Goal: Information Seeking & Learning: Compare options

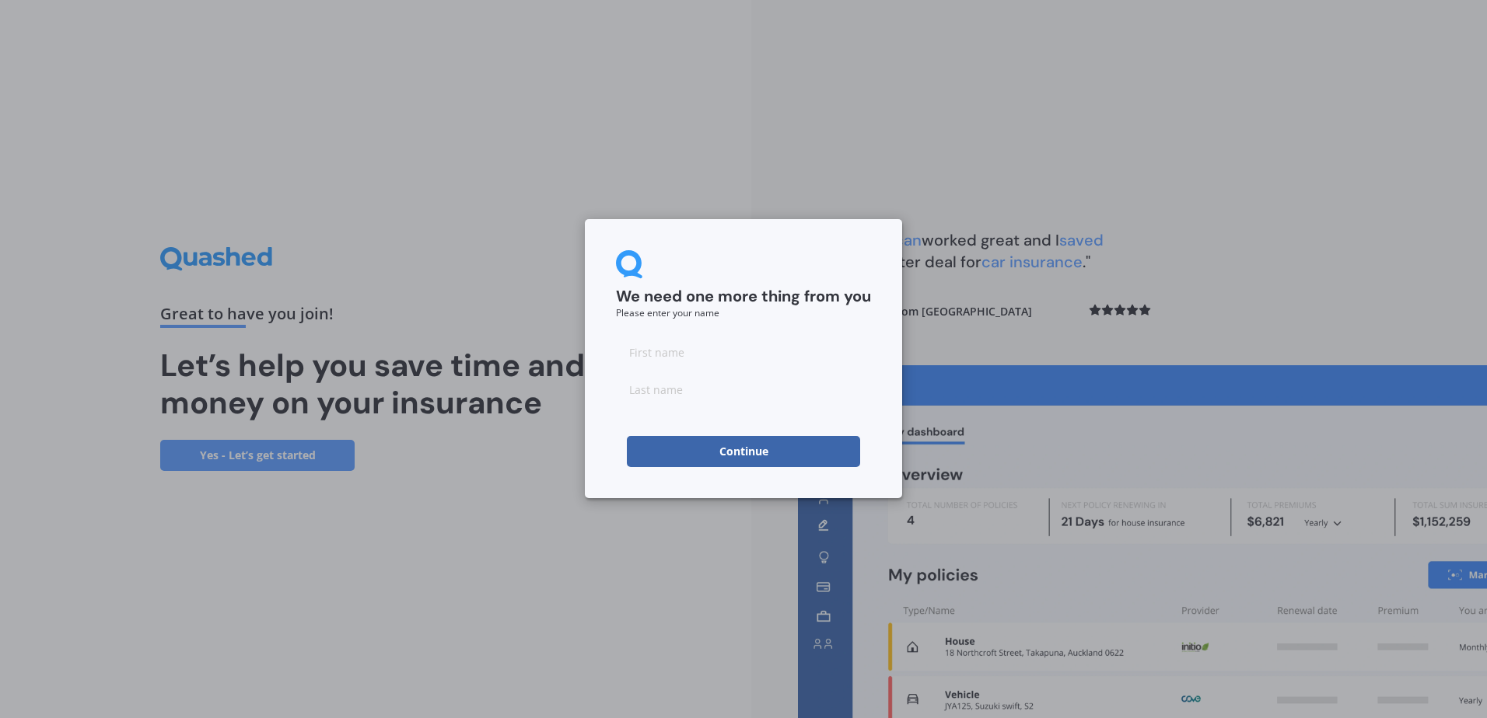
click at [740, 453] on button "Continue" at bounding box center [743, 451] width 233 height 31
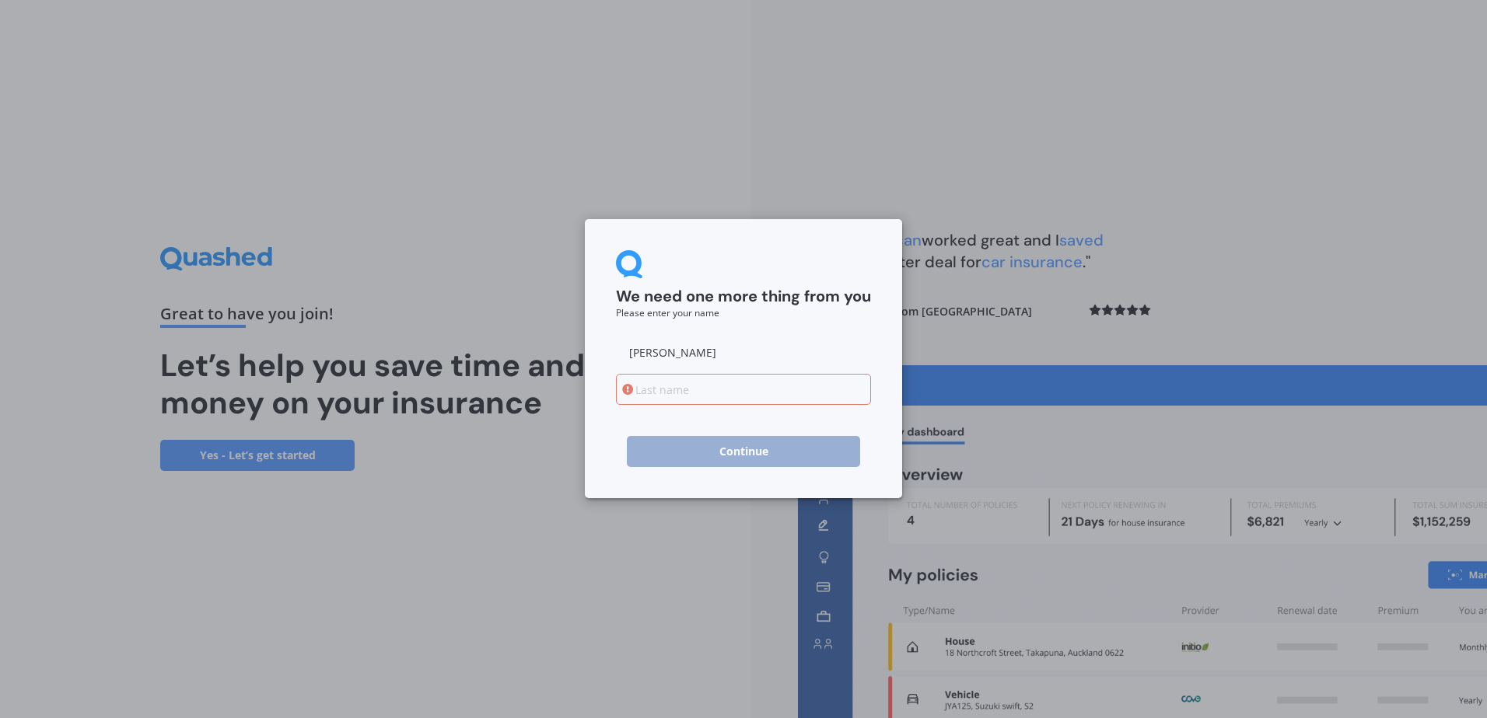
type input "[PERSON_NAME]"
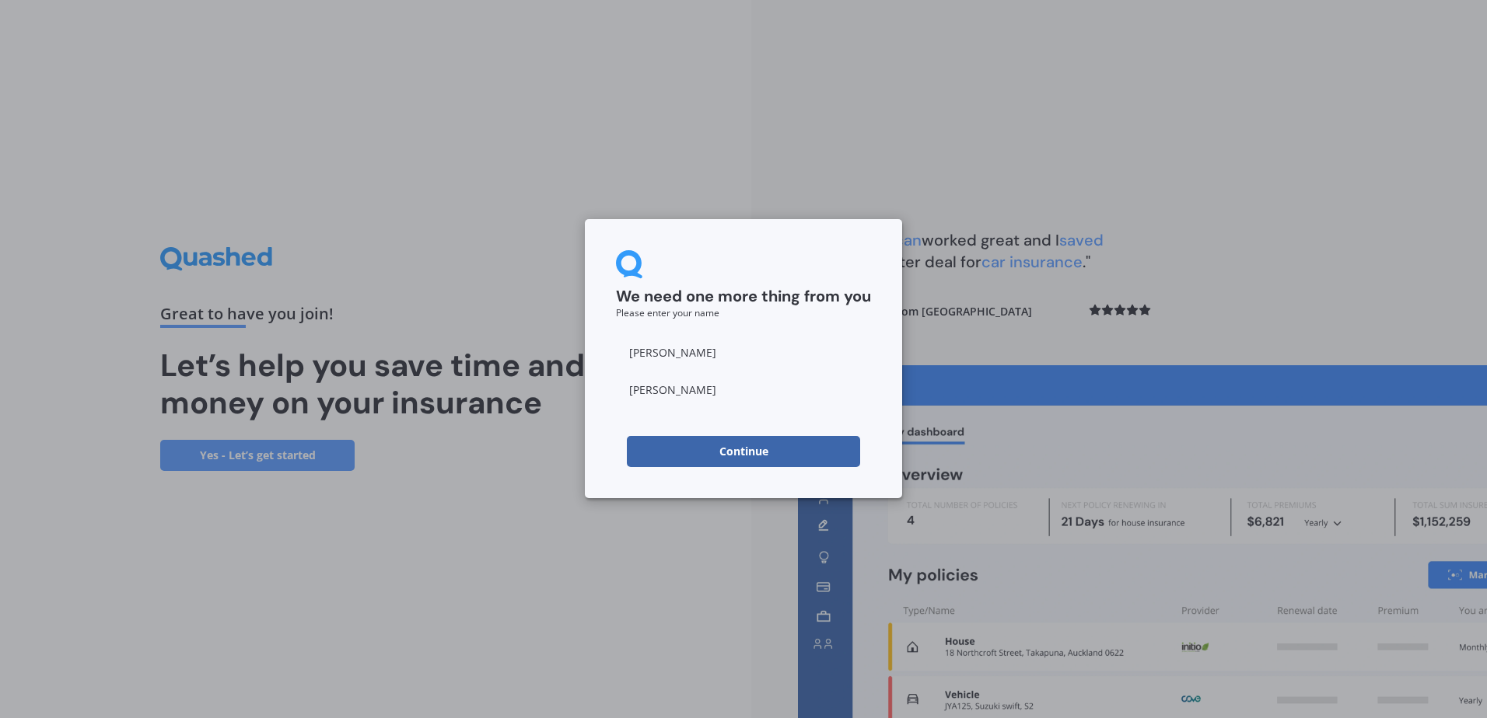
click at [705, 459] on button "Continue" at bounding box center [743, 451] width 233 height 31
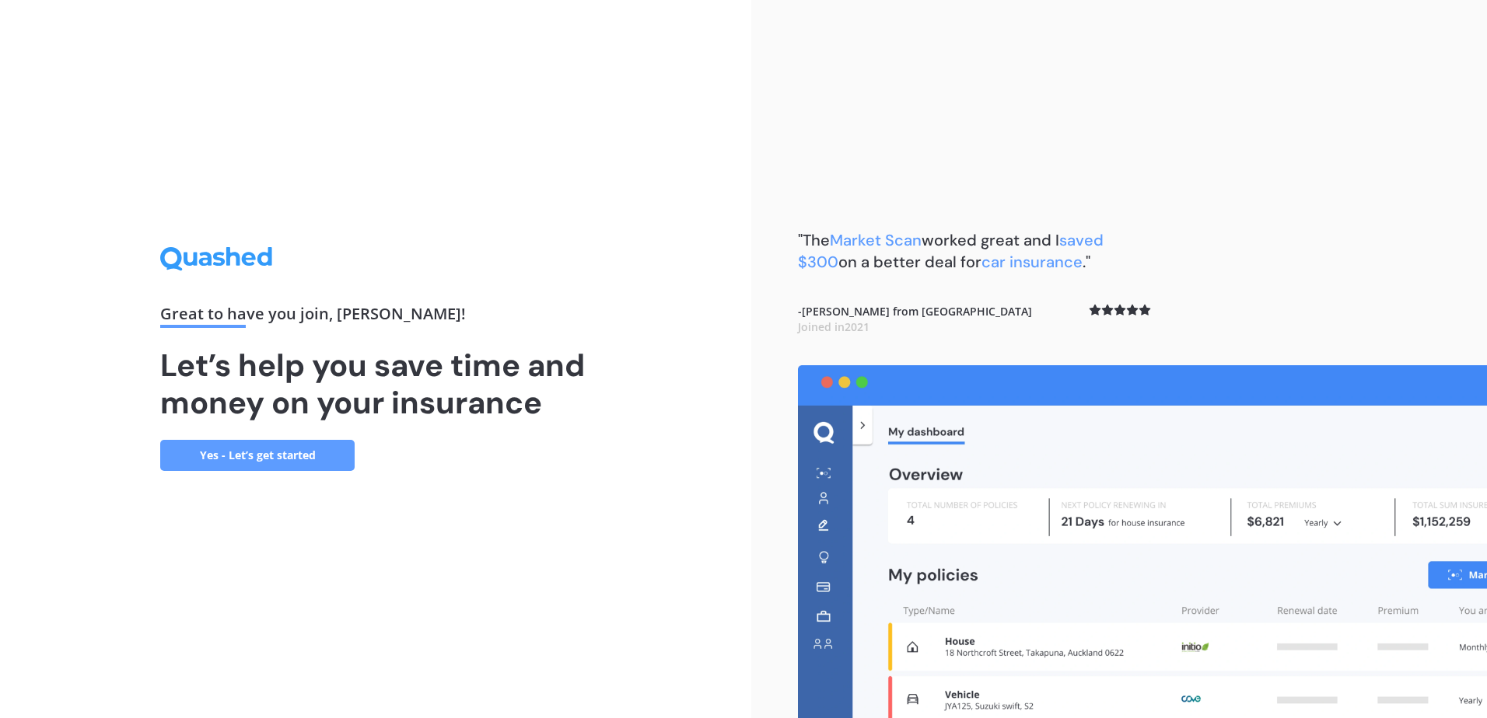
click at [285, 461] on link "Yes - Let’s get started" at bounding box center [257, 455] width 194 height 31
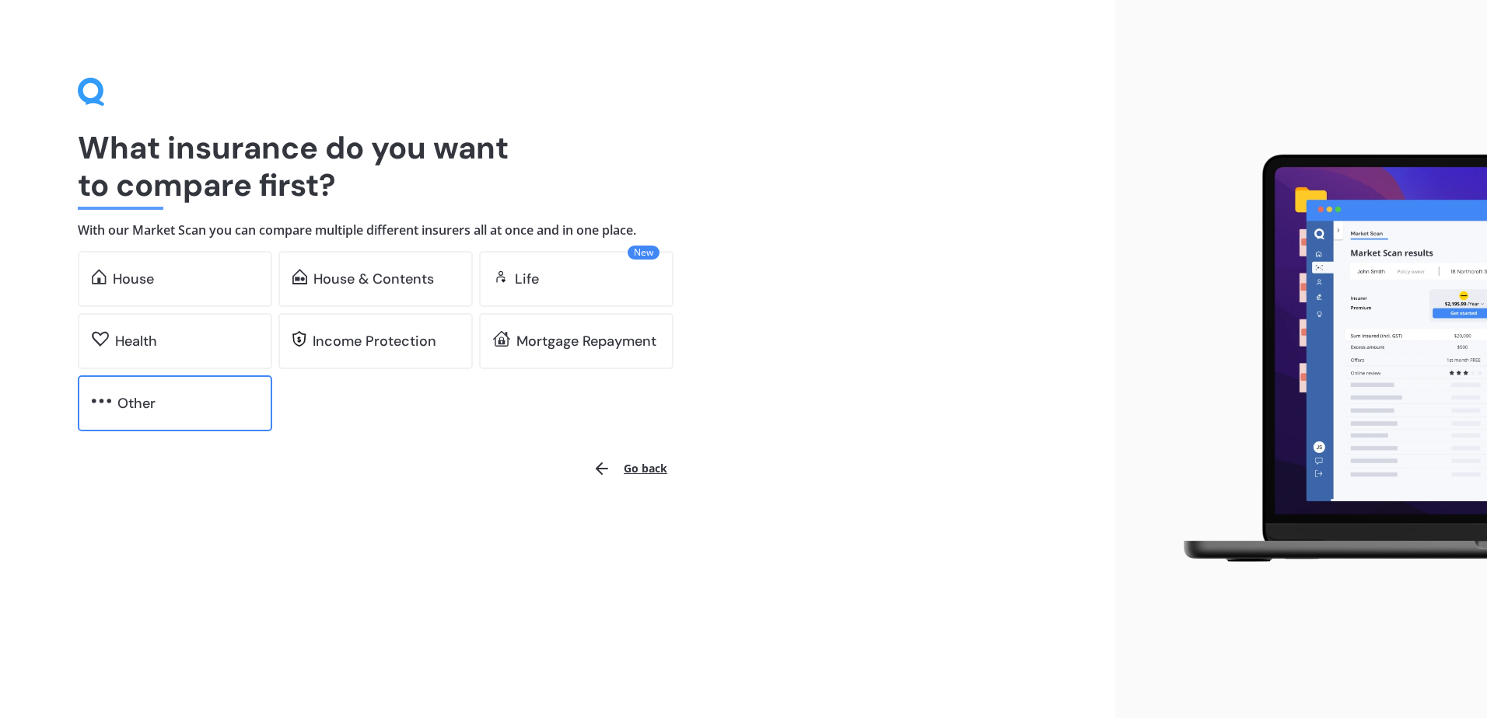
click at [187, 390] on div "Other" at bounding box center [175, 404] width 194 height 56
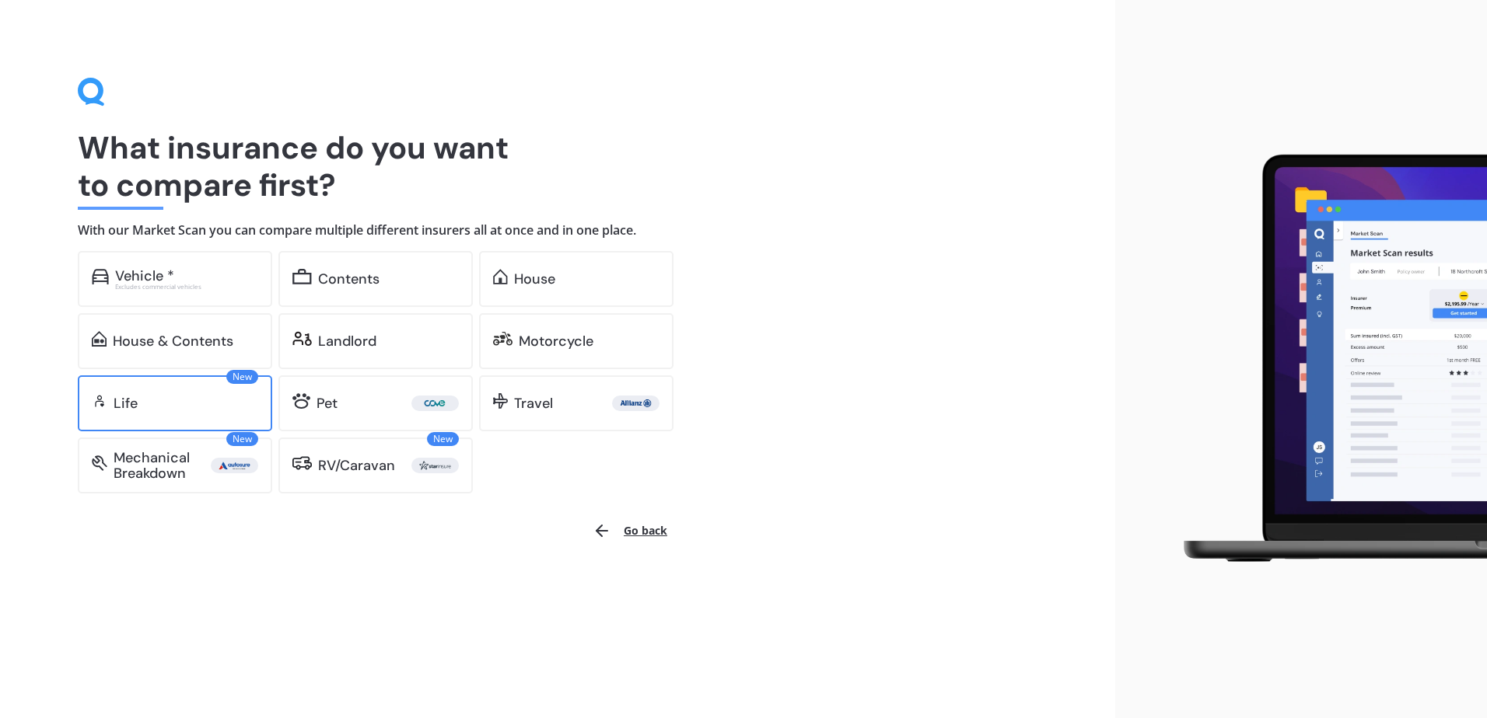
click at [170, 393] on div "New Life" at bounding box center [175, 404] width 194 height 56
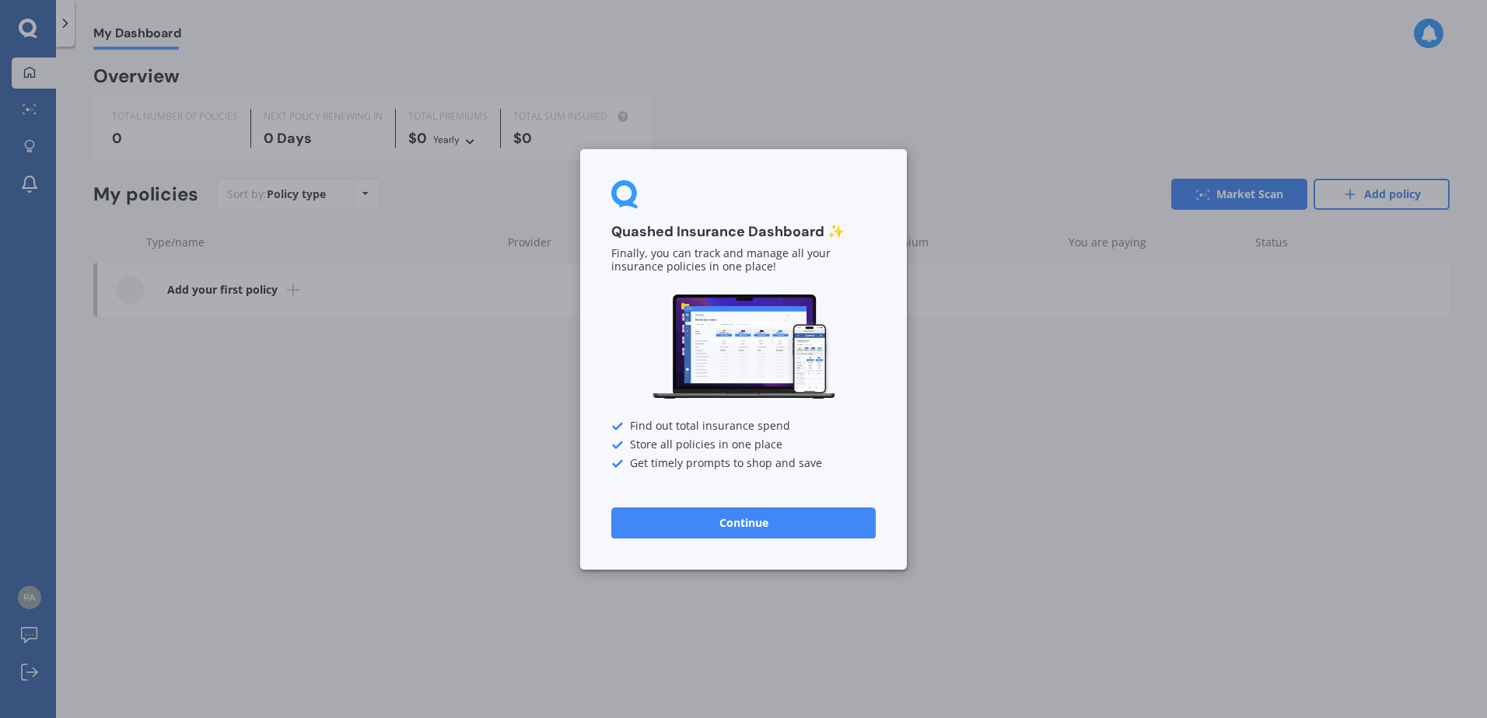
click at [708, 528] on button "Continue" at bounding box center [743, 522] width 264 height 31
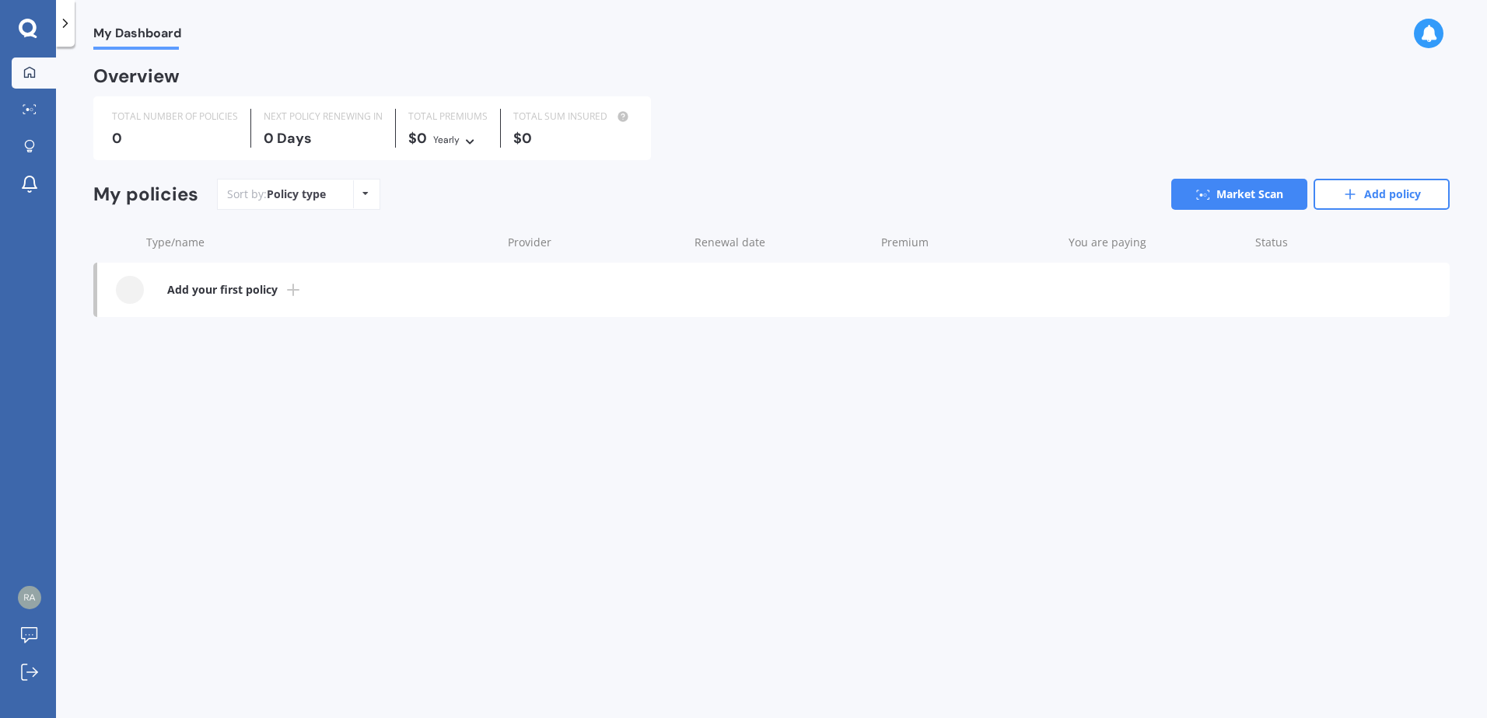
click at [275, 286] on b "Add your first policy" at bounding box center [222, 290] width 110 height 16
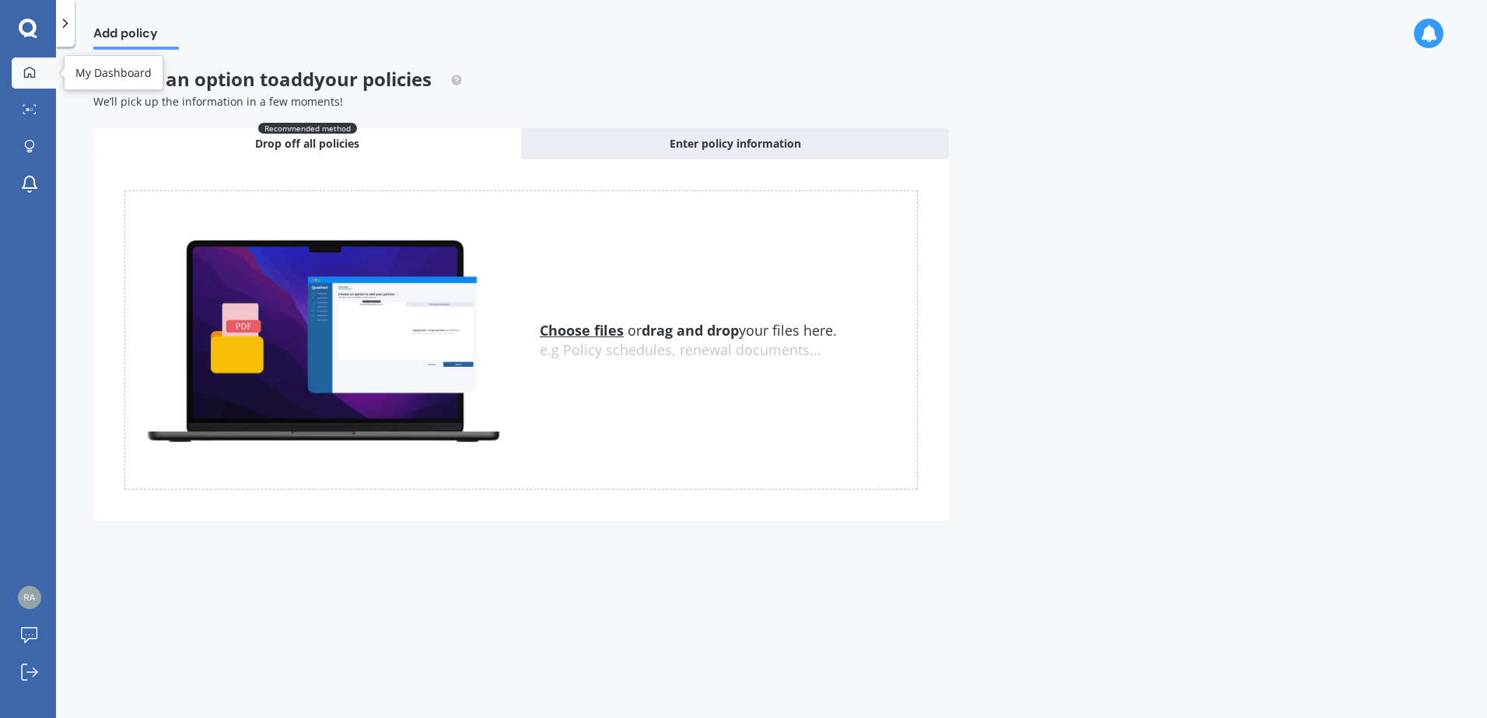
click at [25, 66] on icon at bounding box center [29, 72] width 12 height 12
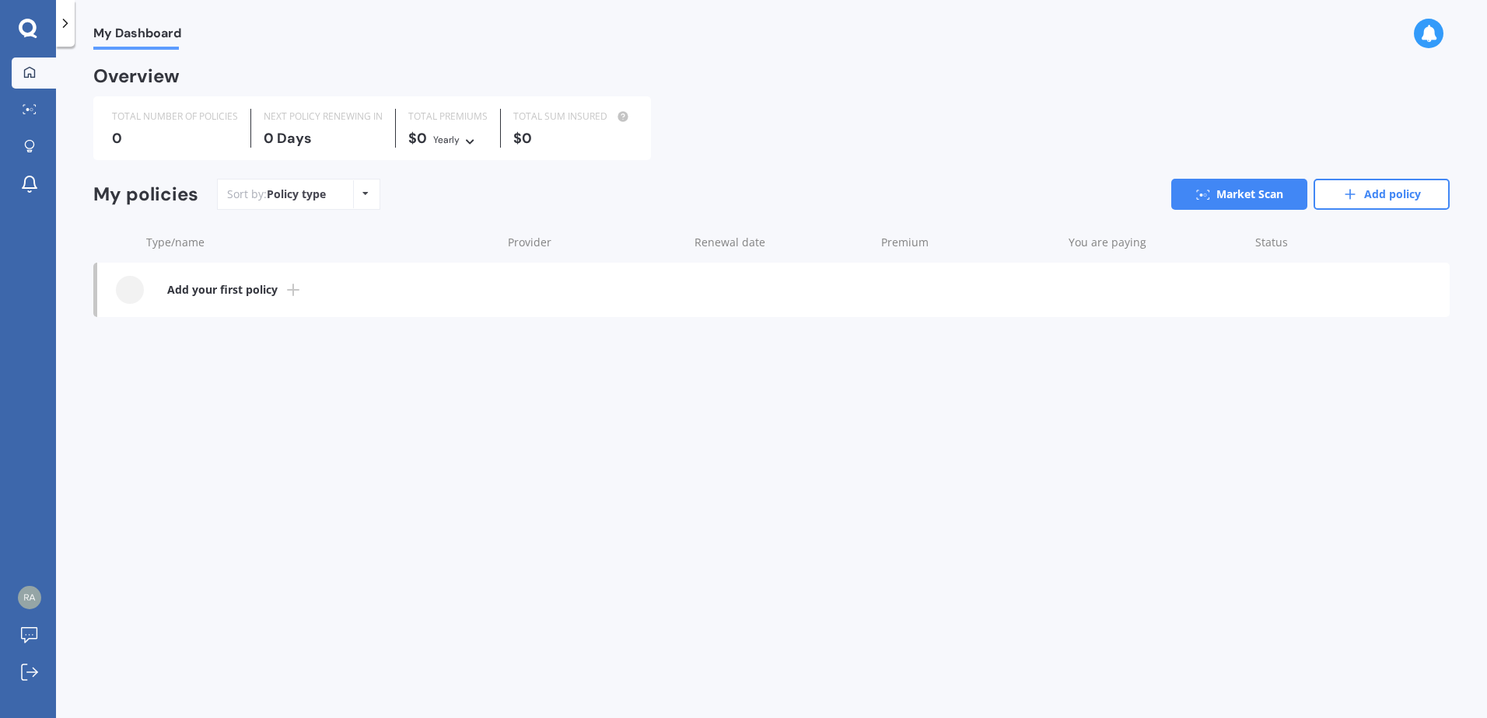
click at [138, 33] on span "My Dashboard" at bounding box center [137, 36] width 88 height 21
click at [67, 37] on div at bounding box center [65, 23] width 19 height 47
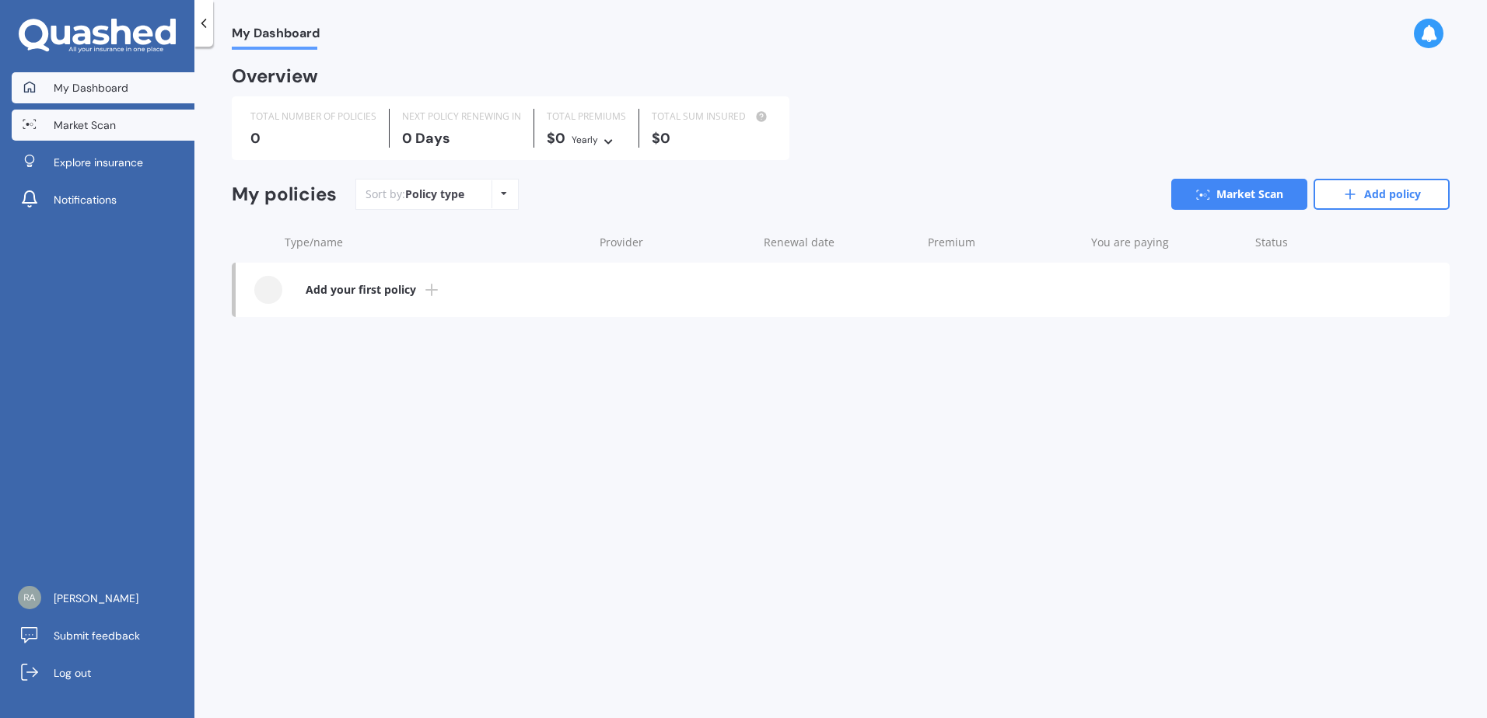
click at [73, 118] on span "Market Scan" at bounding box center [85, 125] width 62 height 16
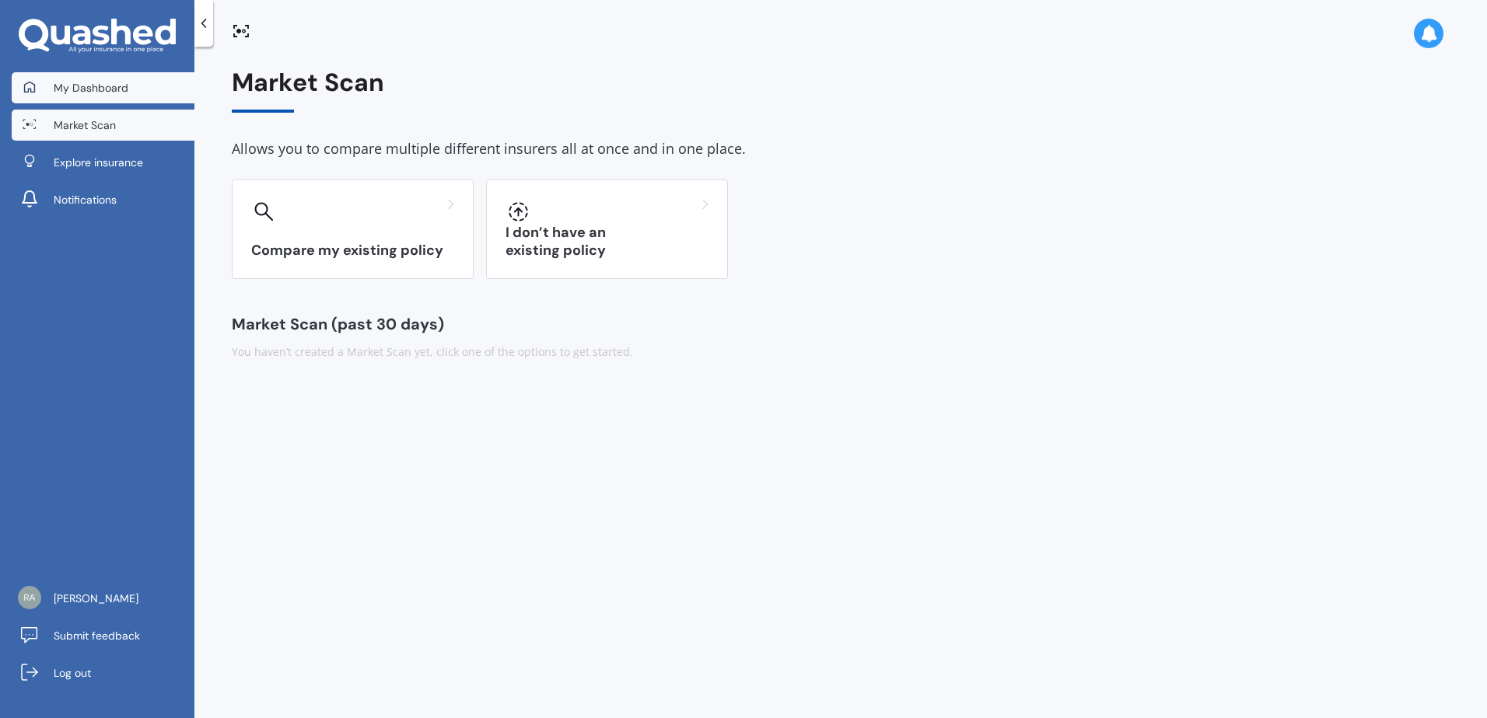
click at [94, 93] on span "My Dashboard" at bounding box center [91, 88] width 75 height 16
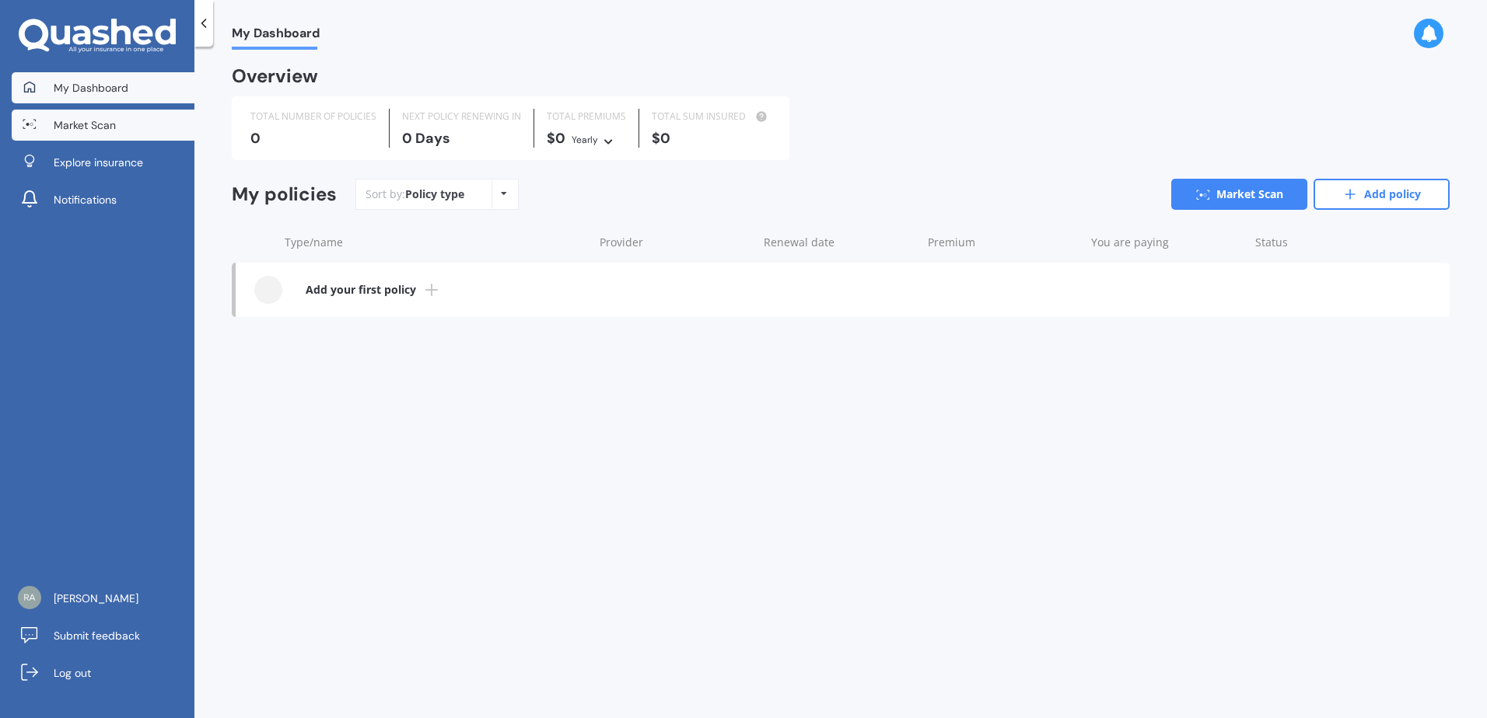
click at [96, 123] on span "Market Scan" at bounding box center [85, 125] width 62 height 16
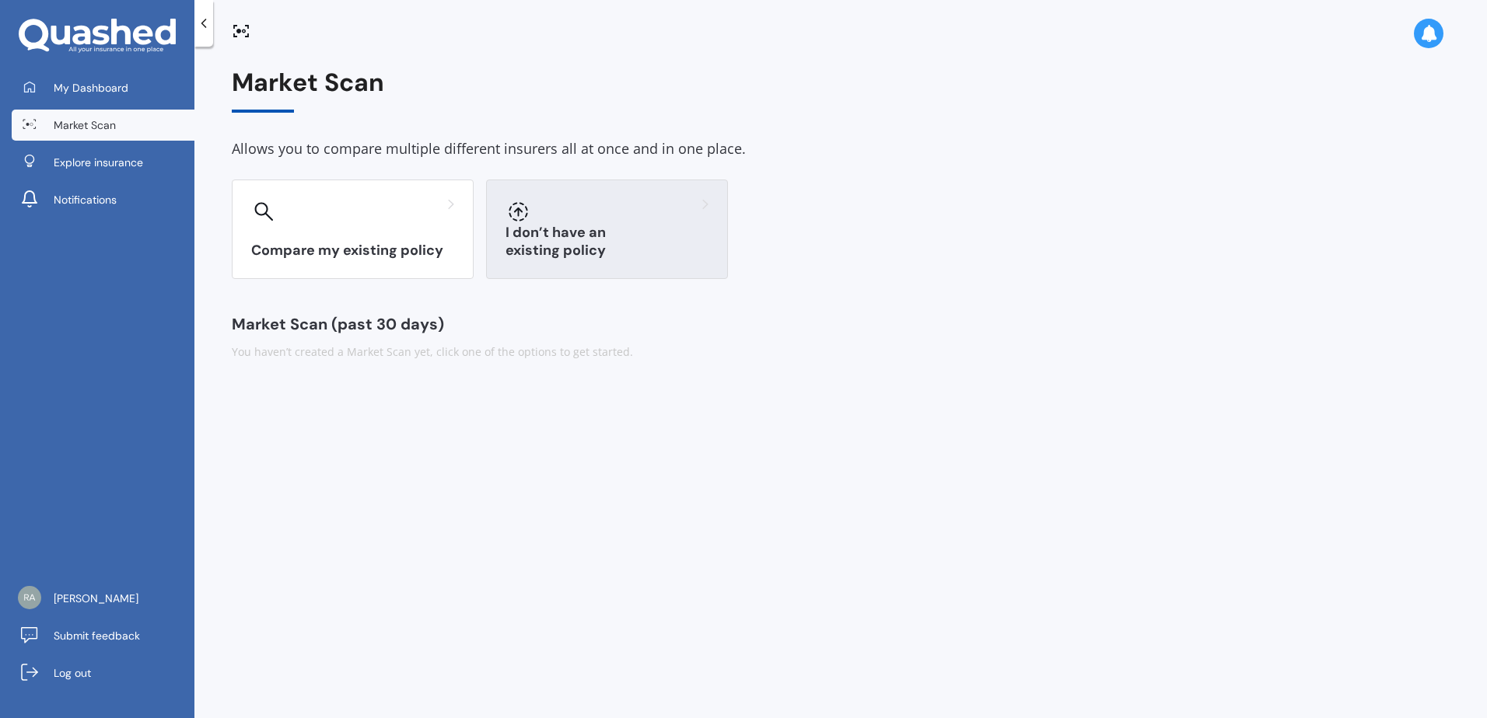
click at [582, 261] on div "I don’t have an existing policy" at bounding box center [607, 230] width 242 height 100
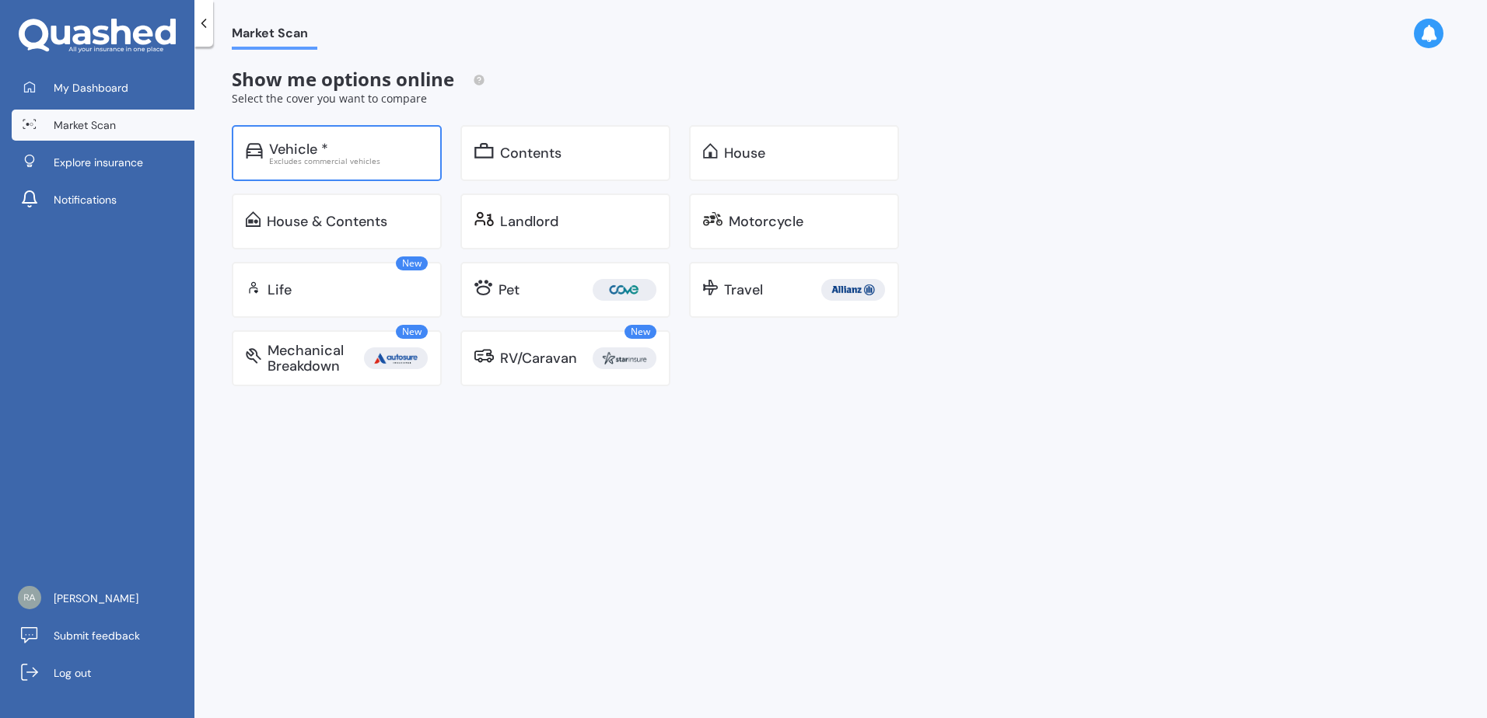
click at [332, 143] on div "Vehicle *" at bounding box center [348, 150] width 159 height 16
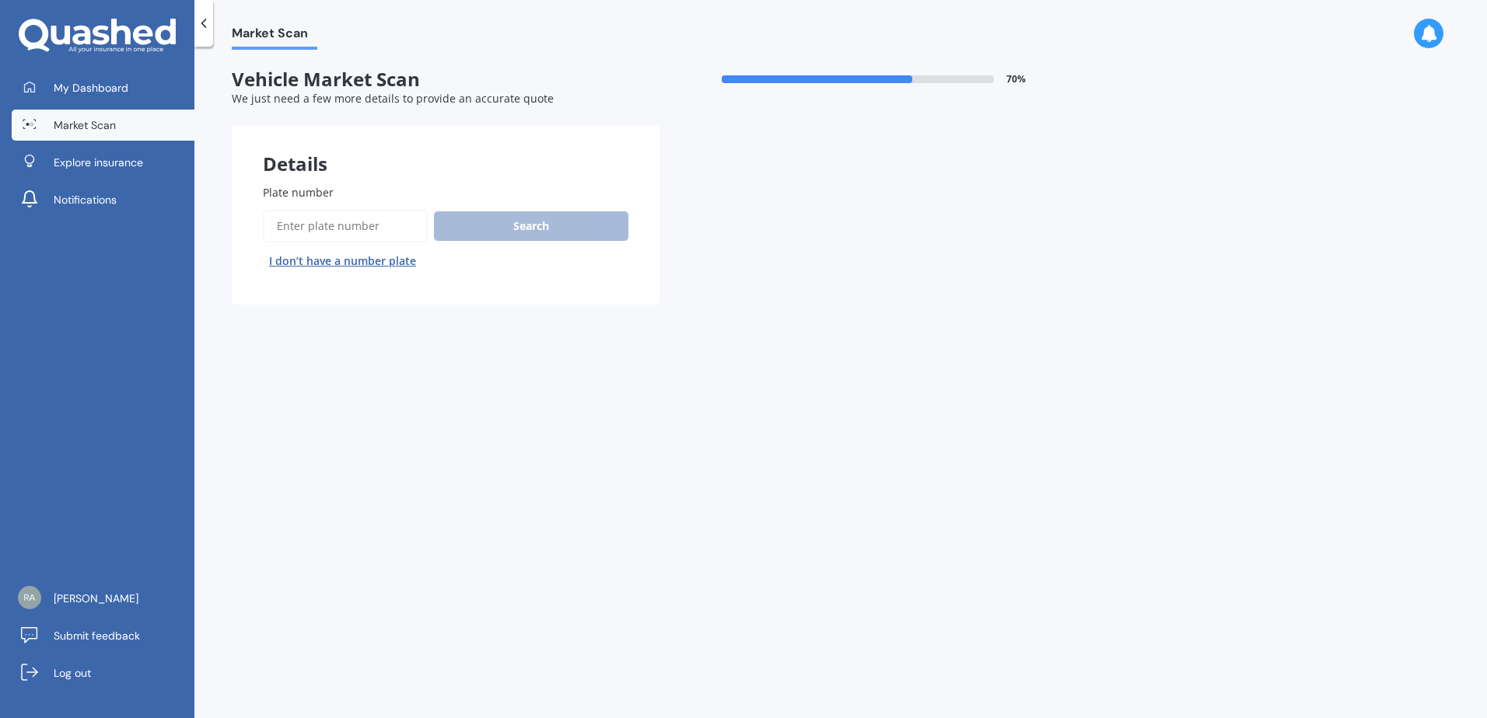
click at [345, 225] on input "Plate number" at bounding box center [345, 226] width 165 height 33
click at [103, 82] on span "My Dashboard" at bounding box center [91, 88] width 75 height 16
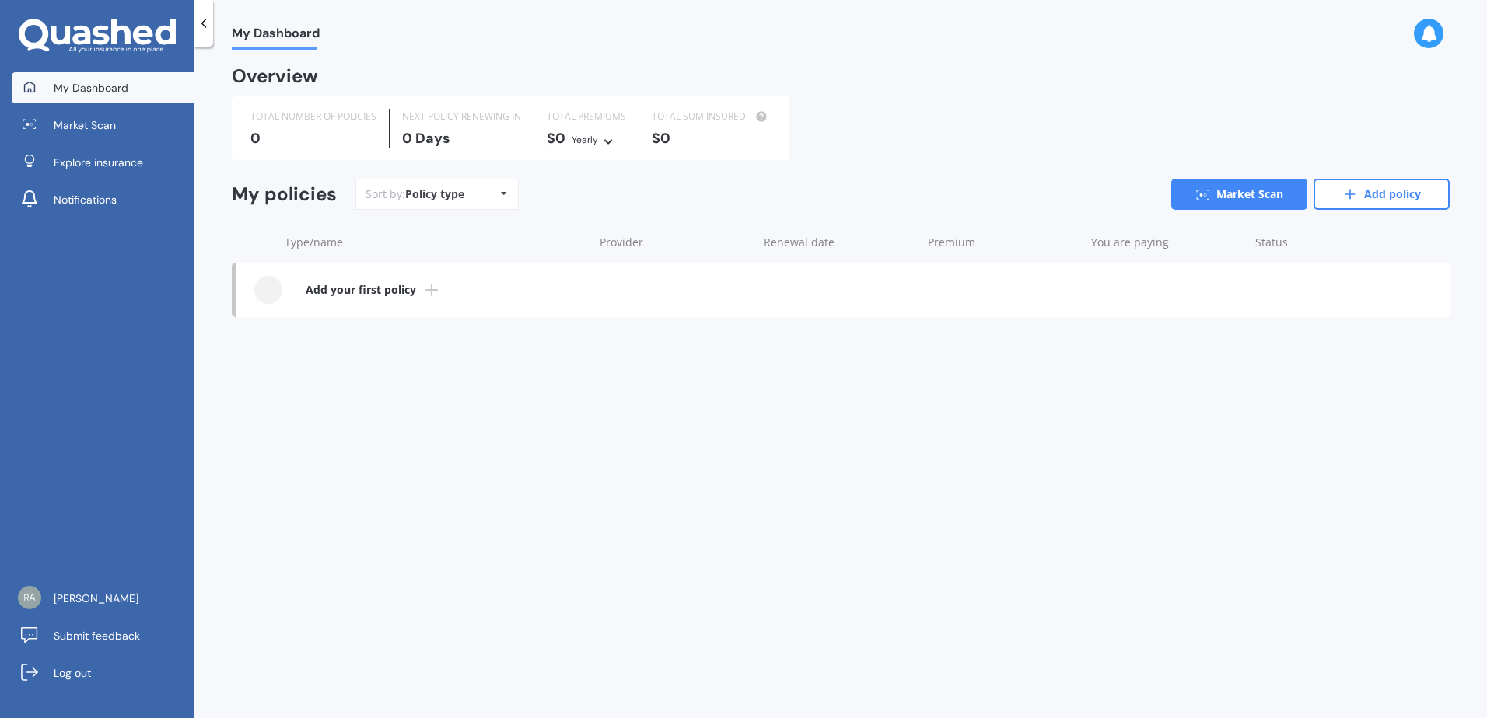
click at [420, 295] on link "Add your first policy" at bounding box center [843, 290] width 1214 height 54
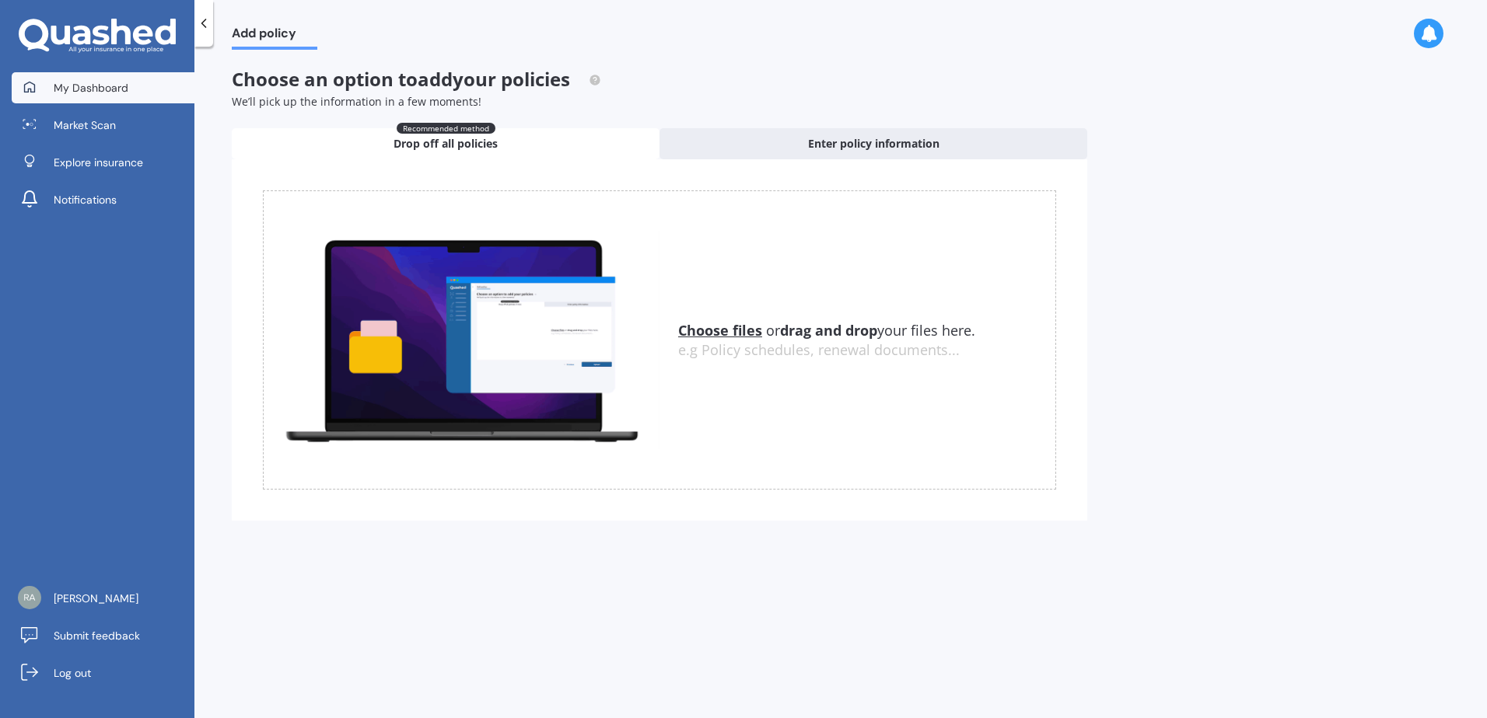
click at [93, 93] on span "My Dashboard" at bounding box center [91, 88] width 75 height 16
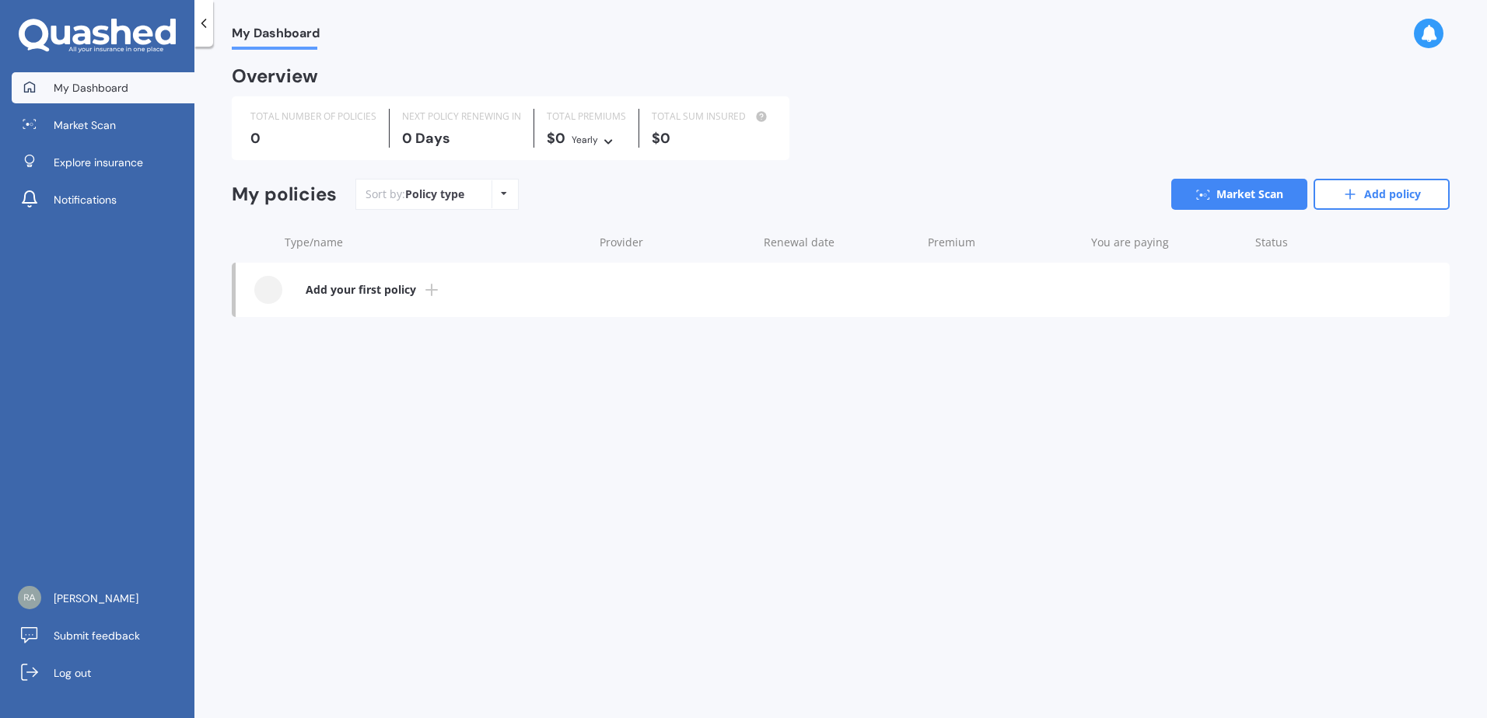
click at [290, 43] on span "My Dashboard" at bounding box center [276, 36] width 88 height 21
click at [414, 287] on b "Add your first policy" at bounding box center [361, 290] width 110 height 16
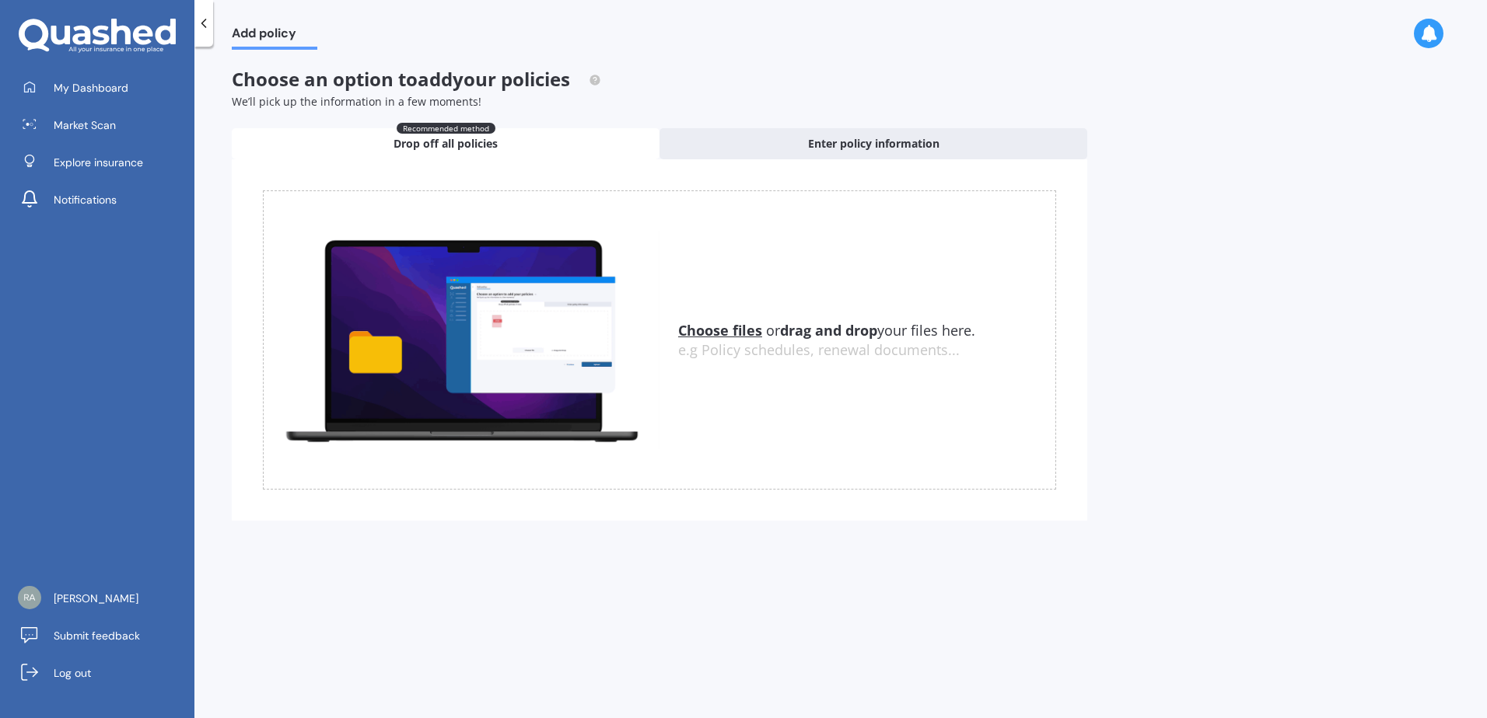
click at [442, 156] on div "Recommended method Drop off all policies" at bounding box center [446, 143] width 428 height 31
click at [822, 152] on div "Enter policy information" at bounding box center [873, 143] width 428 height 31
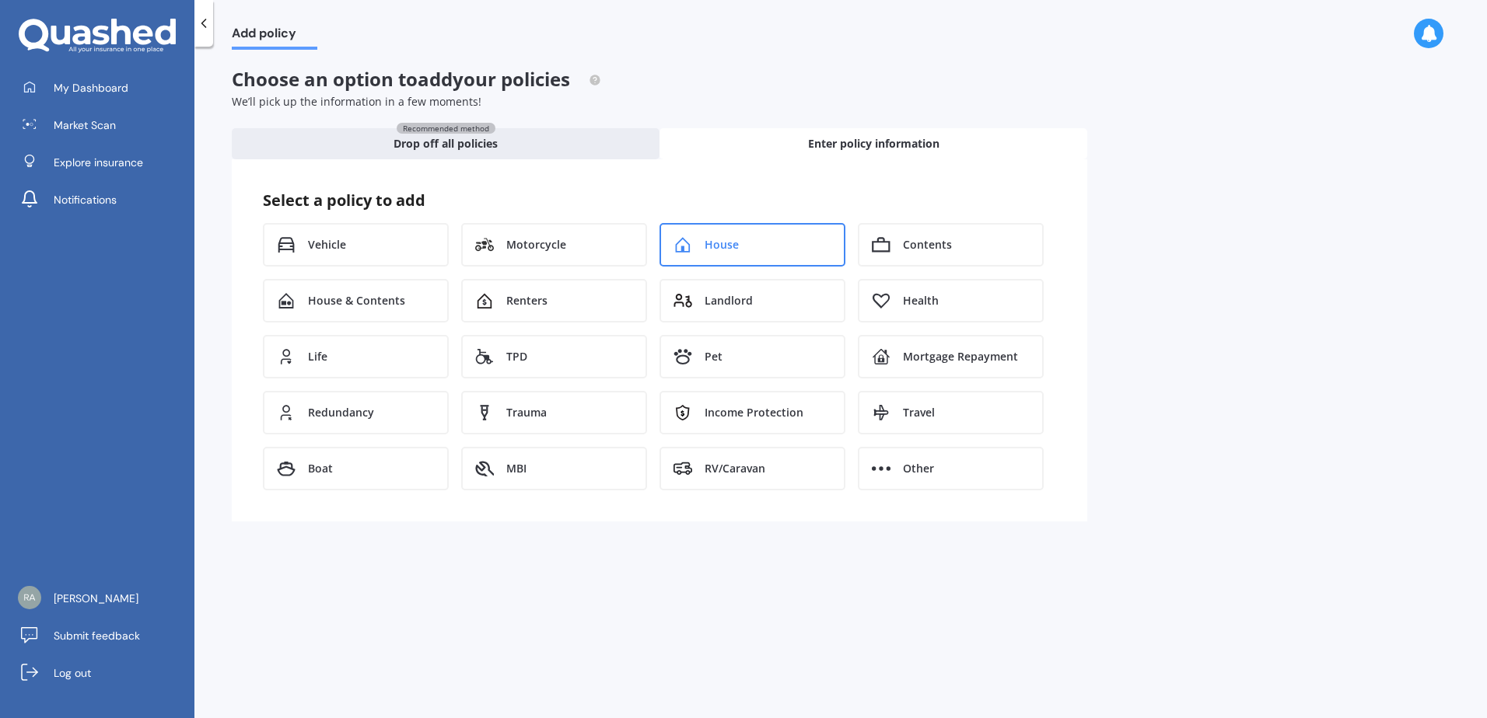
click at [726, 251] on span "House" at bounding box center [721, 245] width 34 height 16
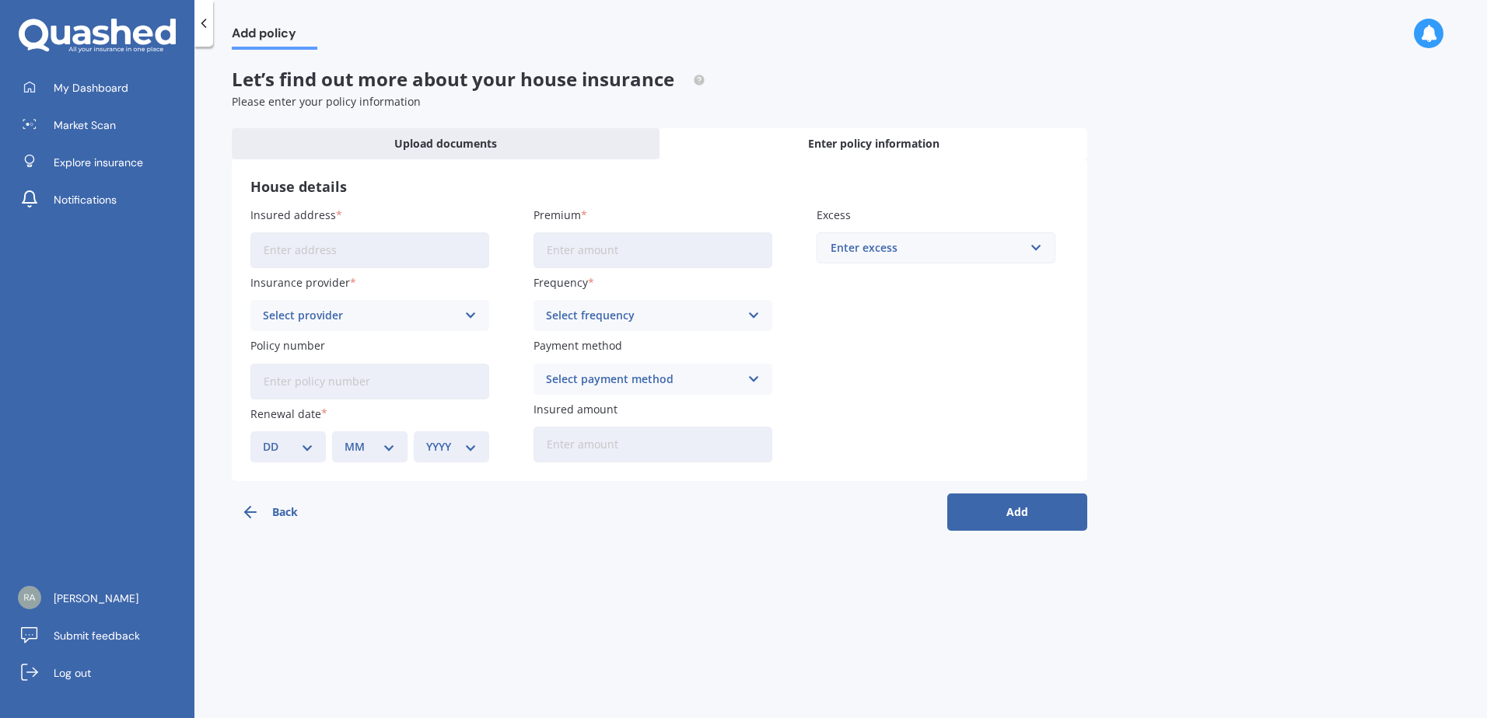
click at [309, 249] on input "Insured address" at bounding box center [369, 250] width 239 height 36
type input "[STREET_ADDRESS][PERSON_NAME]"
click at [612, 254] on input "Premium" at bounding box center [652, 250] width 239 height 36
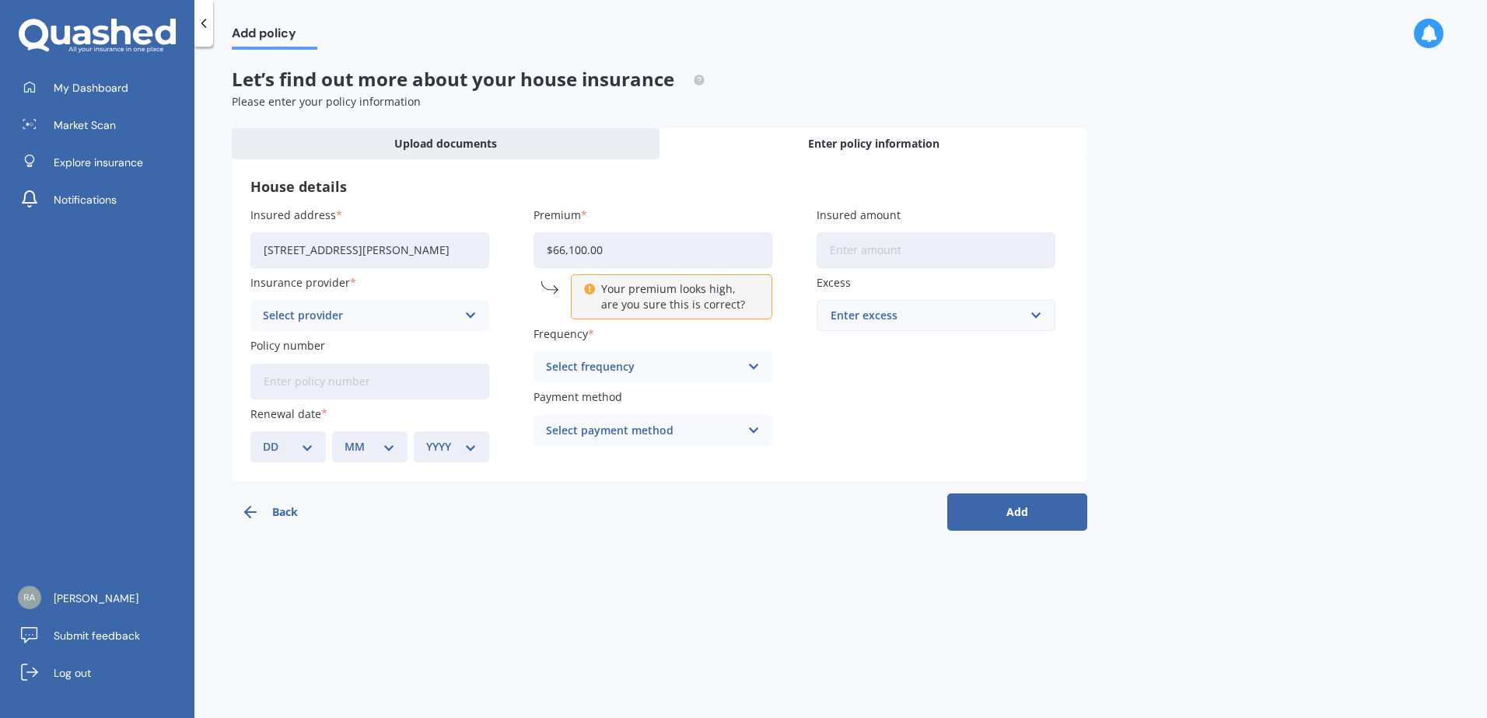
type input "$661,000.00"
drag, startPoint x: 638, startPoint y: 246, endPoint x: 524, endPoint y: 258, distance: 114.2
click at [524, 258] on div "Insured address [STREET_ADDRESS][PERSON_NAME] Insurance provider Select provide…" at bounding box center [659, 335] width 818 height 256
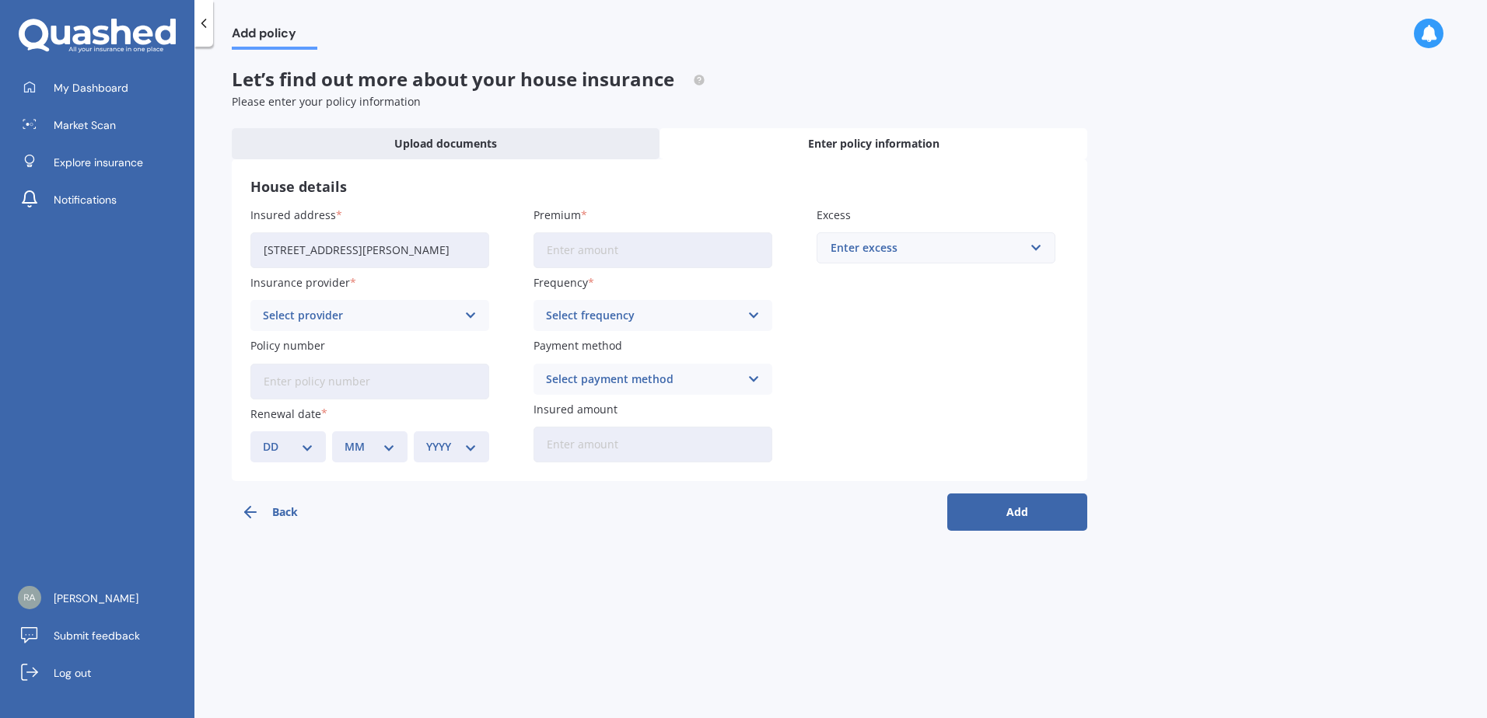
click at [865, 246] on div "Enter excess" at bounding box center [926, 247] width 192 height 17
click at [852, 274] on span "$300" at bounding box center [842, 277] width 25 height 11
click at [886, 288] on div "Insured address [STREET_ADDRESS][PERSON_NAME] Insurance provider Select provide…" at bounding box center [659, 335] width 818 height 256
click at [949, 249] on div "$300" at bounding box center [926, 247] width 192 height 17
click at [871, 417] on div "$2,000" at bounding box center [935, 421] width 237 height 29
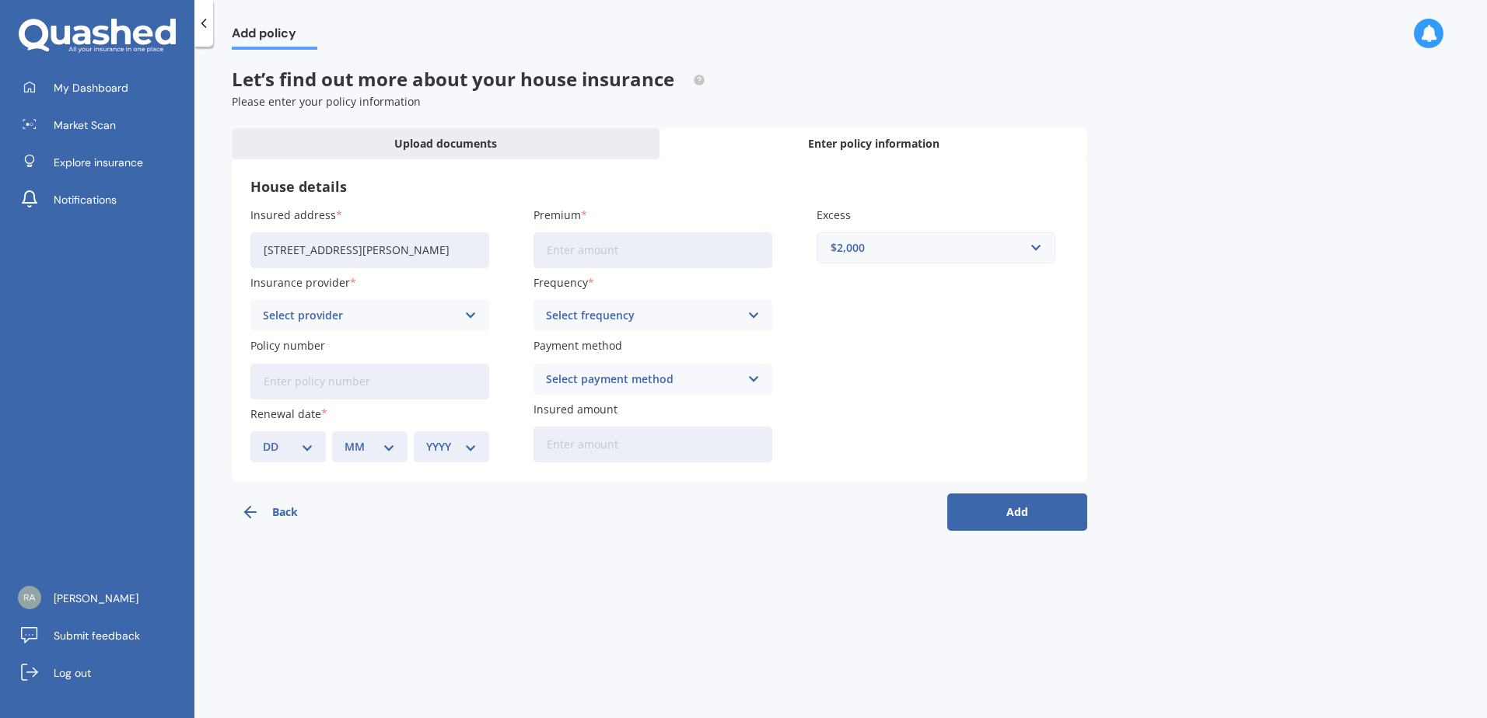
click at [855, 334] on div "Insured address [STREET_ADDRESS][PERSON_NAME] Insurance provider Select provide…" at bounding box center [659, 335] width 818 height 256
click at [876, 252] on div "$2,000" at bounding box center [926, 247] width 192 height 17
click at [876, 252] on input "text" at bounding box center [930, 248] width 225 height 30
click at [879, 192] on h3 "House details" at bounding box center [659, 187] width 818 height 18
click at [606, 255] on input "Premium" at bounding box center [652, 250] width 239 height 36
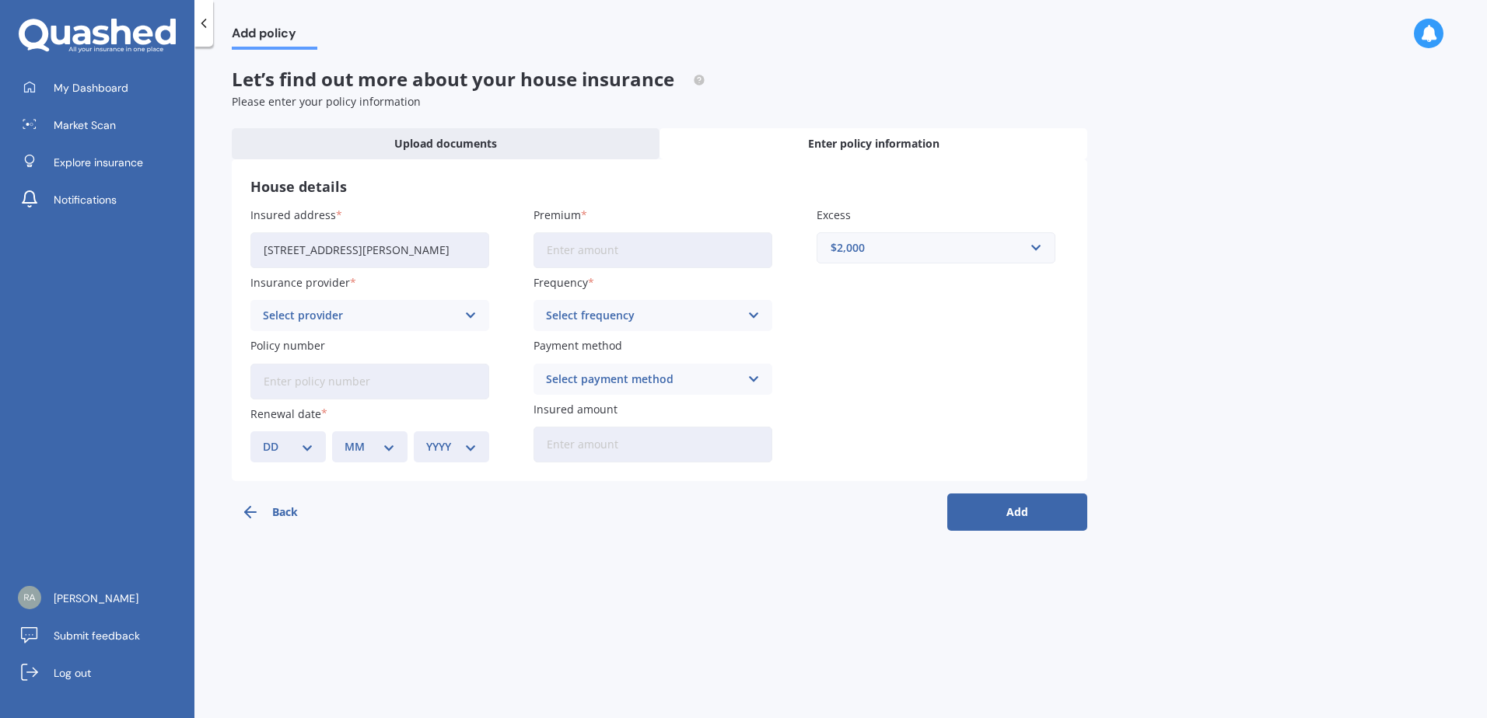
click at [495, 281] on div "Insured address [STREET_ADDRESS][PERSON_NAME] Insurance provider Select provide…" at bounding box center [659, 335] width 818 height 256
click at [354, 314] on div "Select provider" at bounding box center [360, 315] width 194 height 17
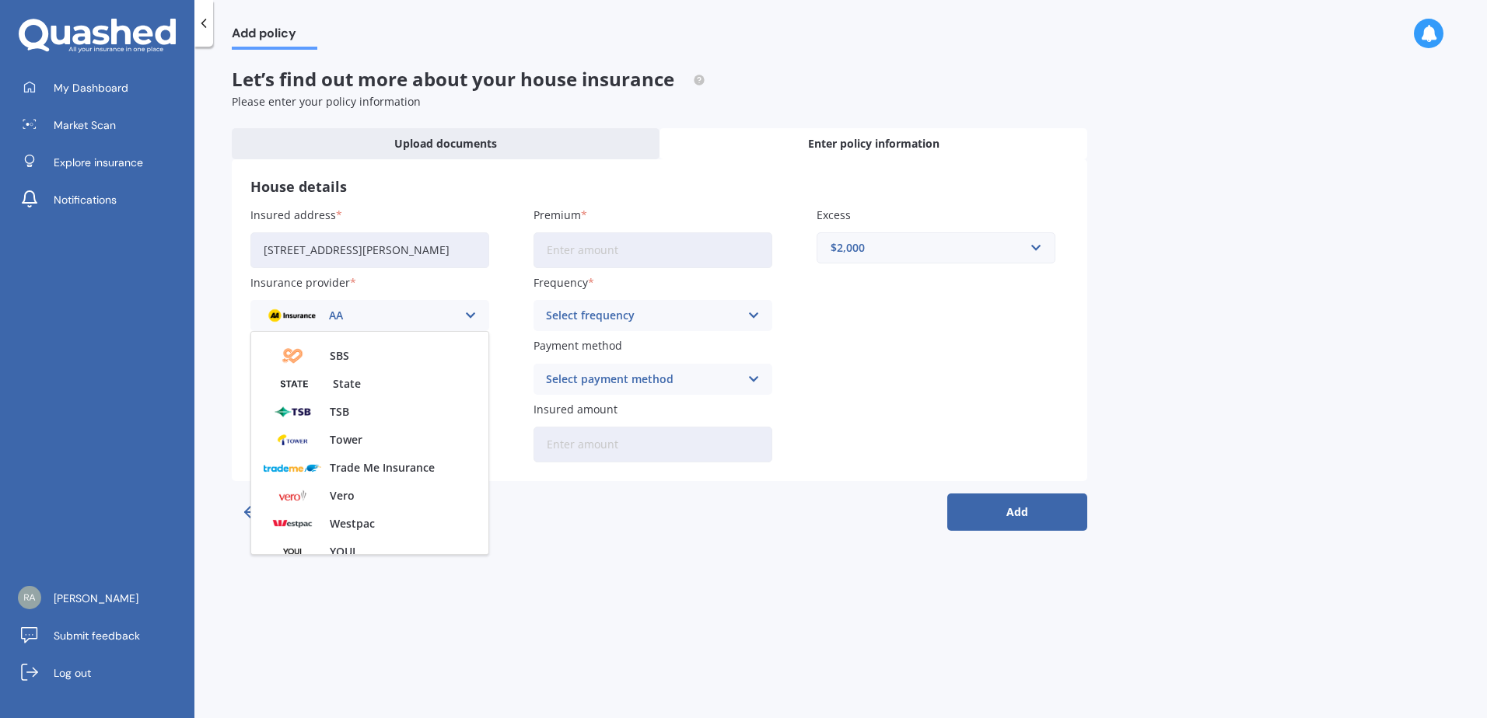
scroll to position [421, 0]
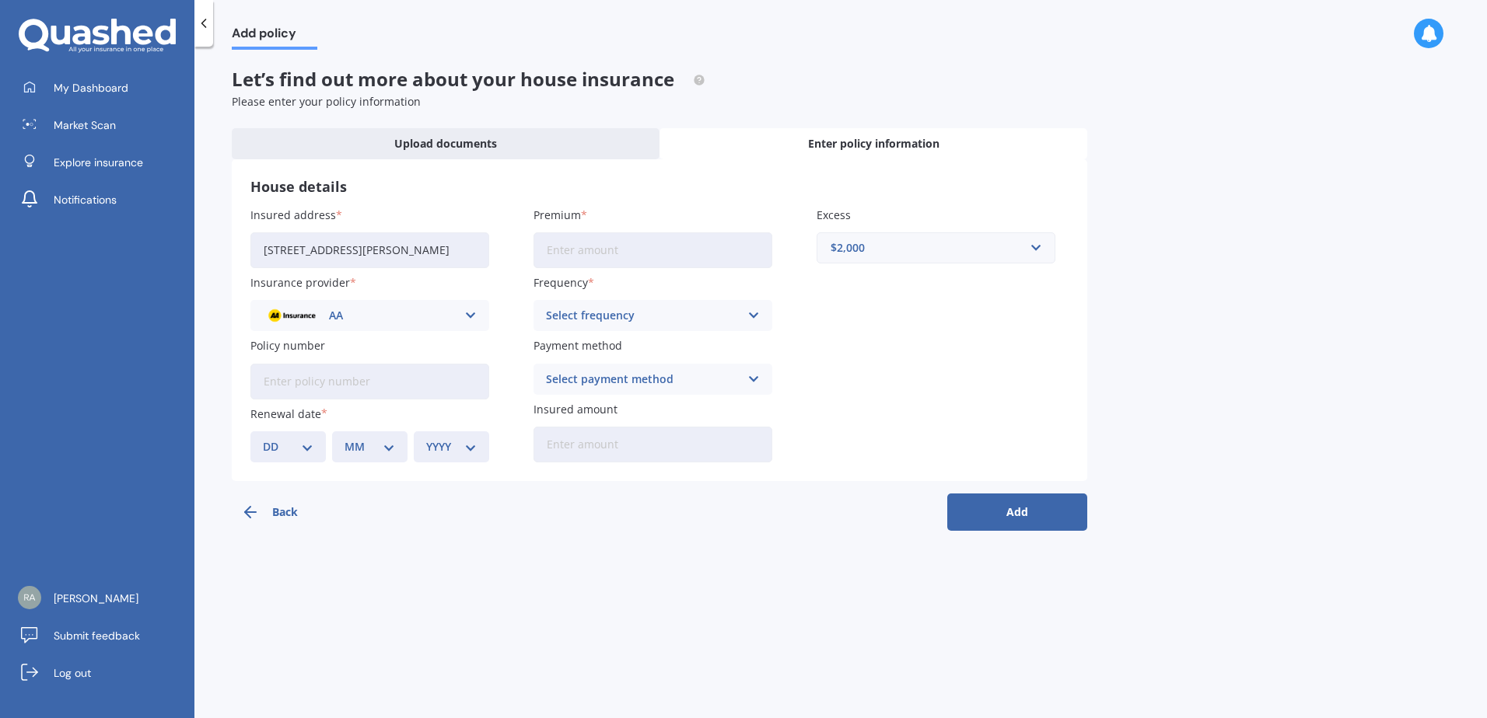
click at [805, 544] on div "Add policy Let’s find out more about your house insurance Please enter your pol…" at bounding box center [840, 386] width 1292 height 672
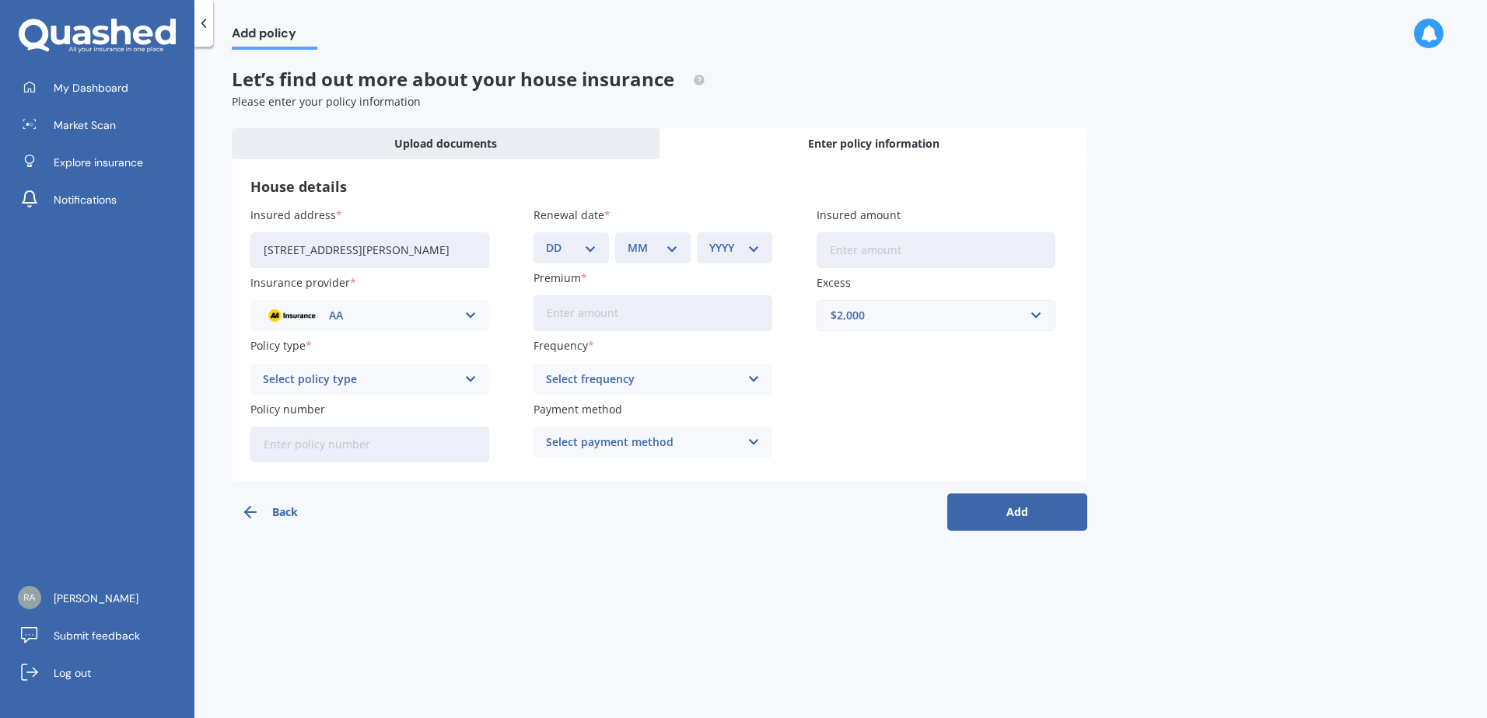
click at [277, 514] on button "Back" at bounding box center [302, 512] width 140 height 37
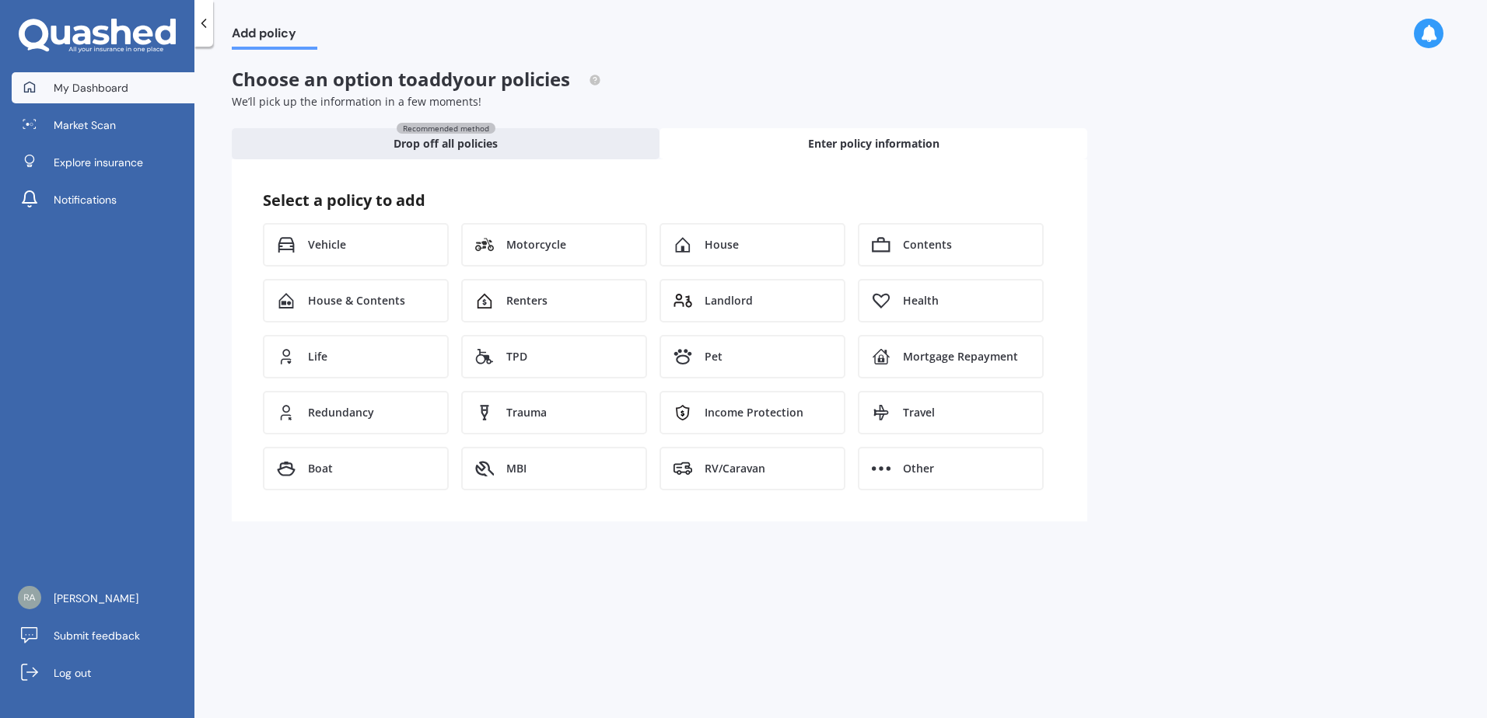
click at [86, 87] on span "My Dashboard" at bounding box center [91, 88] width 75 height 16
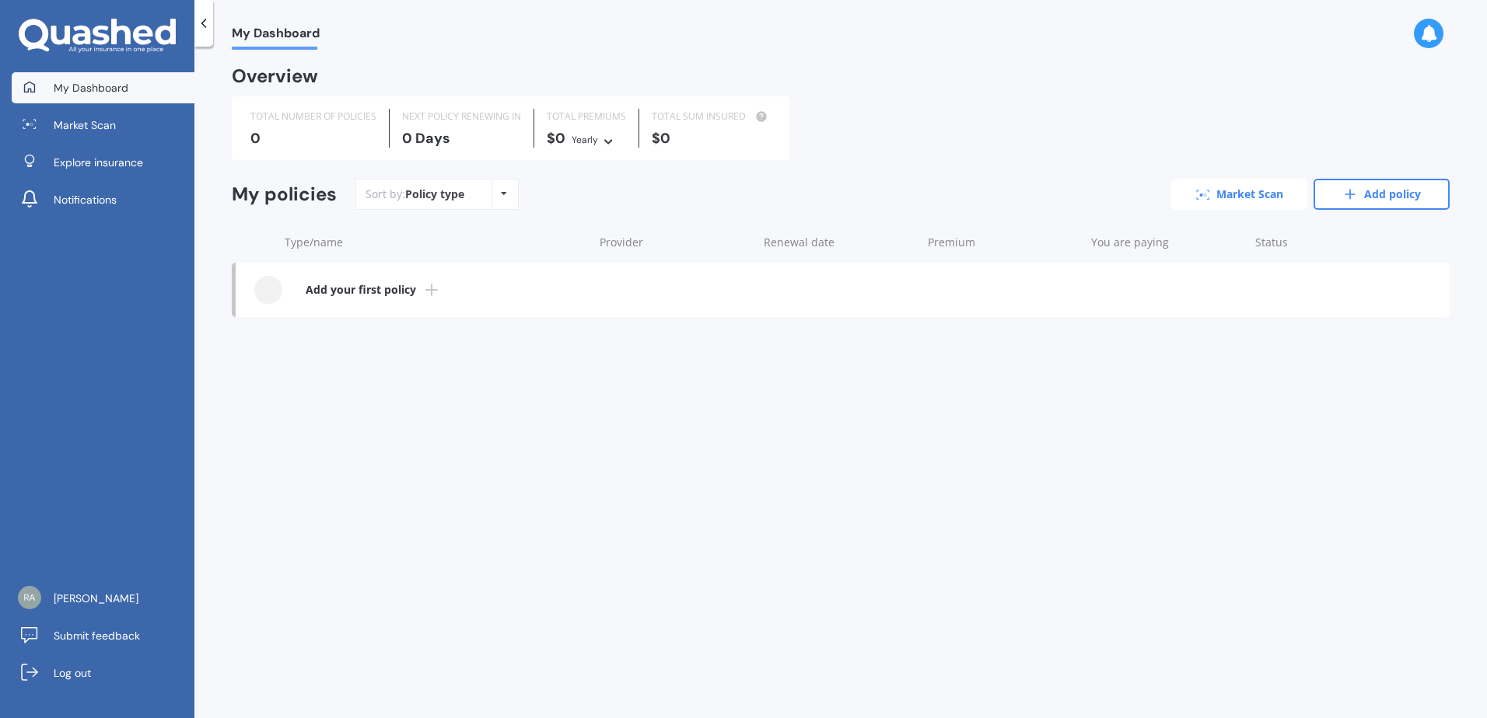
click at [1232, 200] on link "Market Scan" at bounding box center [1239, 194] width 136 height 31
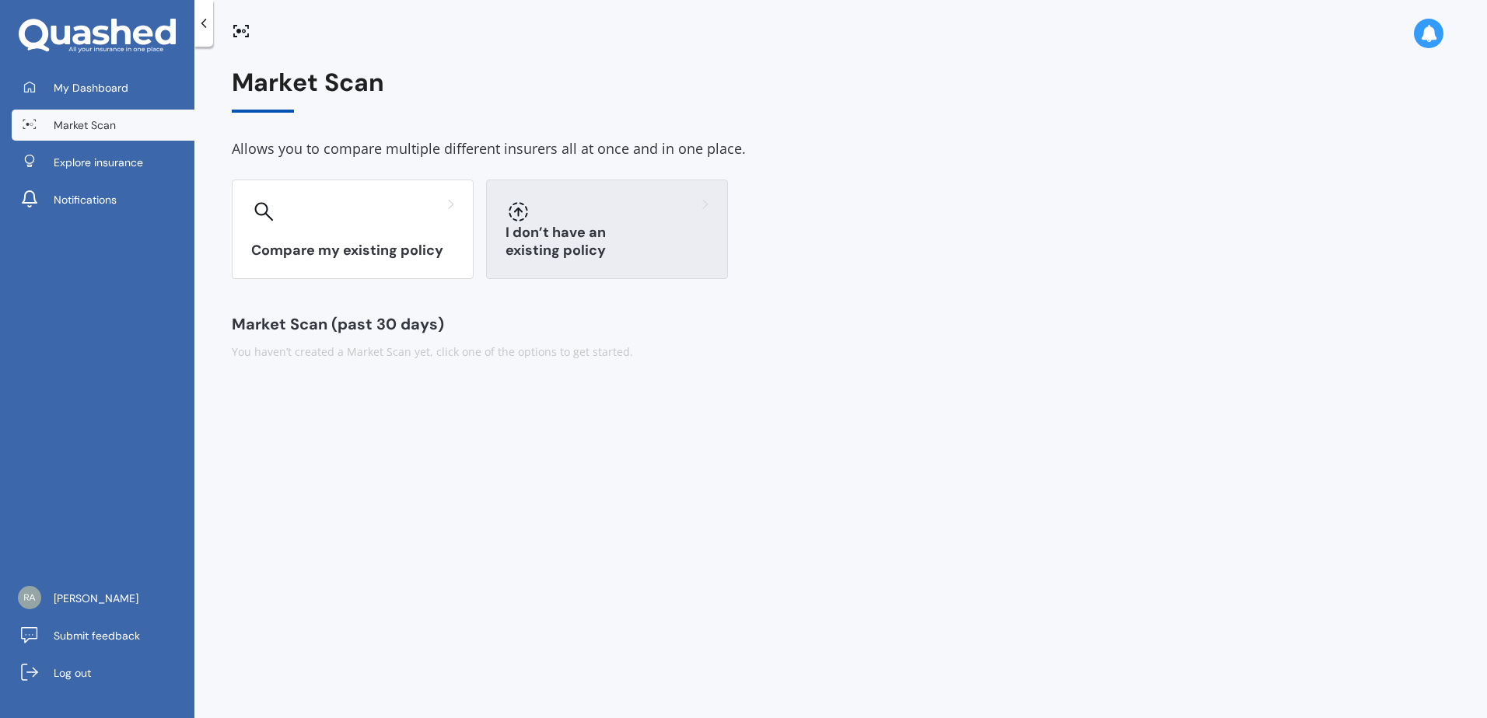
click at [575, 266] on div "I don’t have an existing policy" at bounding box center [607, 230] width 242 height 100
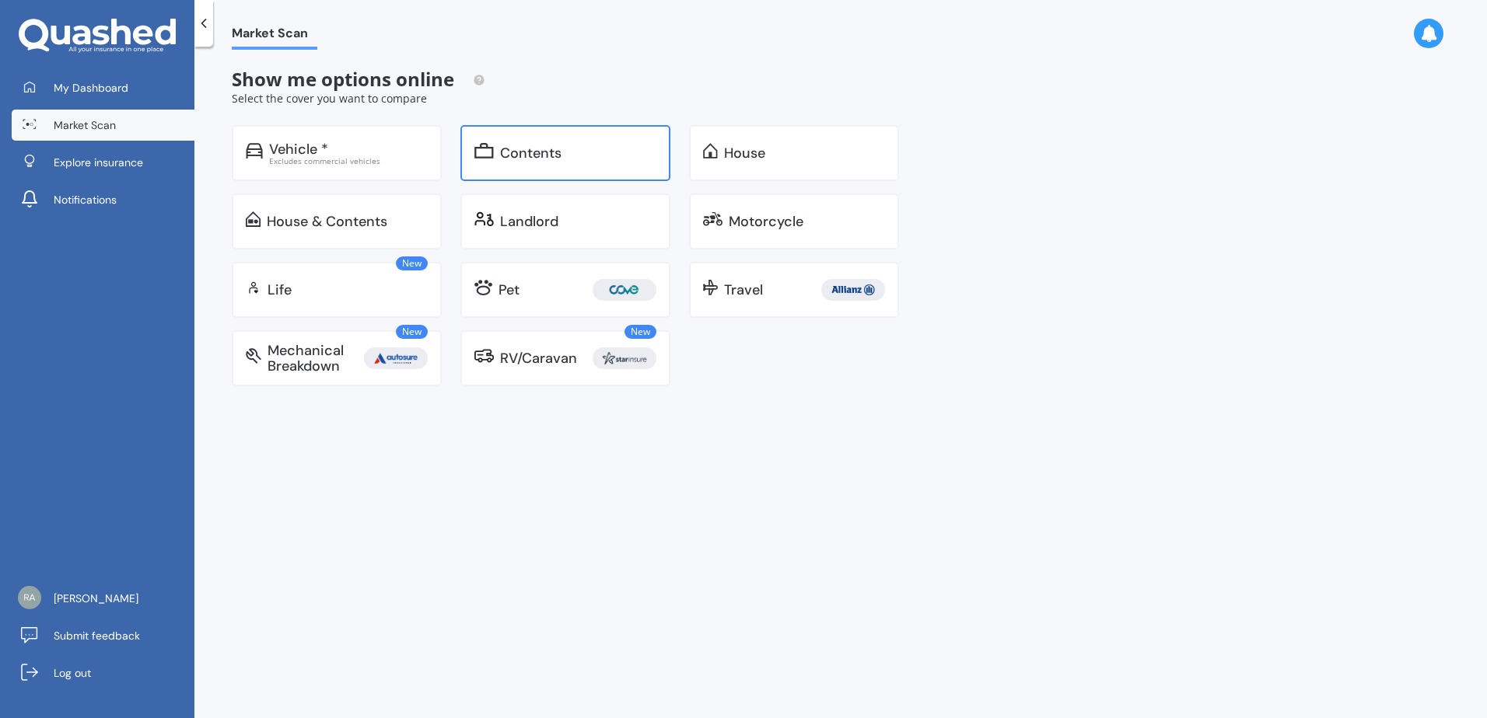
click at [627, 164] on div "Contents" at bounding box center [565, 153] width 210 height 56
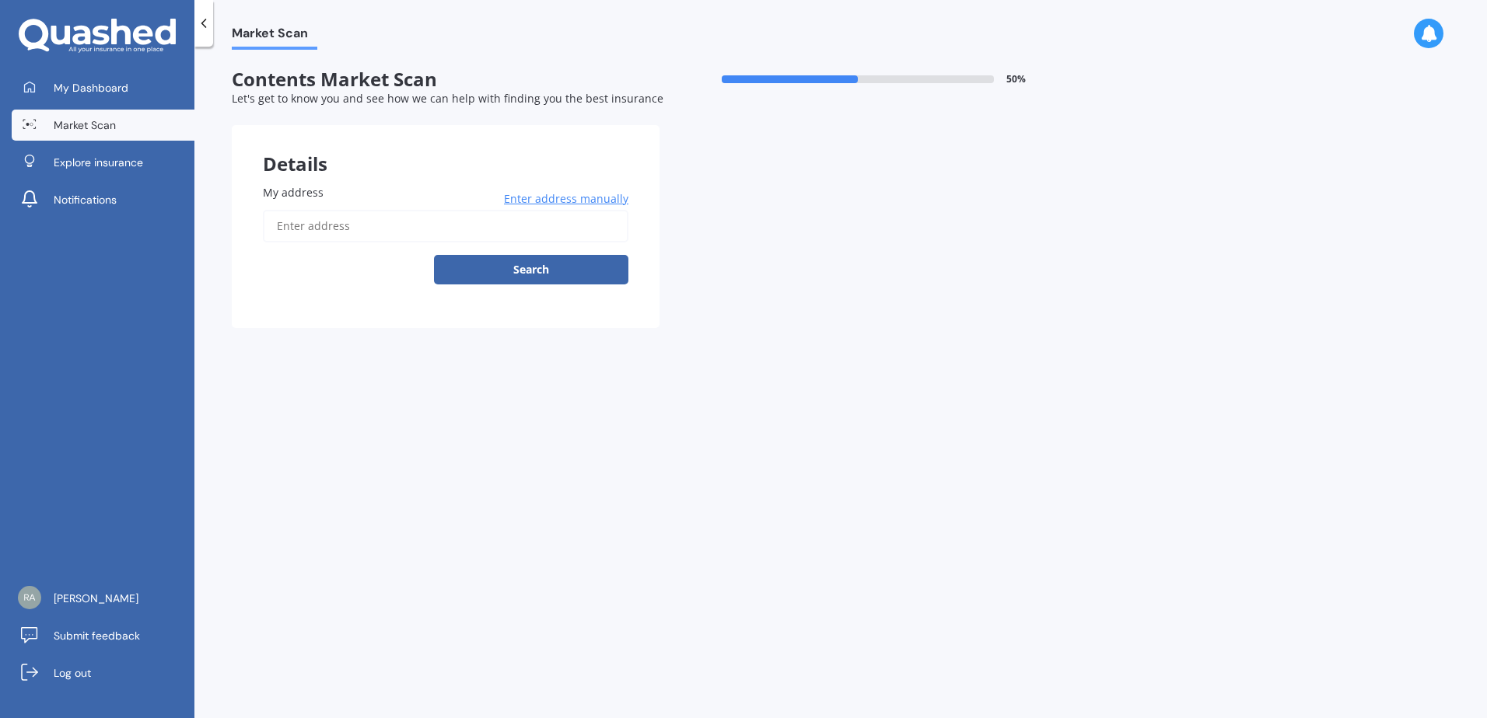
click at [425, 225] on input "My address" at bounding box center [445, 226] width 365 height 33
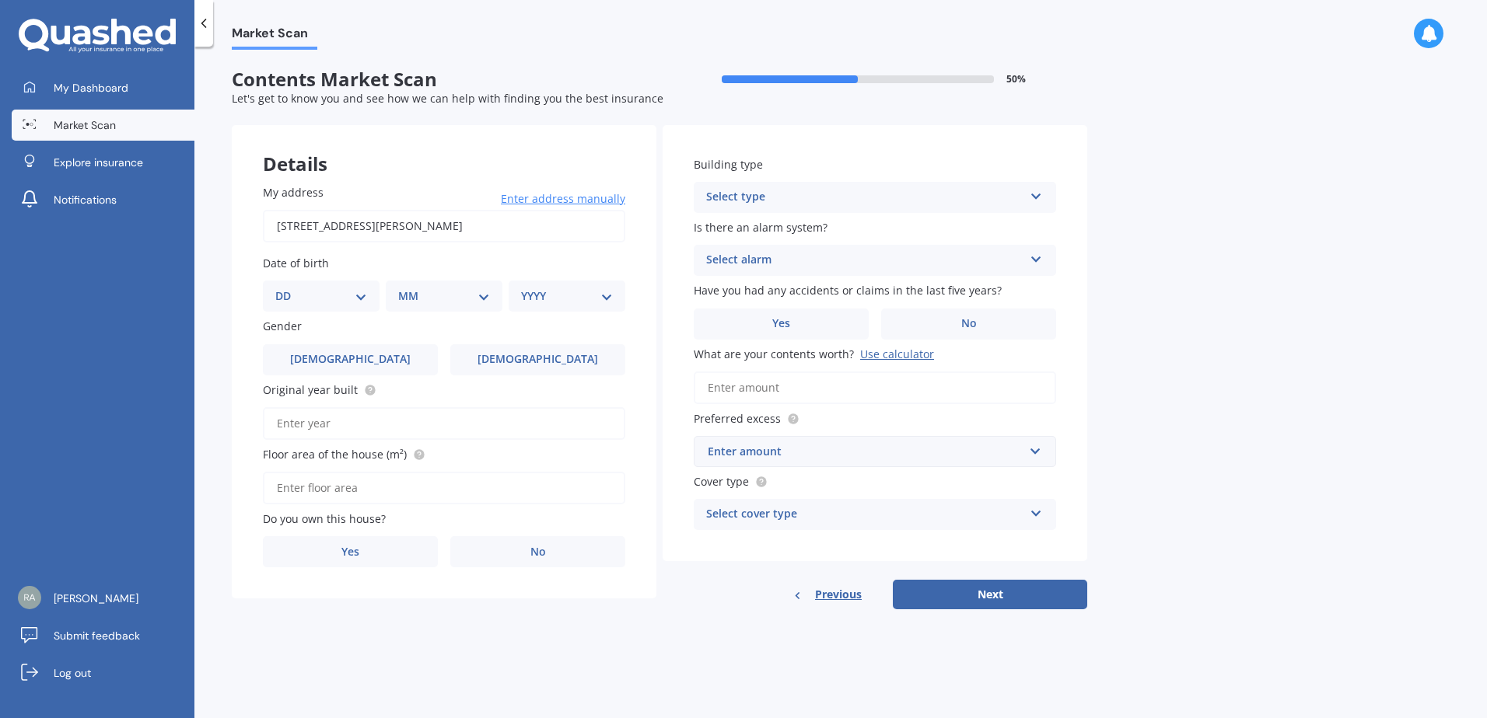
click at [453, 226] on input "[STREET_ADDRESS][PERSON_NAME]" at bounding box center [444, 226] width 362 height 33
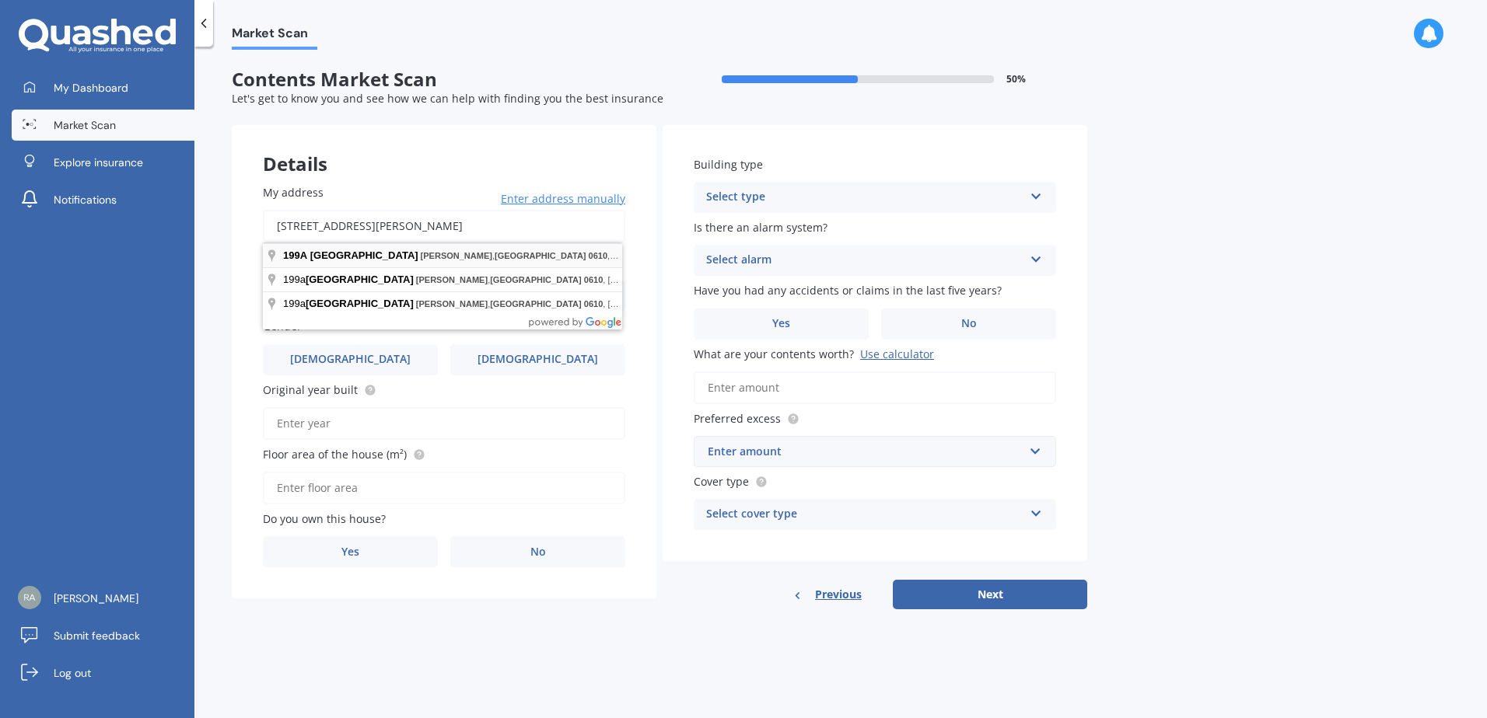
drag, startPoint x: 551, startPoint y: 222, endPoint x: 274, endPoint y: 266, distance: 279.4
click at [274, 266] on body "My Dashboard Market Scan Explore insurance Notifications [PERSON_NAME][GEOGRAPH…" at bounding box center [743, 359] width 1487 height 718
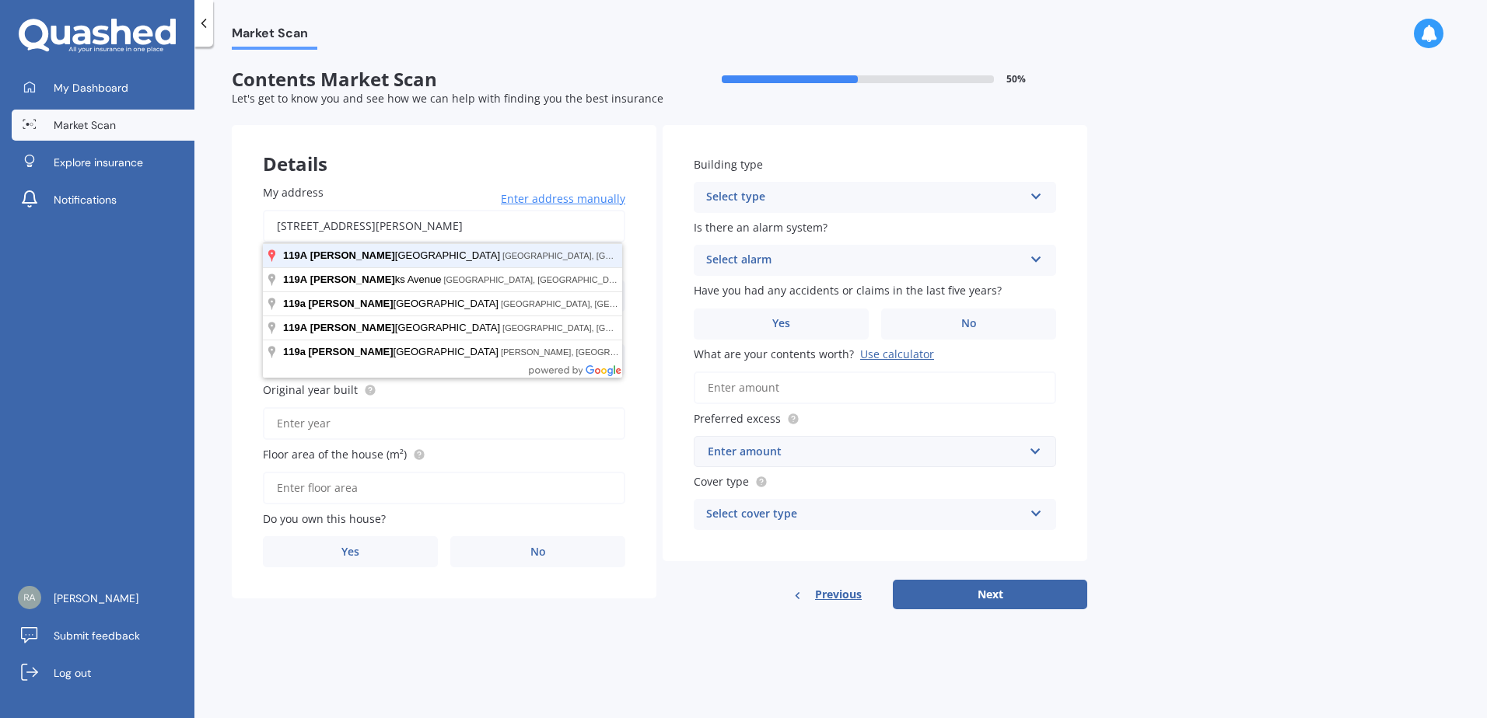
click button "Search" at bounding box center [0, 0] width 0 height 0
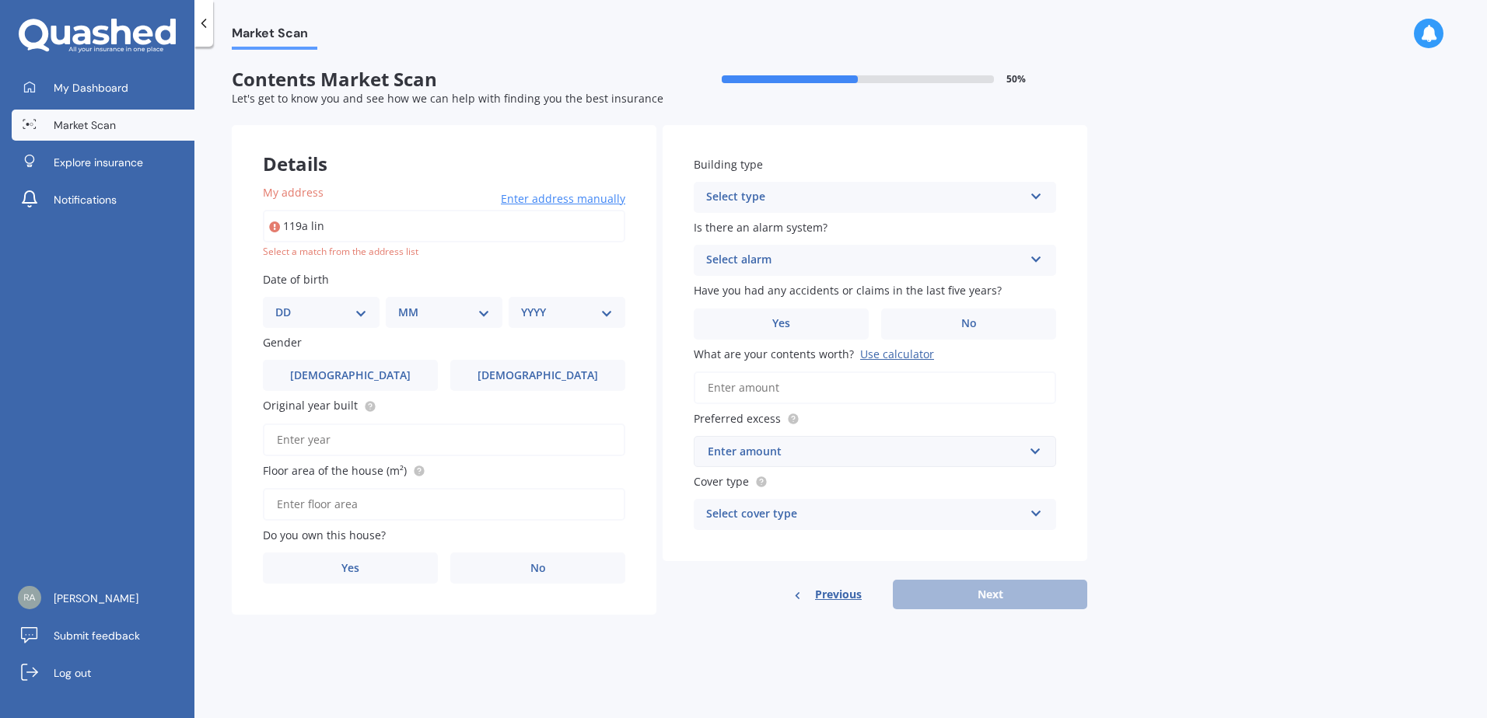
type input "[STREET_ADDRESS][PERSON_NAME]"
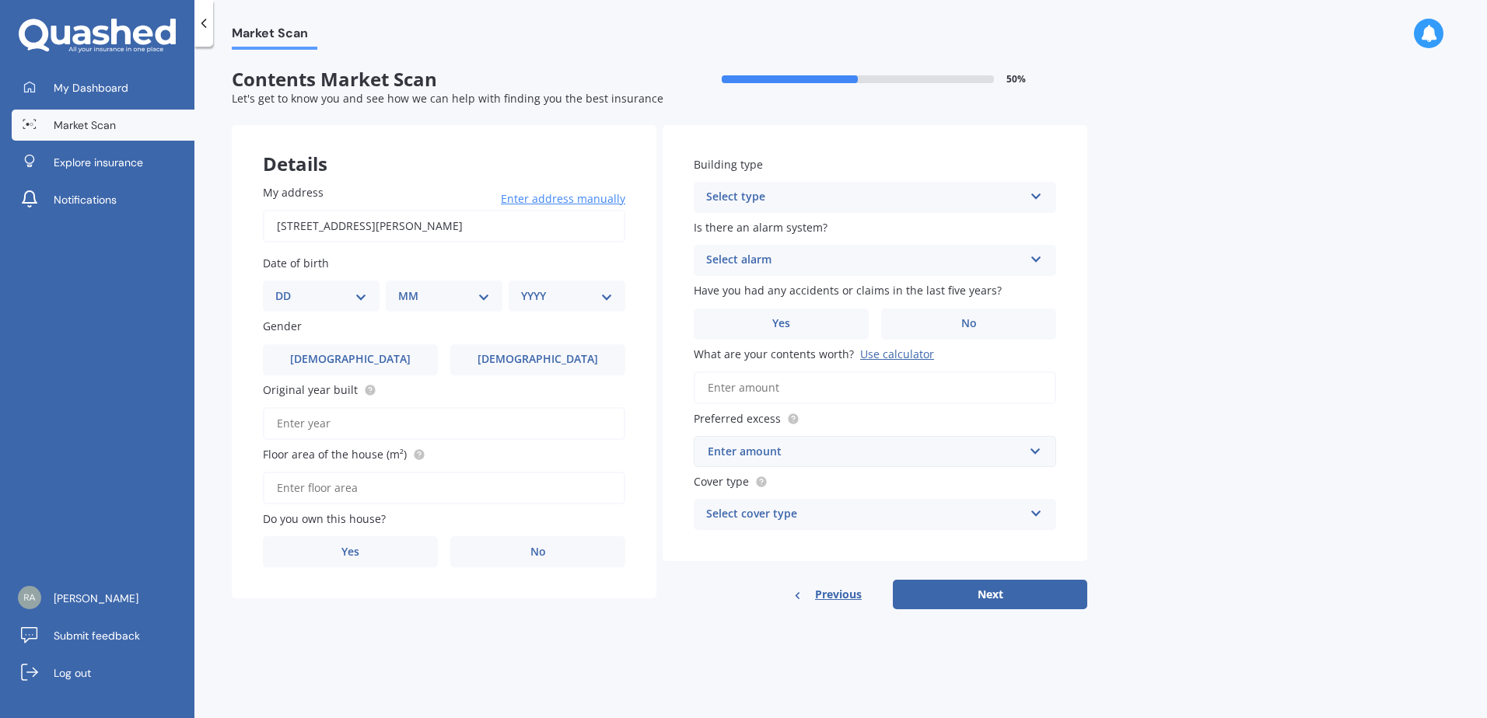
click at [351, 291] on select "DD 01 02 03 04 05 06 07 08 09 10 11 12 13 14 15 16 17 18 19 20 21 22 23 24 25 2…" at bounding box center [321, 296] width 92 height 17
select select "15"
click at [288, 288] on select "DD 01 02 03 04 05 06 07 08 09 10 11 12 13 14 15 16 17 18 19 20 21 22 23 24 25 2…" at bounding box center [321, 296] width 92 height 17
click at [488, 300] on select "MM 01 02 03 04 05 06 07 08 09 10 11 12" at bounding box center [447, 296] width 86 height 17
select select "05"
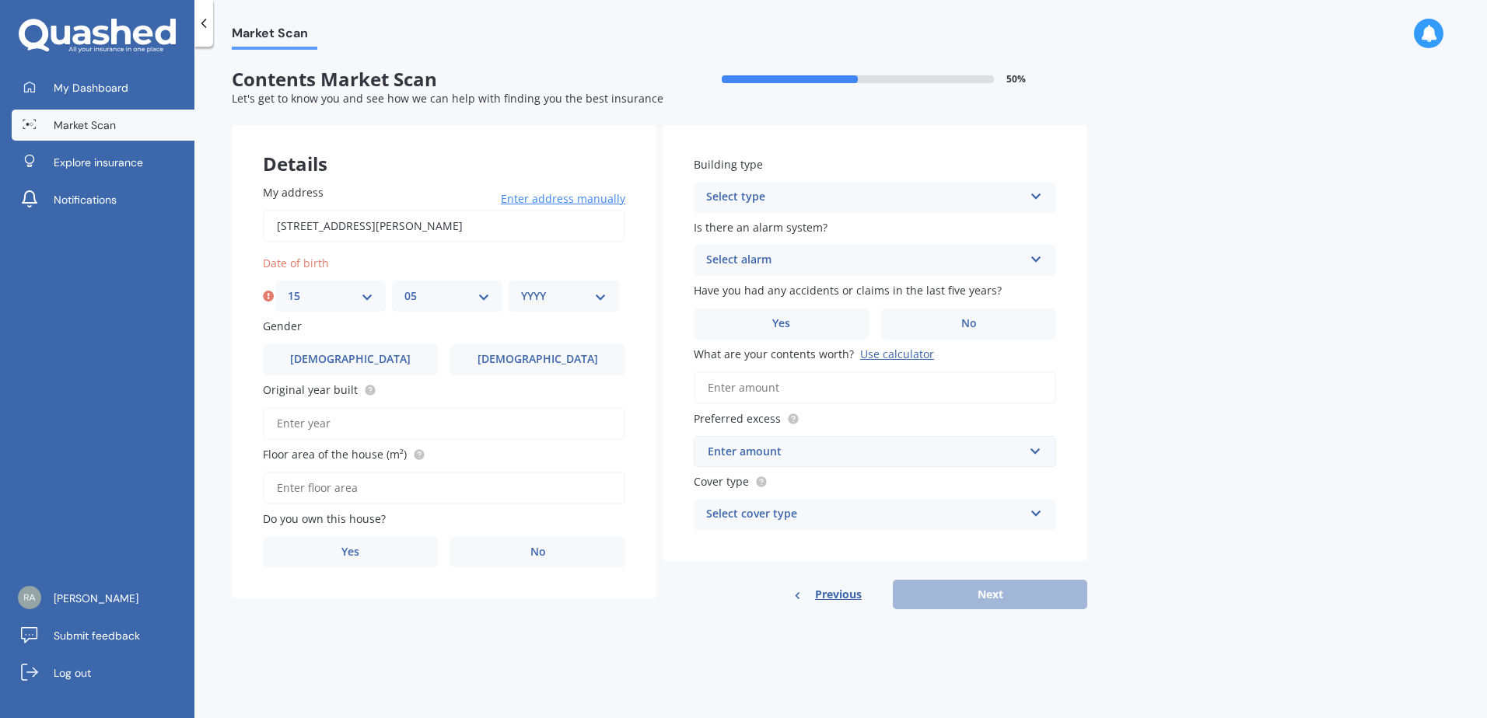
click at [404, 288] on select "MM 01 02 03 04 05 06 07 08 09 10 11 12" at bounding box center [447, 296] width 86 height 17
click at [553, 309] on div "YYYY 2009 2008 2007 2006 2005 2004 2003 2002 2001 2000 1999 1998 1997 1996 1995…" at bounding box center [564, 296] width 110 height 31
click at [554, 302] on select "YYYY 2009 2008 2007 2006 2005 2004 2003 2002 2001 2000 1999 1998 1997 1996 1995…" at bounding box center [564, 296] width 86 height 17
select select "1995"
click at [521, 288] on select "YYYY 2009 2008 2007 2006 2005 2004 2003 2002 2001 2000 1999 1998 1997 1996 1995…" at bounding box center [564, 296] width 86 height 17
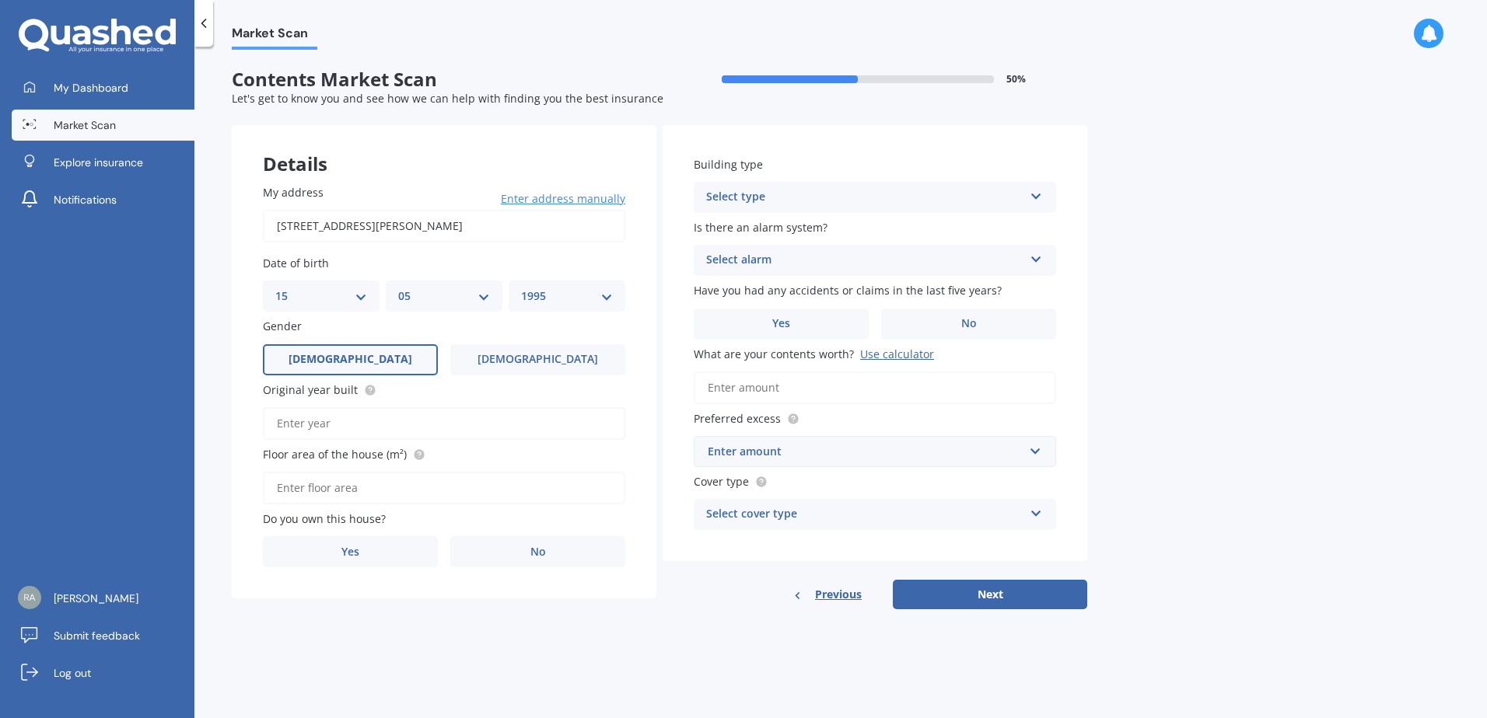
click at [372, 355] on label "[DEMOGRAPHIC_DATA]" at bounding box center [350, 359] width 175 height 31
click at [0, 0] on input "[DEMOGRAPHIC_DATA]" at bounding box center [0, 0] width 0 height 0
click at [355, 419] on input "Original year built" at bounding box center [444, 423] width 362 height 33
type input "2025"
click at [463, 465] on div "Floor area of the house (m²)" at bounding box center [444, 475] width 362 height 58
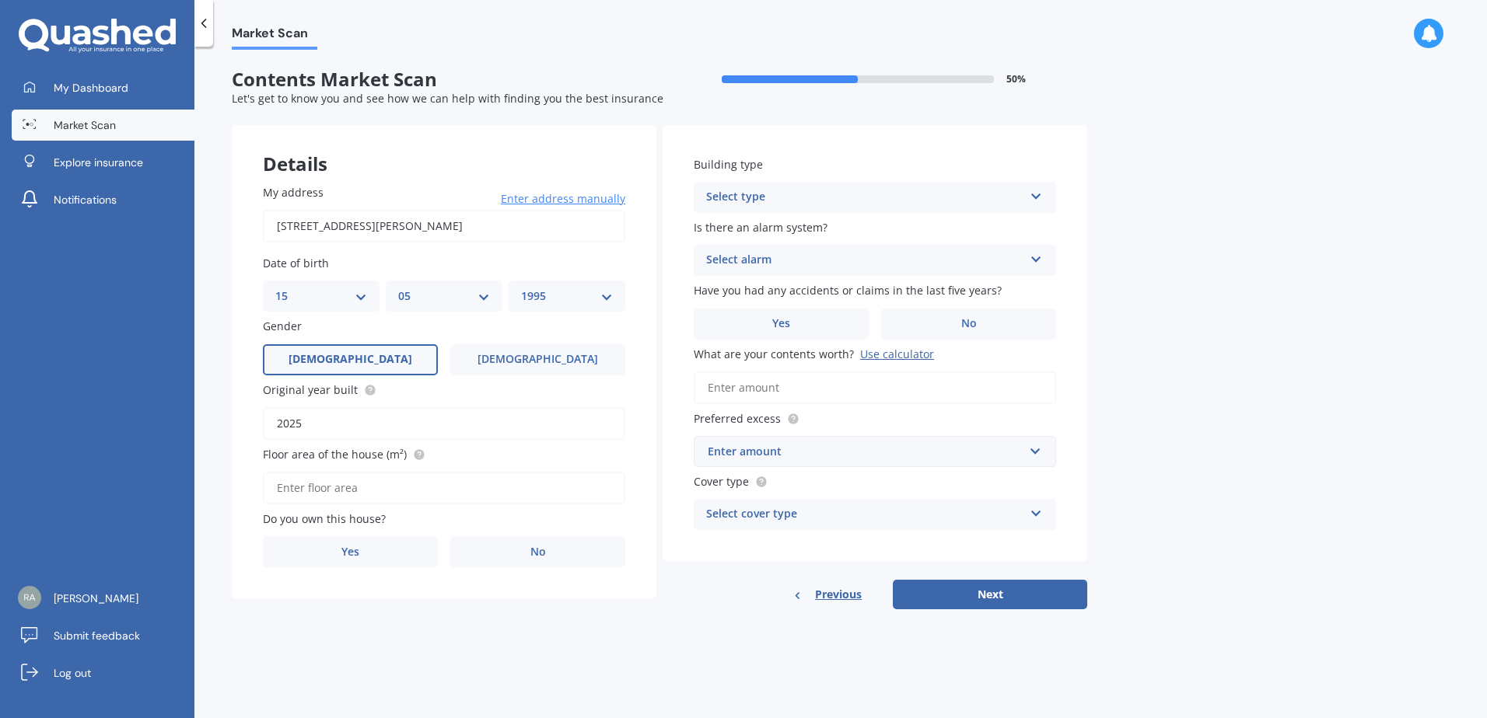
click at [403, 478] on input "Floor area of the house (m²)" at bounding box center [444, 488] width 362 height 33
click at [911, 190] on div "Select type" at bounding box center [864, 197] width 317 height 19
click at [951, 185] on div "Freestanding Freestanding Multi-unit (in a block of 6 or less) Multi-unit (in a…" at bounding box center [875, 197] width 362 height 31
click at [320, 496] on input "Floor area of the house (m²)" at bounding box center [444, 488] width 362 height 33
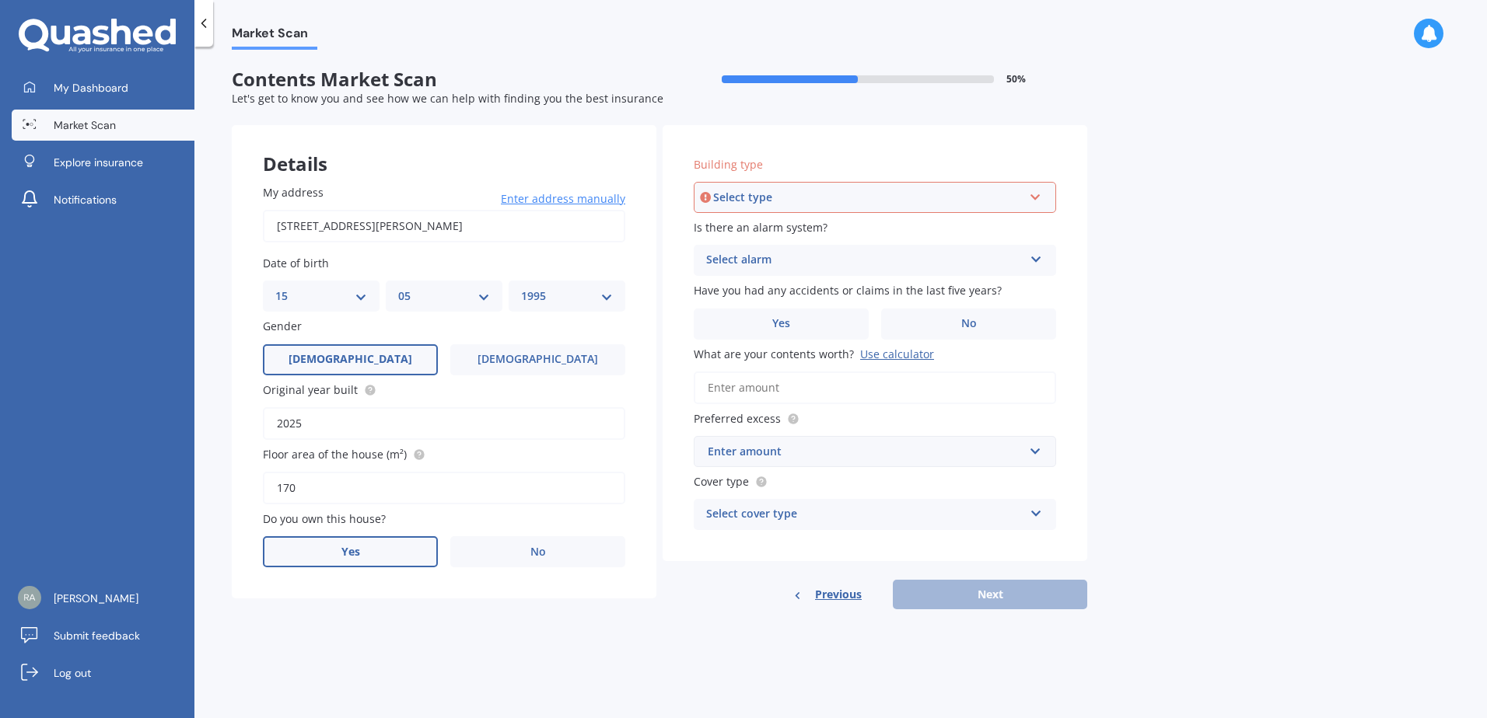
type input "170"
click at [345, 546] on span "Yes" at bounding box center [350, 552] width 19 height 13
click at [0, 0] on input "Yes" at bounding box center [0, 0] width 0 height 0
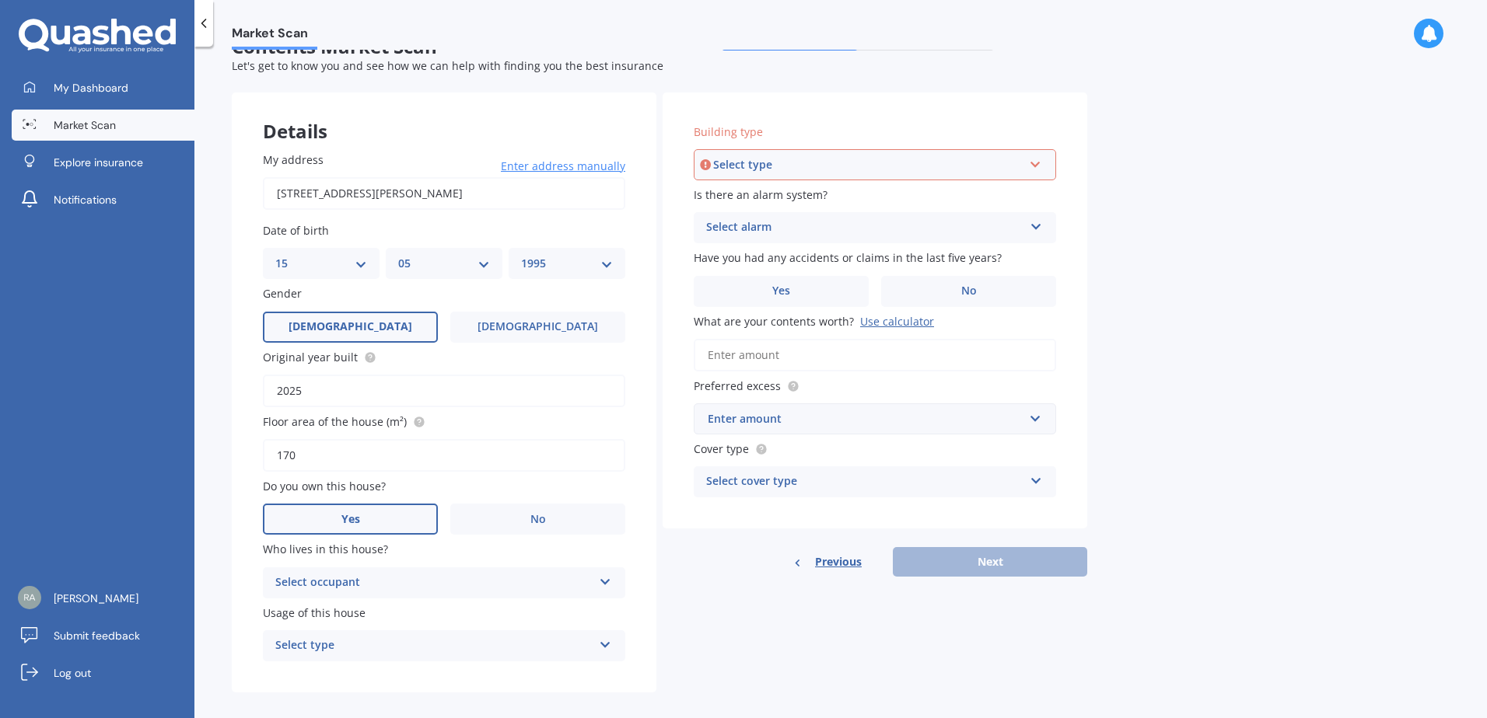
scroll to position [47, 0]
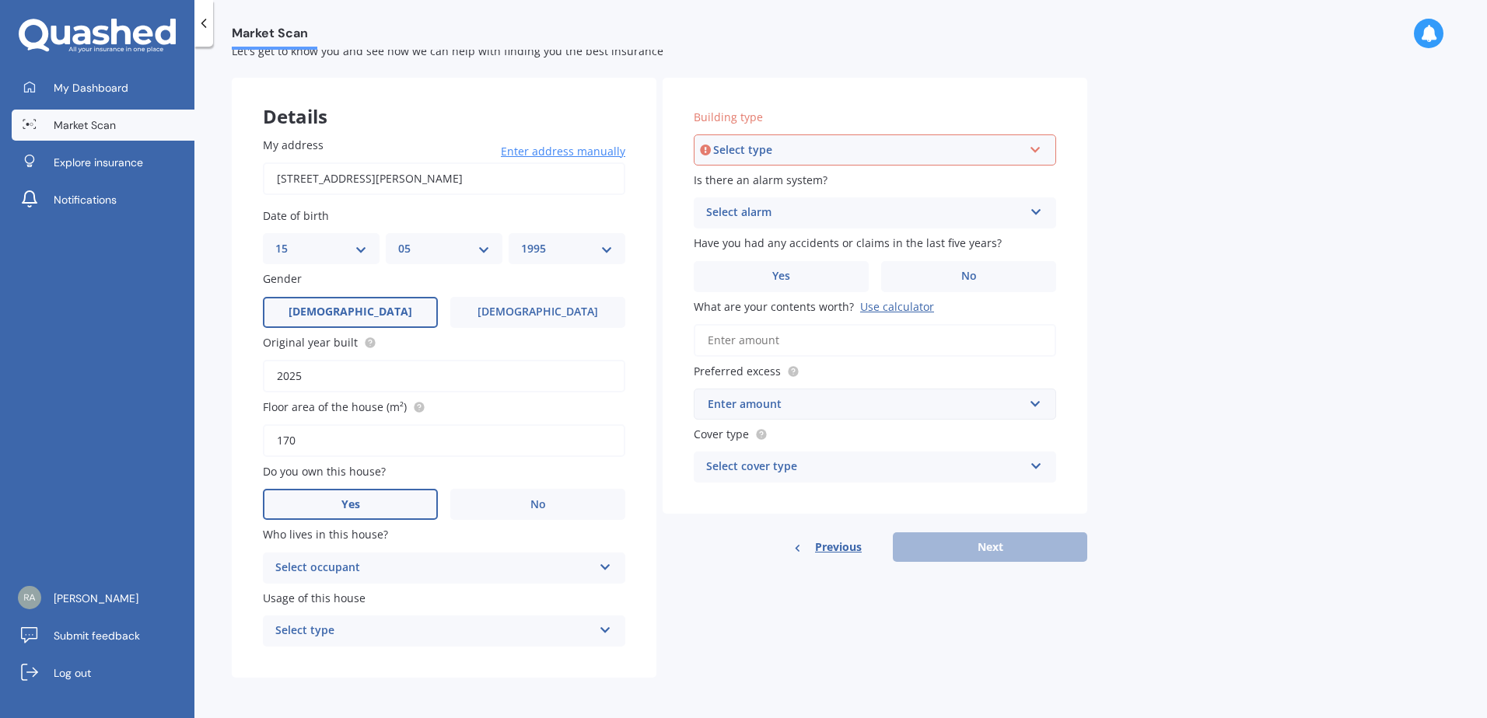
click at [386, 563] on div "Select occupant" at bounding box center [433, 568] width 317 height 19
click at [356, 592] on div "Owner" at bounding box center [444, 599] width 361 height 28
click at [367, 619] on div "Select type Permanent Holiday (without tenancy)" at bounding box center [444, 631] width 362 height 31
click at [365, 629] on div "Permanent" at bounding box center [433, 631] width 317 height 19
click at [365, 629] on div "Select type" at bounding box center [436, 631] width 309 height 17
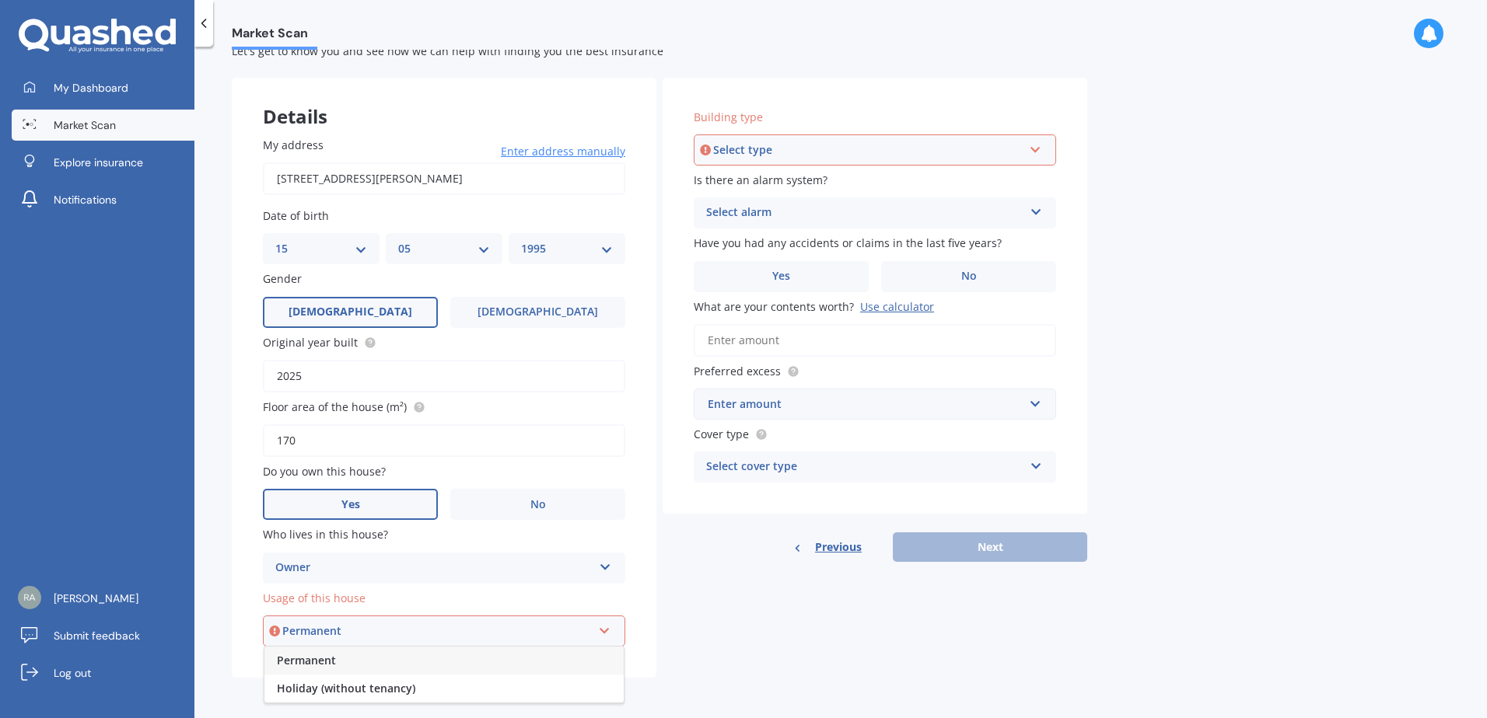
click at [360, 668] on div "Permanent" at bounding box center [443, 661] width 359 height 28
click at [774, 146] on div "Select type" at bounding box center [867, 150] width 309 height 17
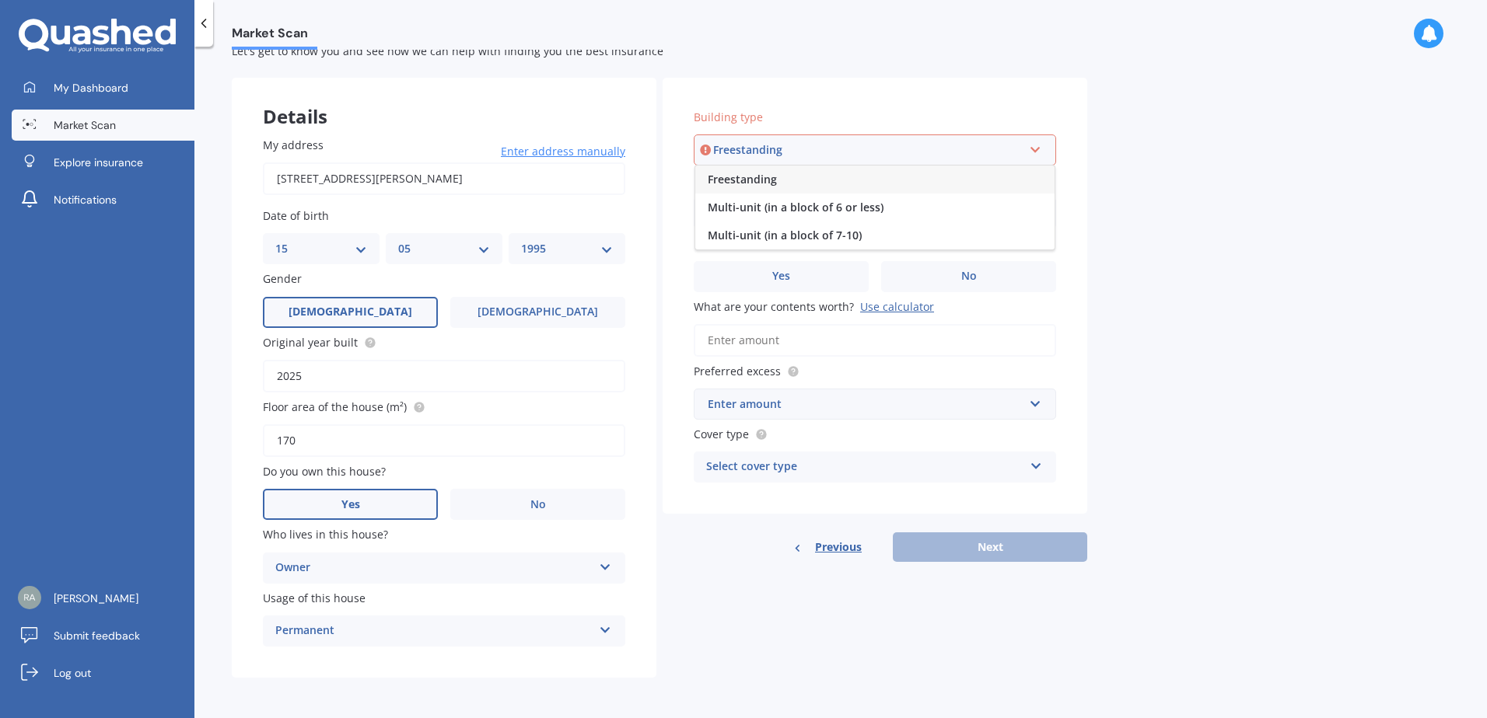
click at [774, 185] on span "Freestanding" at bounding box center [742, 179] width 69 height 15
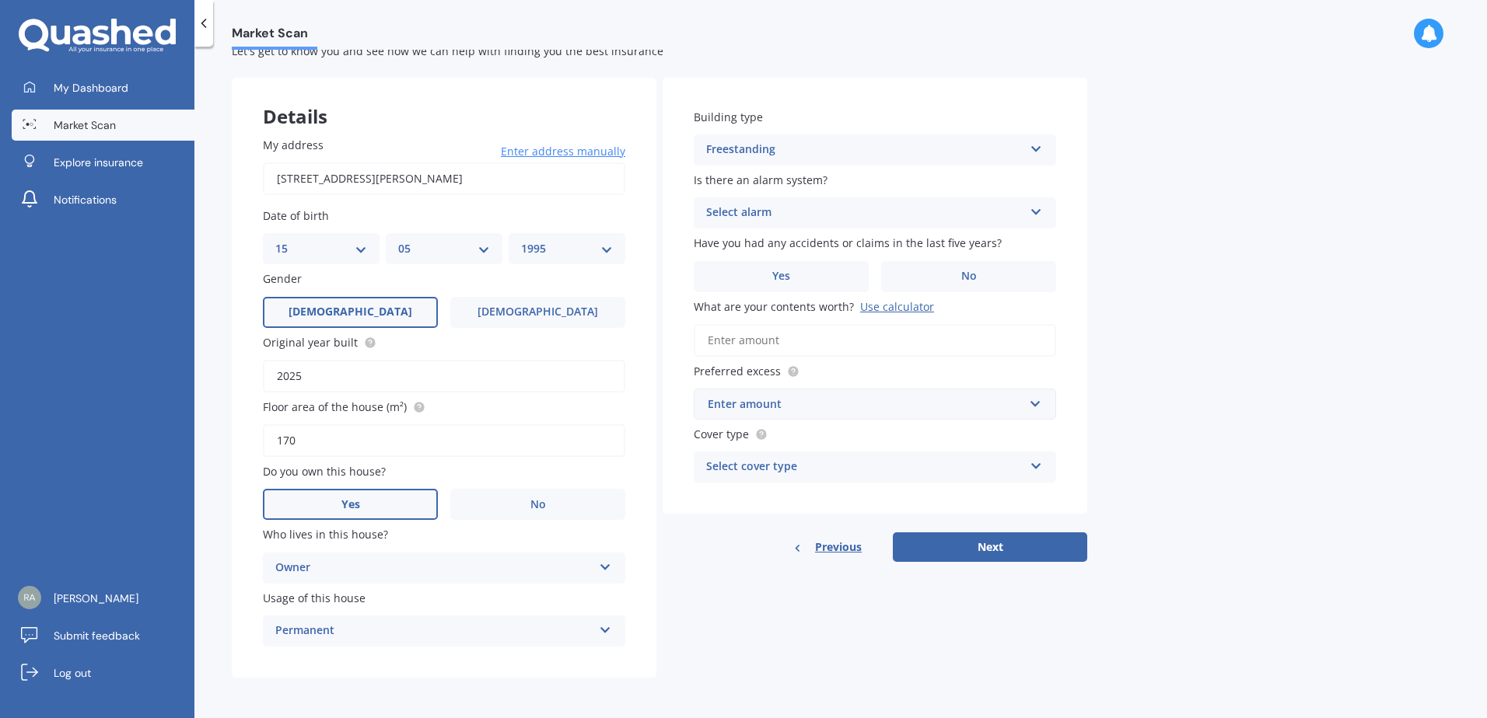
click at [768, 214] on div "Select alarm" at bounding box center [864, 213] width 317 height 19
click at [759, 249] on span "Yes, monitored" at bounding box center [747, 243] width 81 height 15
click at [774, 210] on div "Yes, monitored" at bounding box center [864, 213] width 317 height 19
click at [774, 205] on div "Yes, monitored" at bounding box center [864, 213] width 317 height 19
click at [738, 211] on div "Yes, monitored" at bounding box center [864, 213] width 317 height 19
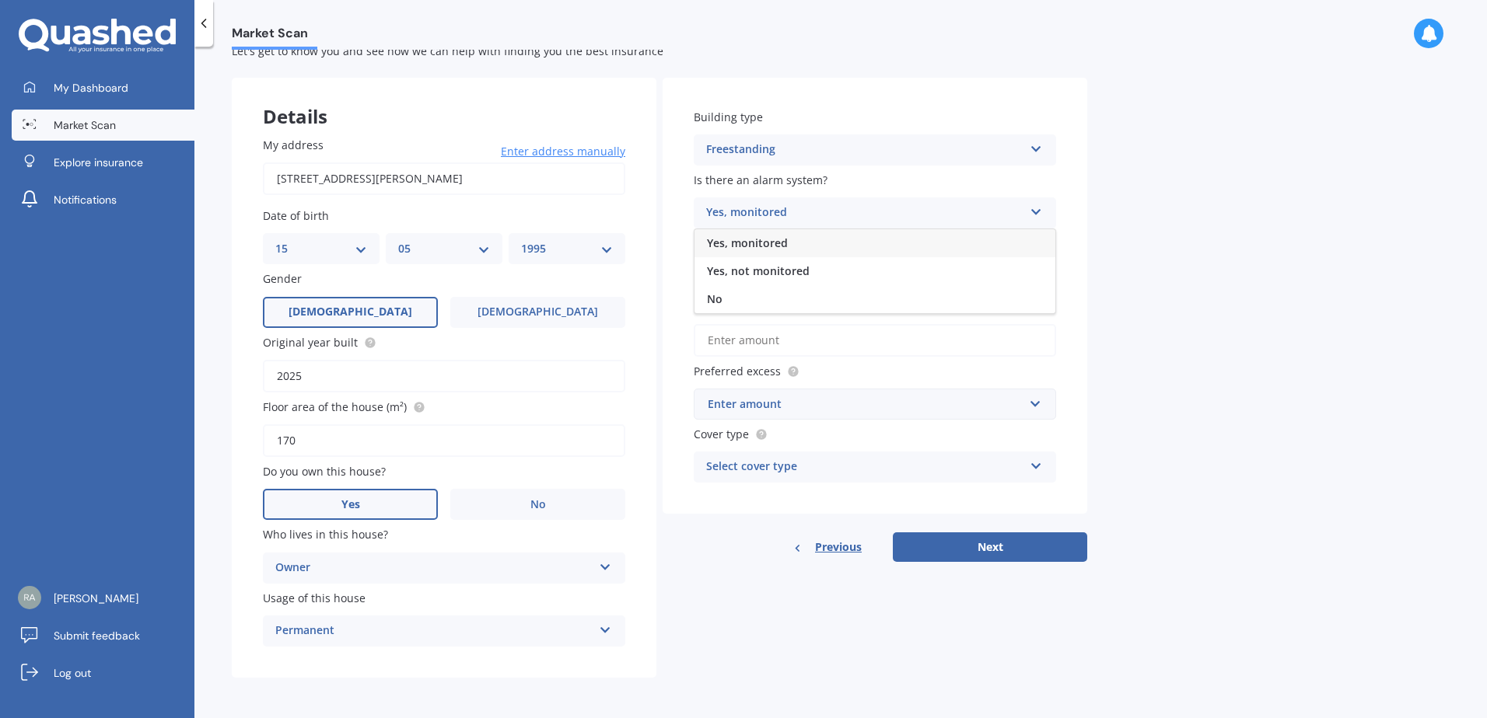
click at [738, 211] on div "Yes, monitored" at bounding box center [864, 213] width 317 height 19
click at [786, 211] on div "Yes, monitored" at bounding box center [864, 213] width 317 height 19
click at [779, 267] on span "Yes, not monitored" at bounding box center [758, 271] width 103 height 15
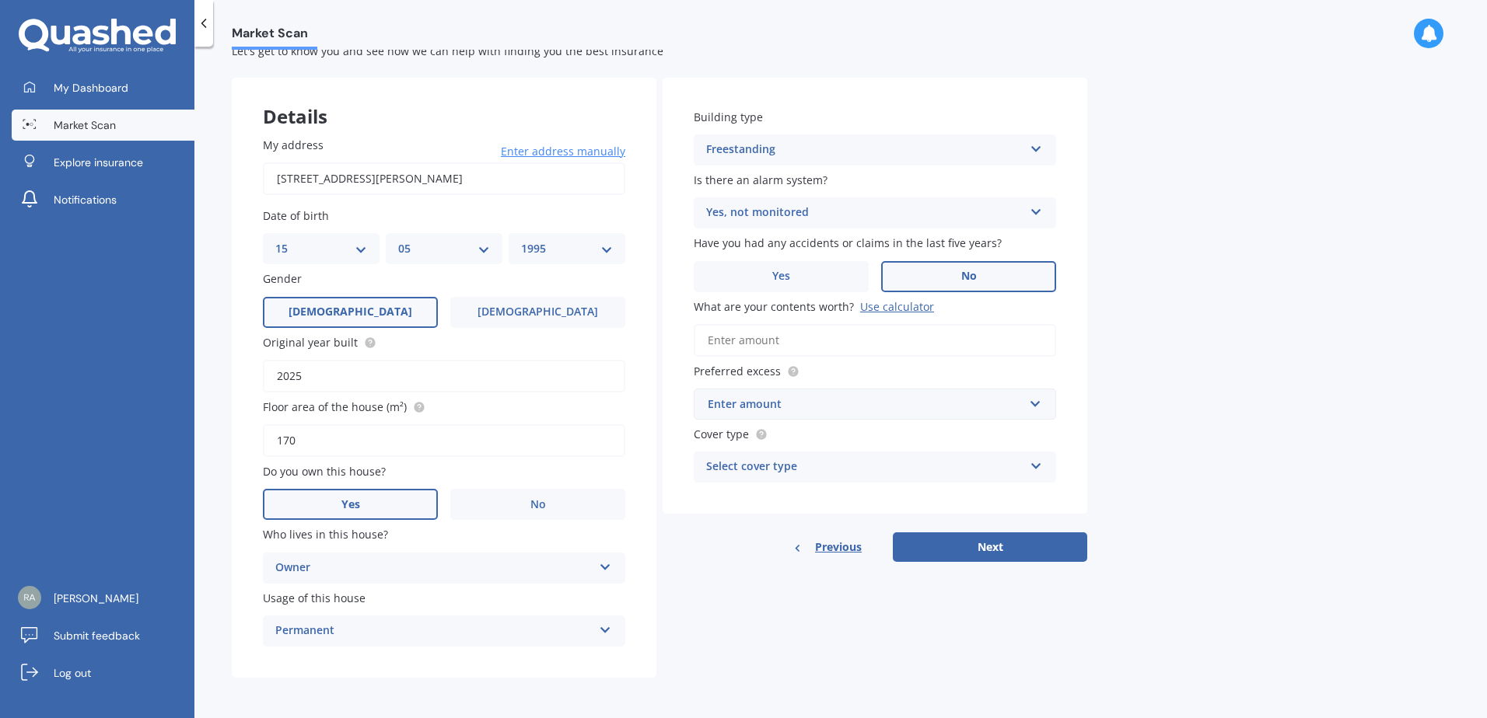
click at [914, 270] on label "No" at bounding box center [968, 276] width 175 height 31
click at [0, 0] on input "No" at bounding box center [0, 0] width 0 height 0
click at [792, 331] on input "What are your contents worth? Use calculator" at bounding box center [875, 340] width 362 height 33
click at [763, 343] on input "What are your contents worth? Use calculator" at bounding box center [875, 340] width 362 height 33
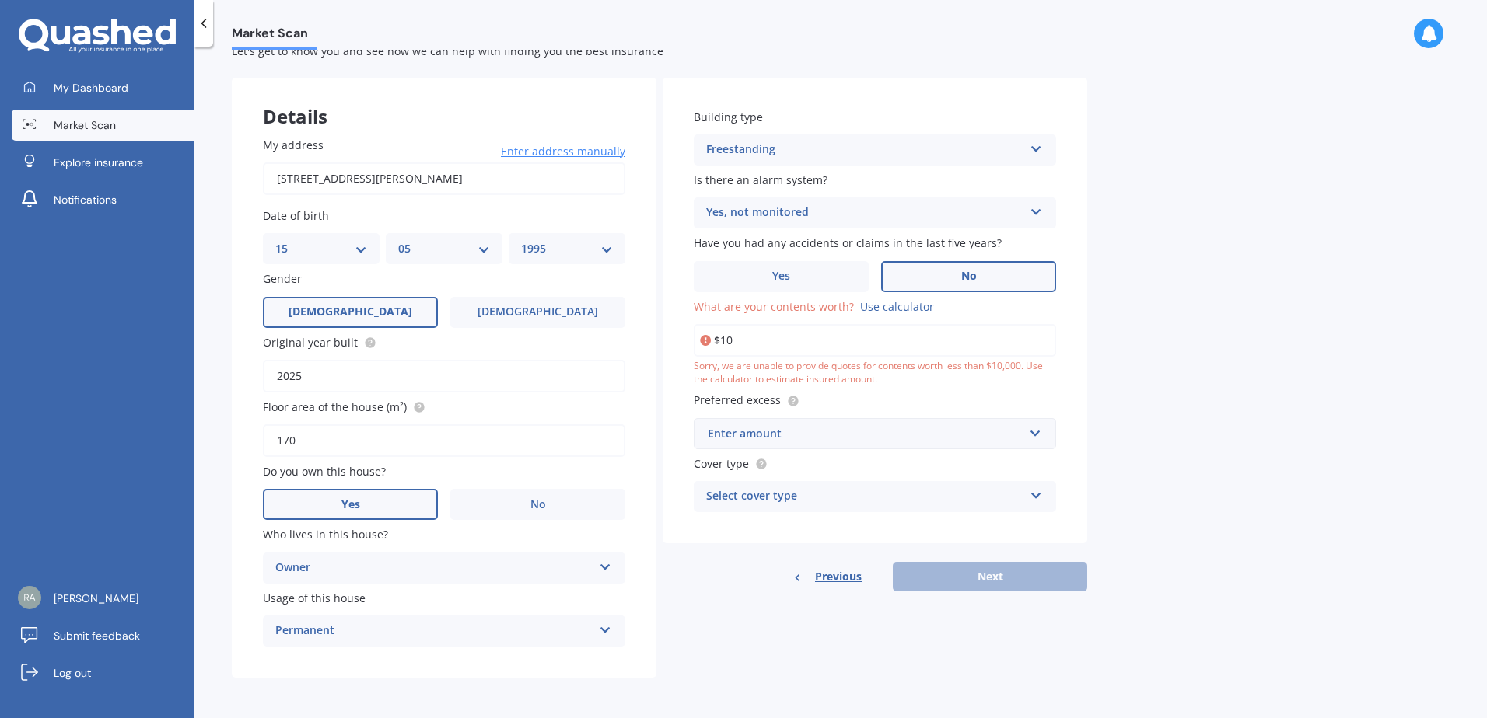
type input "$1"
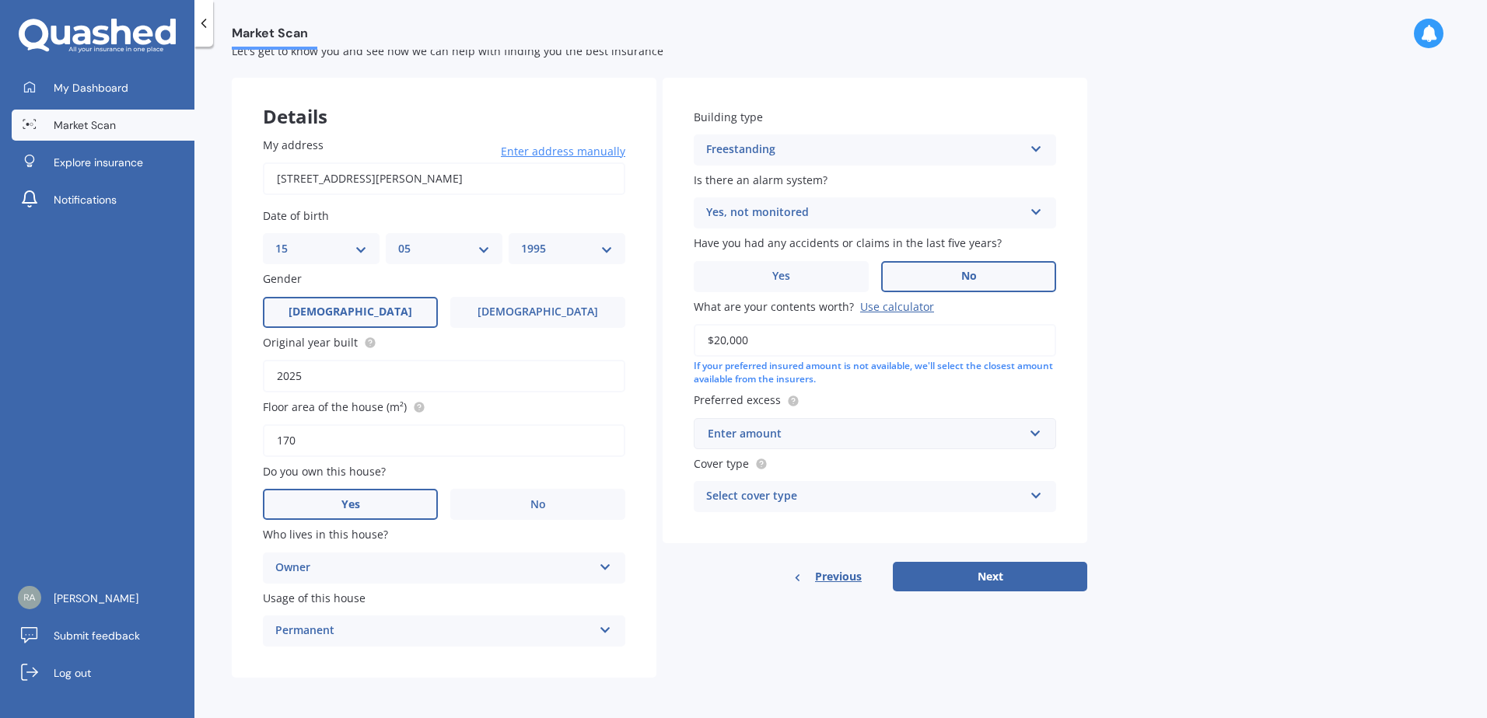
type input "$20,000"
click at [830, 418] on div "Enter amount $250 $300 $400 $500 $750 $1,000 $2,000" at bounding box center [875, 433] width 362 height 31
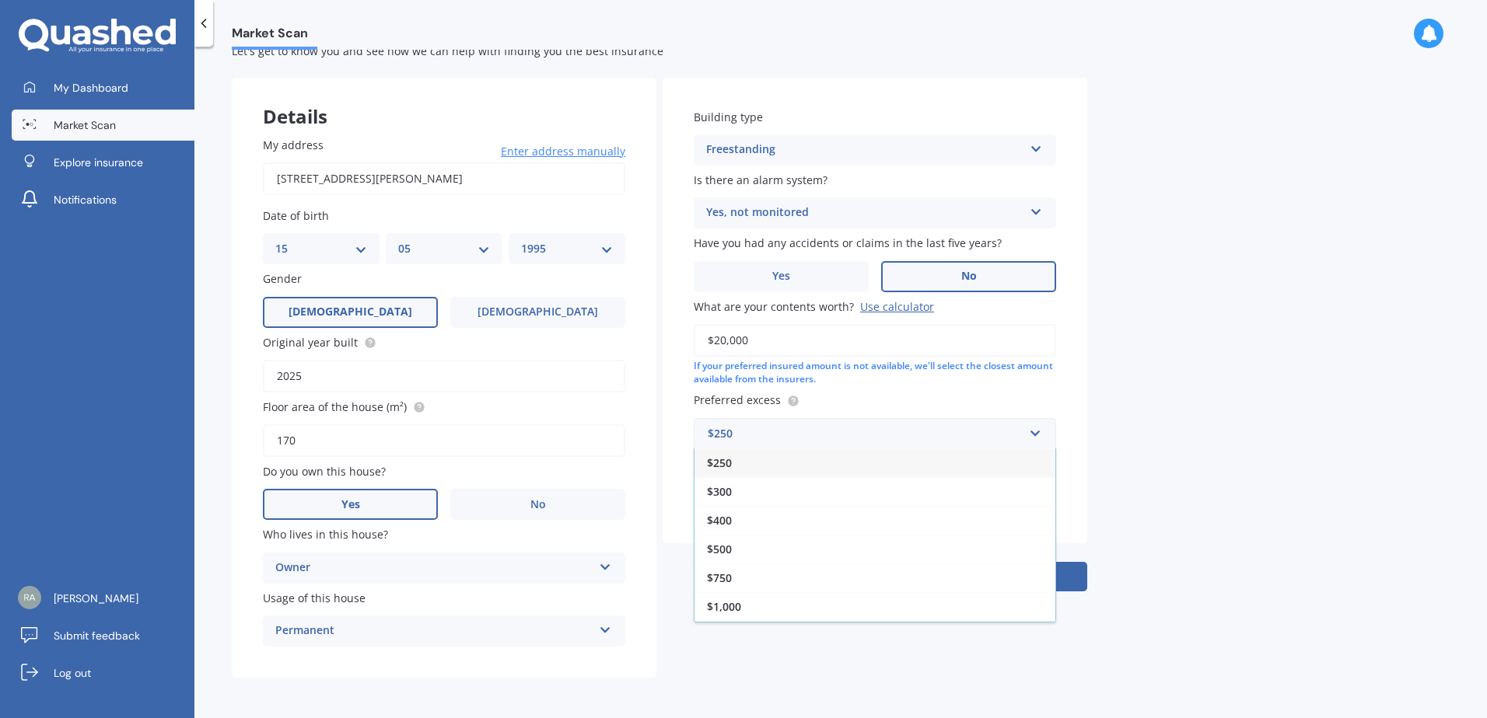
click at [952, 383] on div "If your preferred insured amount is not available, we'll select the closest amo…" at bounding box center [875, 373] width 362 height 26
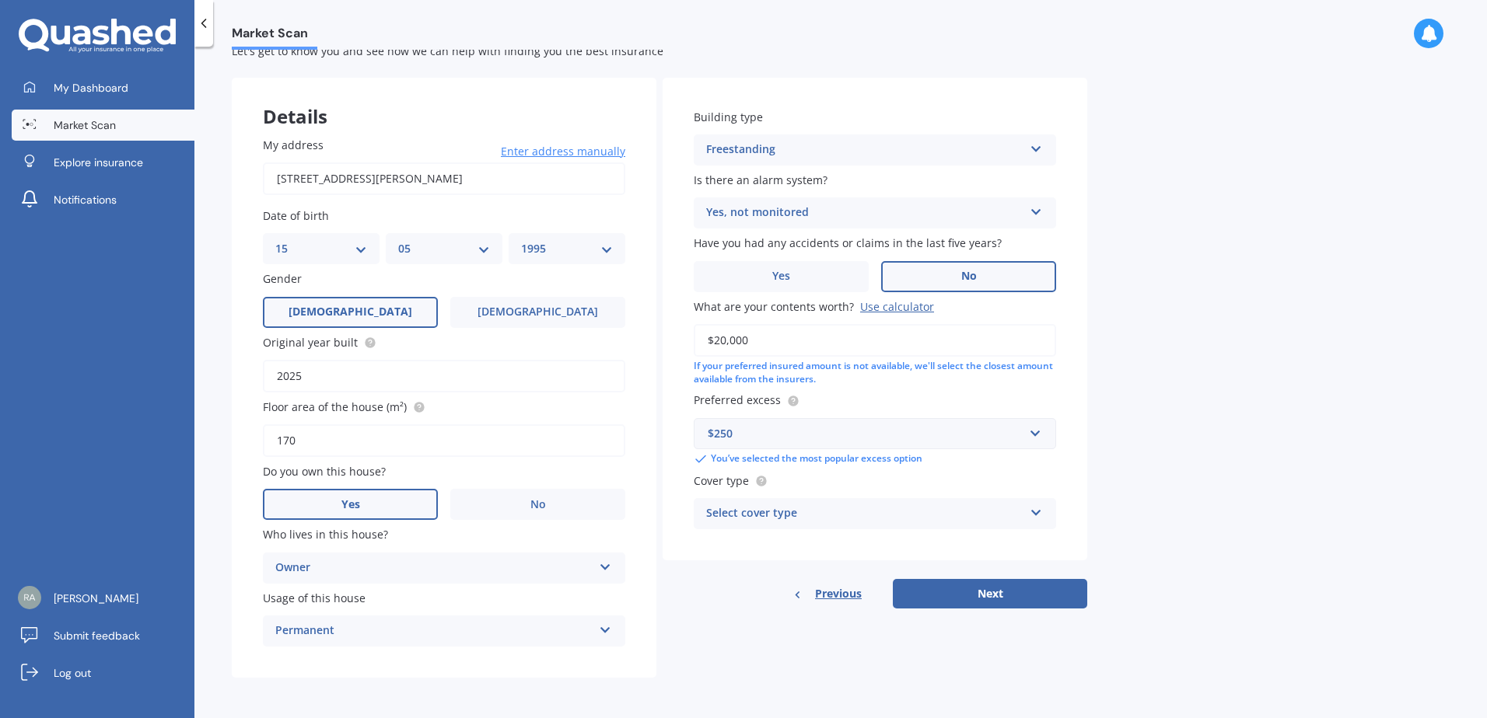
click at [842, 433] on div "$250" at bounding box center [866, 433] width 316 height 17
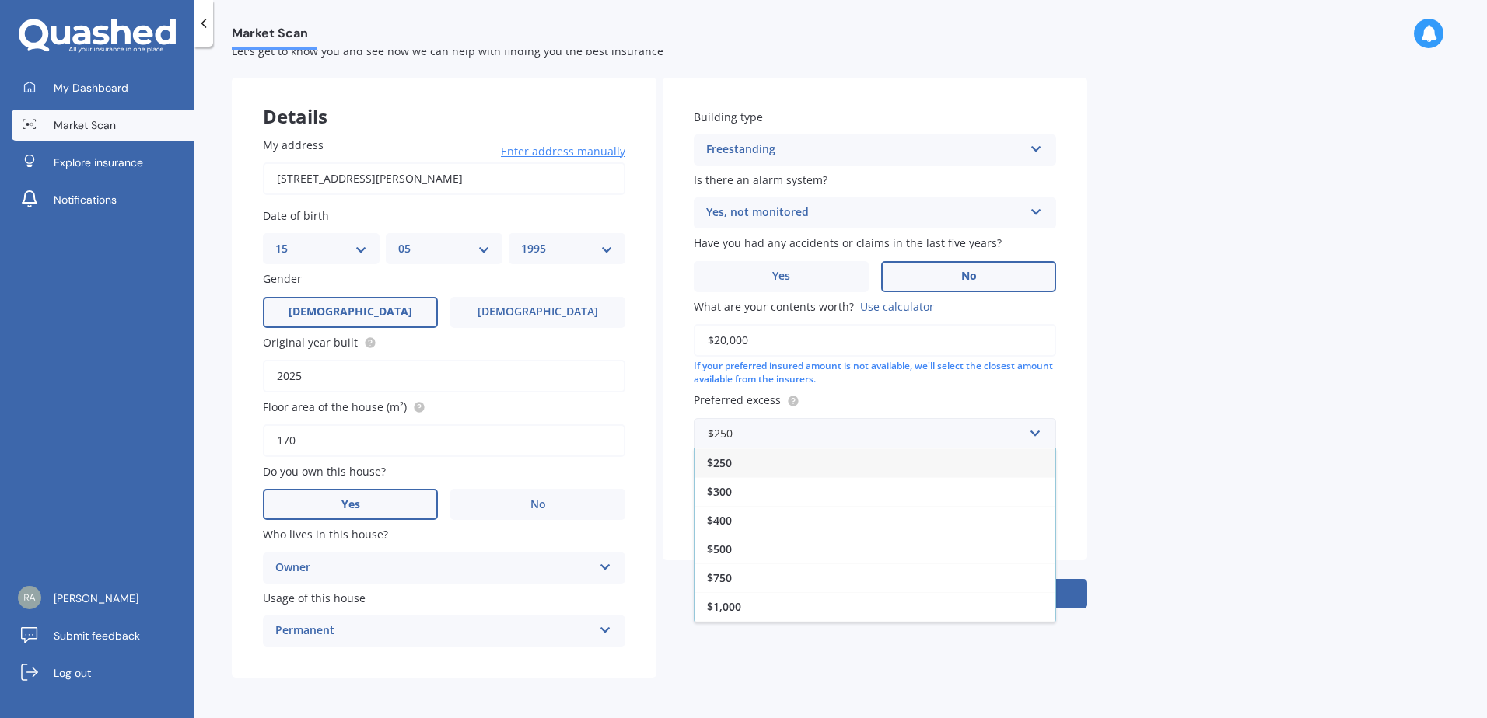
click at [941, 387] on div "Building type Freestanding Freestanding Multi-unit (in a block of 6 or less) Mu…" at bounding box center [874, 319] width 425 height 483
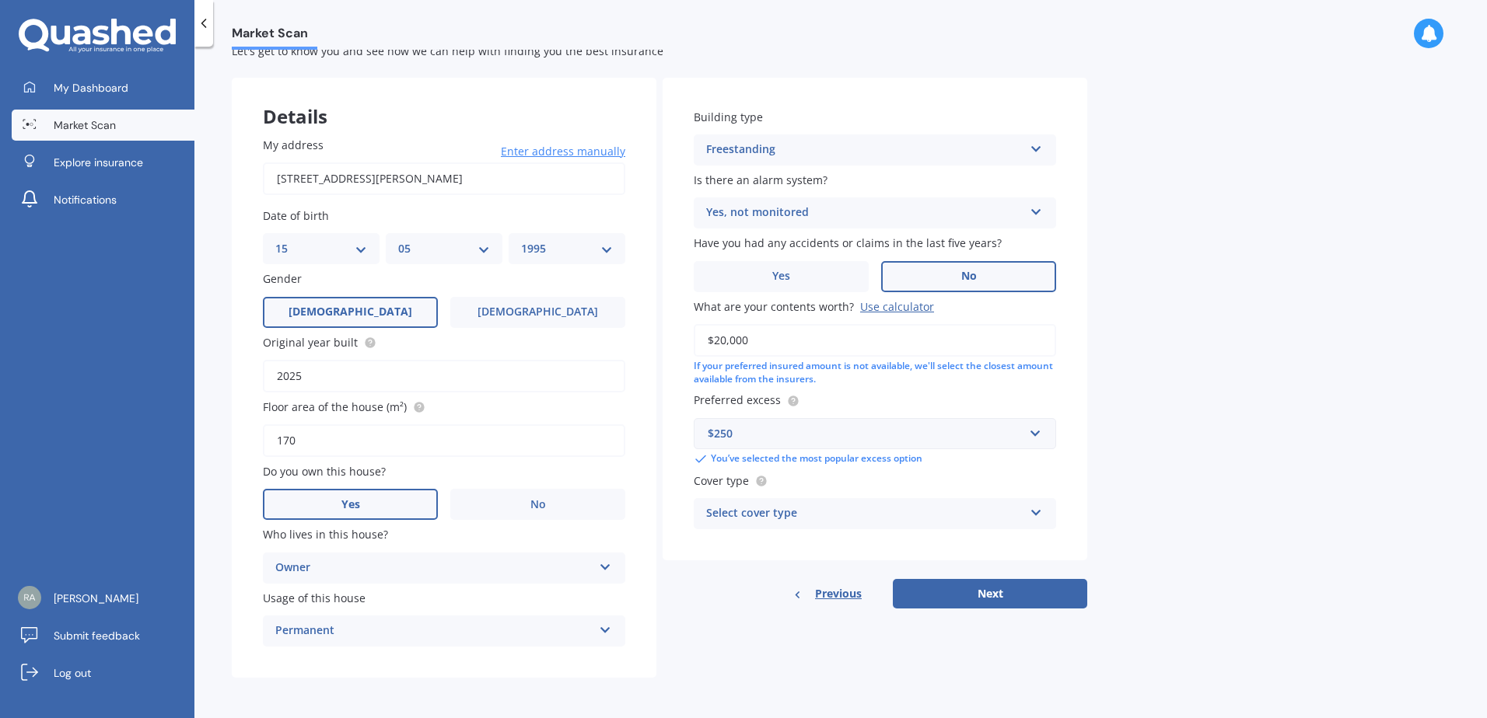
click at [788, 513] on div "Select cover type" at bounding box center [864, 514] width 317 height 19
click at [672, 544] on div "Building type Freestanding Freestanding Multi-unit (in a block of 6 or less) Mu…" at bounding box center [874, 319] width 425 height 483
click at [770, 506] on div "High" at bounding box center [864, 514] width 317 height 19
click at [769, 544] on div "High" at bounding box center [874, 544] width 361 height 28
click at [962, 583] on button "Next" at bounding box center [990, 594] width 194 height 30
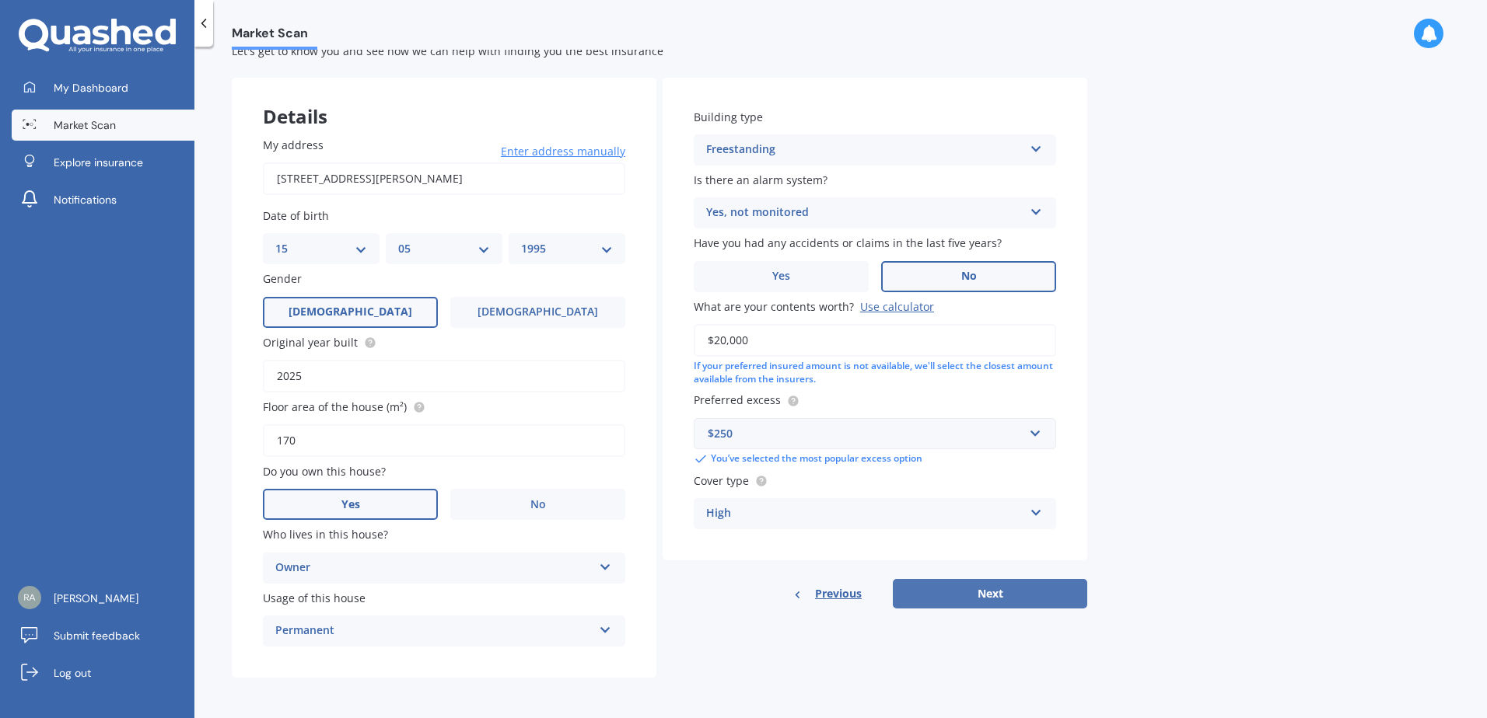
scroll to position [0, 0]
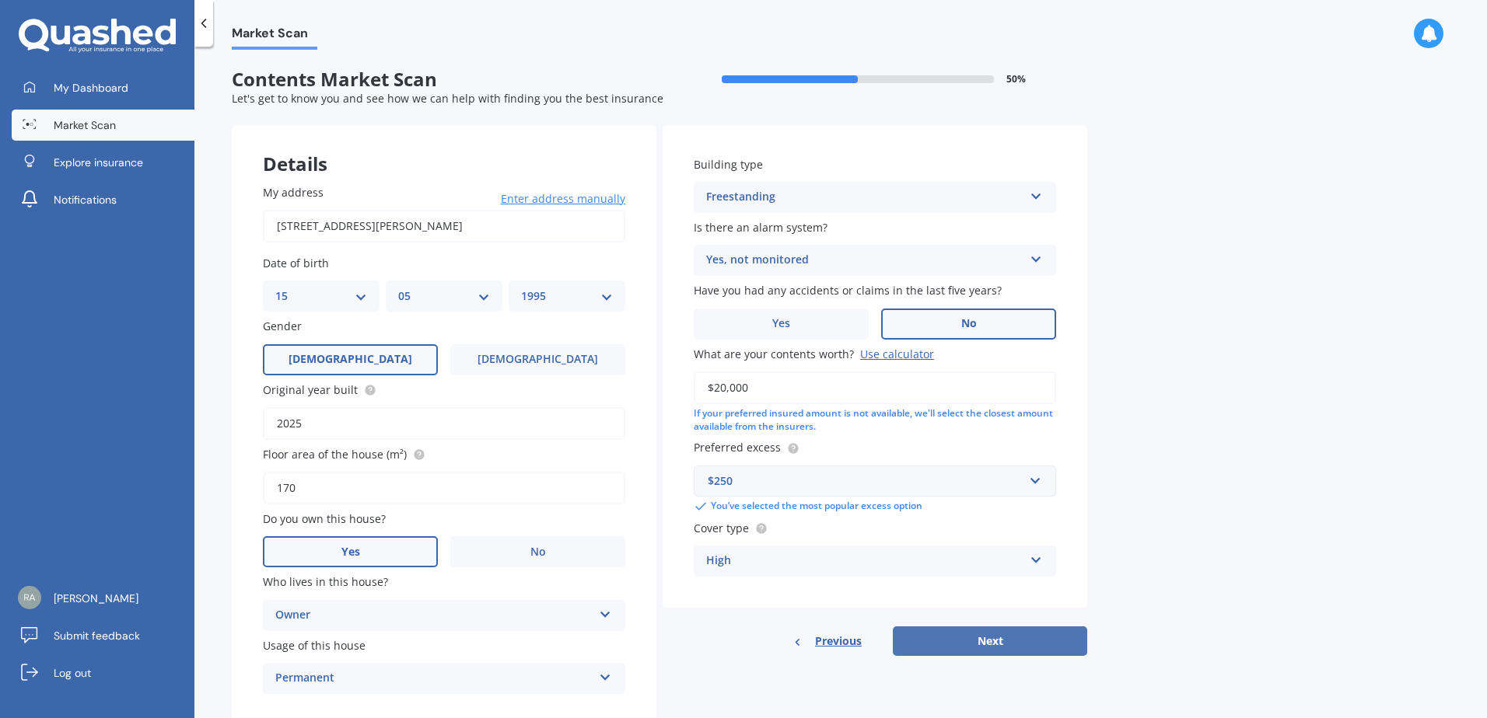
select select "15"
select select "05"
select select "1995"
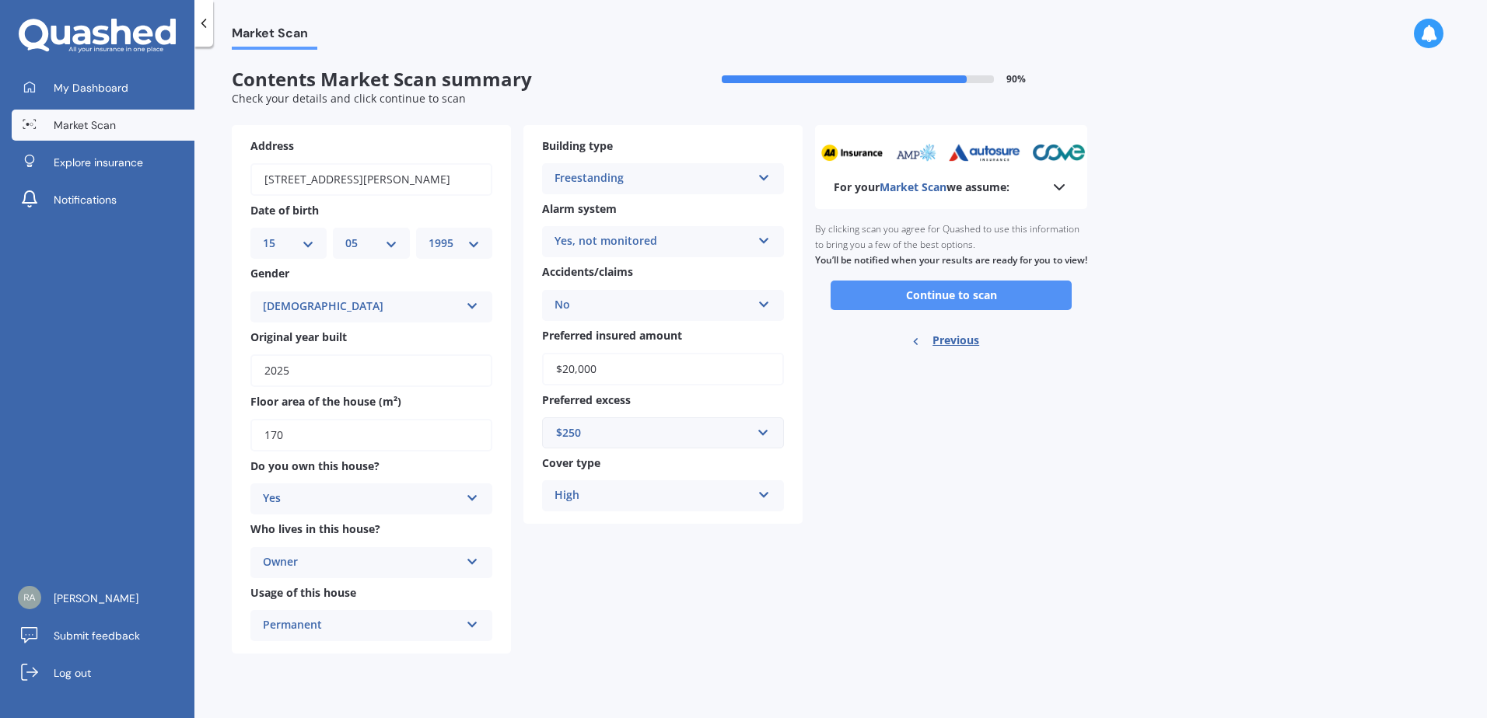
click at [977, 306] on button "Continue to scan" at bounding box center [950, 296] width 241 height 30
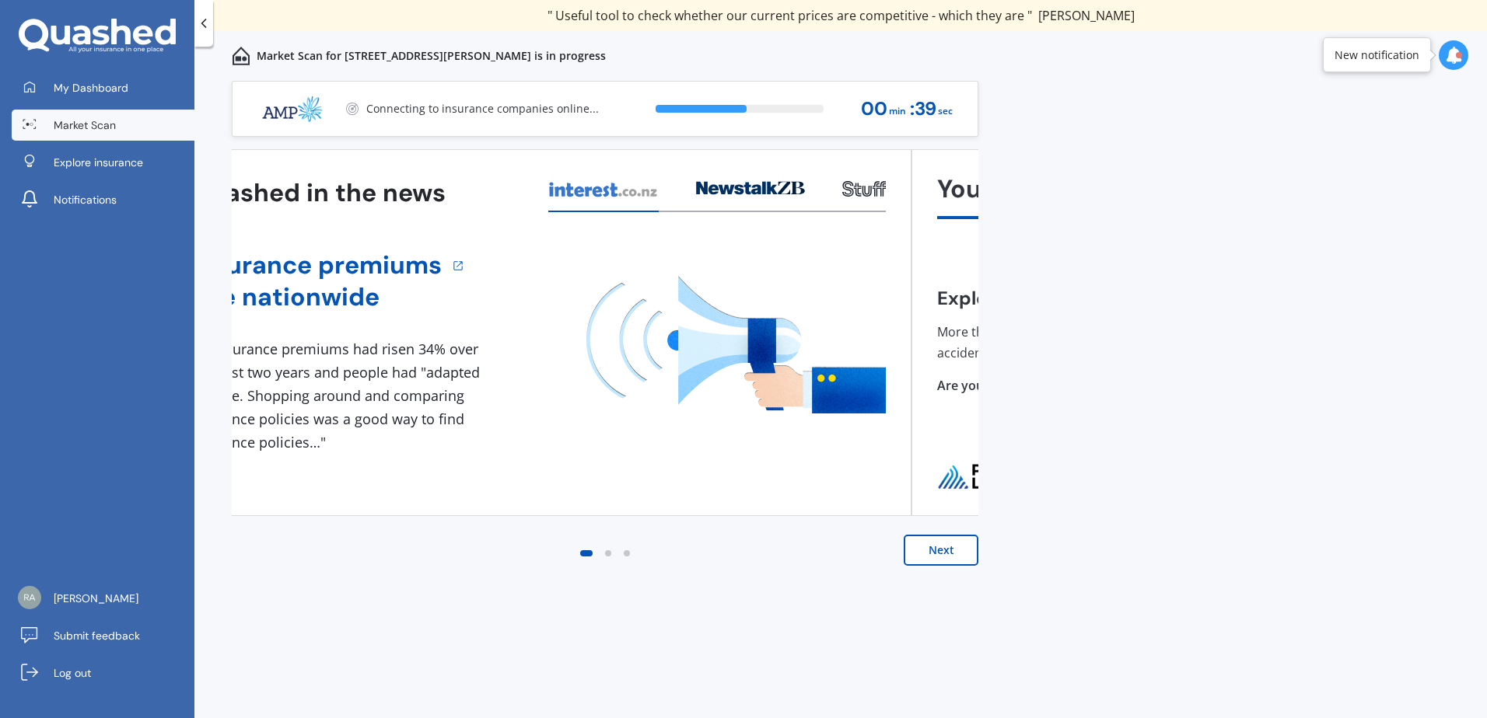
drag, startPoint x: 764, startPoint y: 337, endPoint x: 606, endPoint y: 355, distance: 158.9
click at [618, 354] on img at bounding box center [735, 345] width 299 height 138
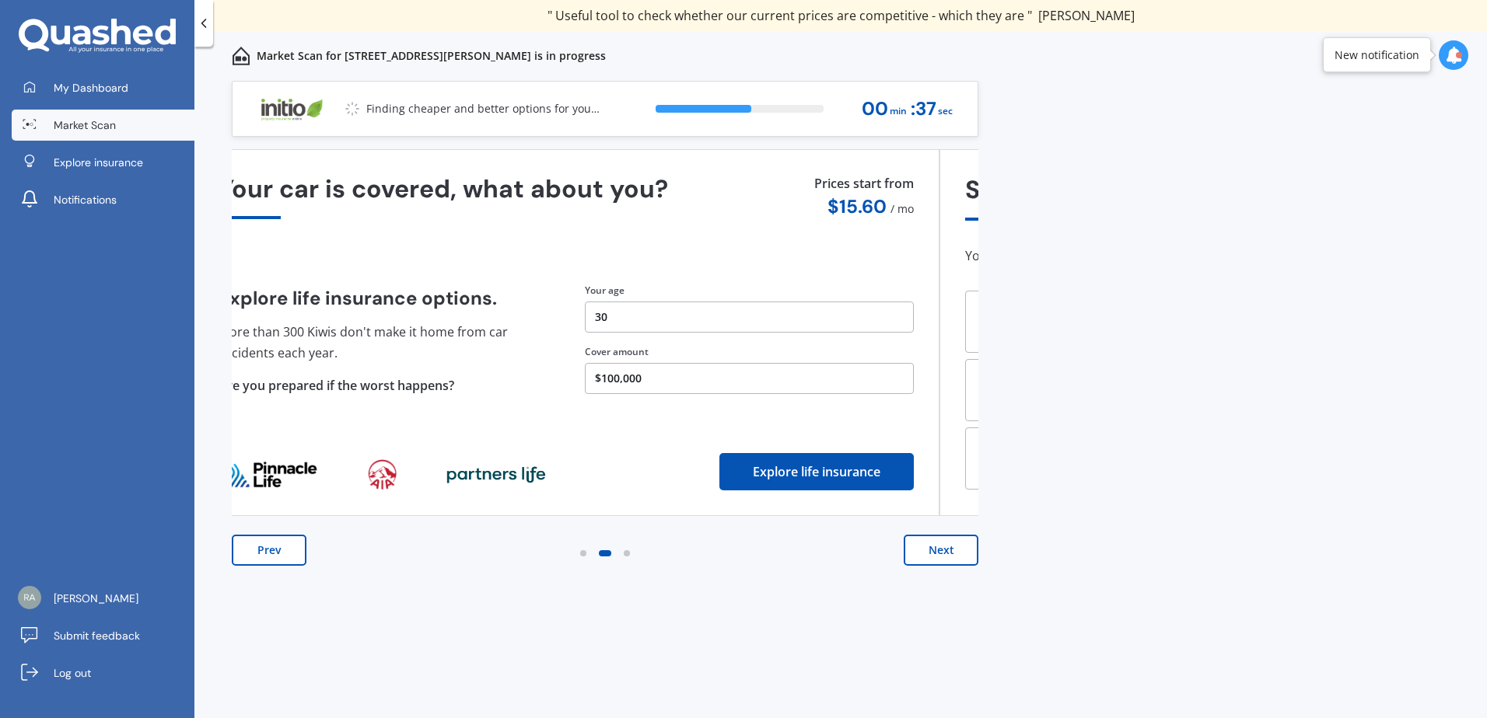
drag, startPoint x: 838, startPoint y: 347, endPoint x: 800, endPoint y: 351, distance: 38.3
click at [800, 351] on div "Cover amount" at bounding box center [749, 352] width 329 height 14
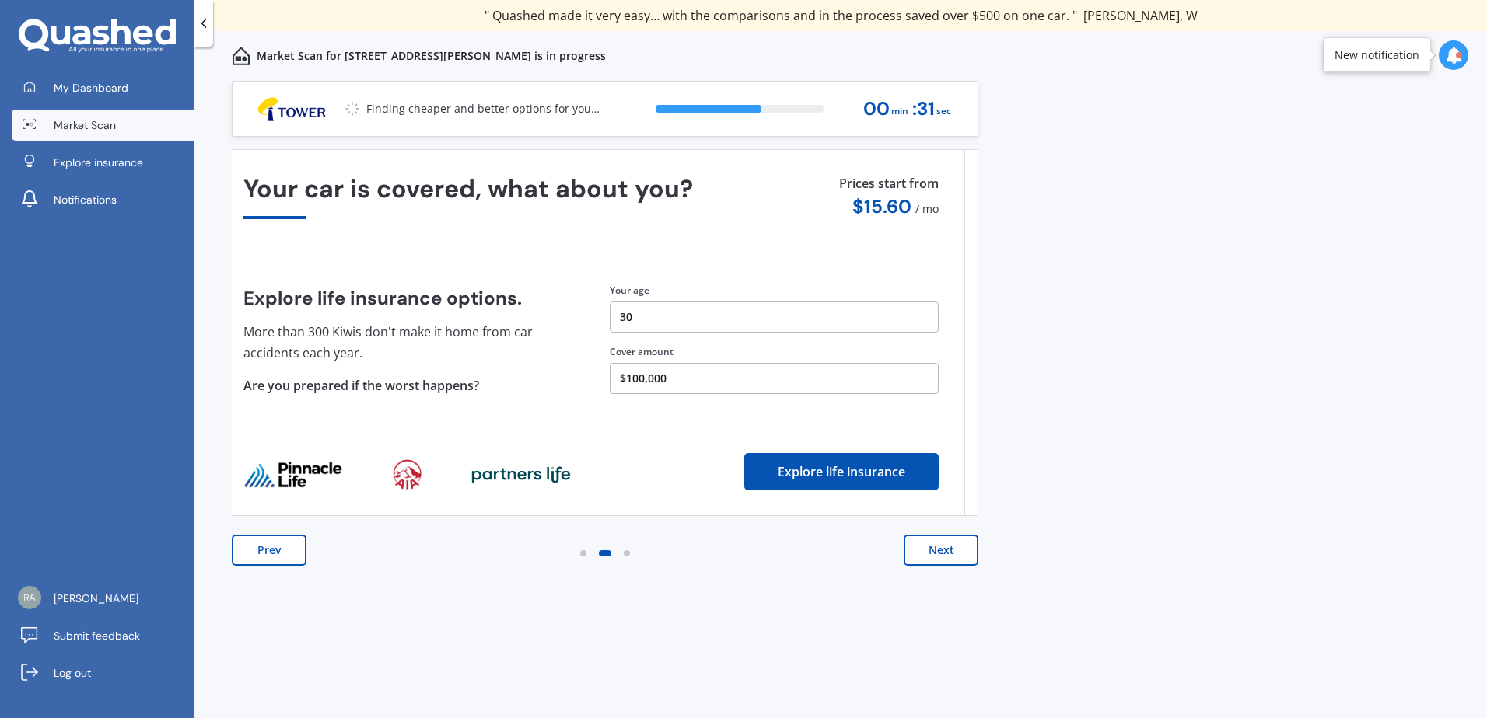
drag, startPoint x: 795, startPoint y: 257, endPoint x: 671, endPoint y: 269, distance: 124.2
click at [692, 260] on div "Your car is covered, what about you? Explore life insurance options. More than …" at bounding box center [590, 333] width 695 height 316
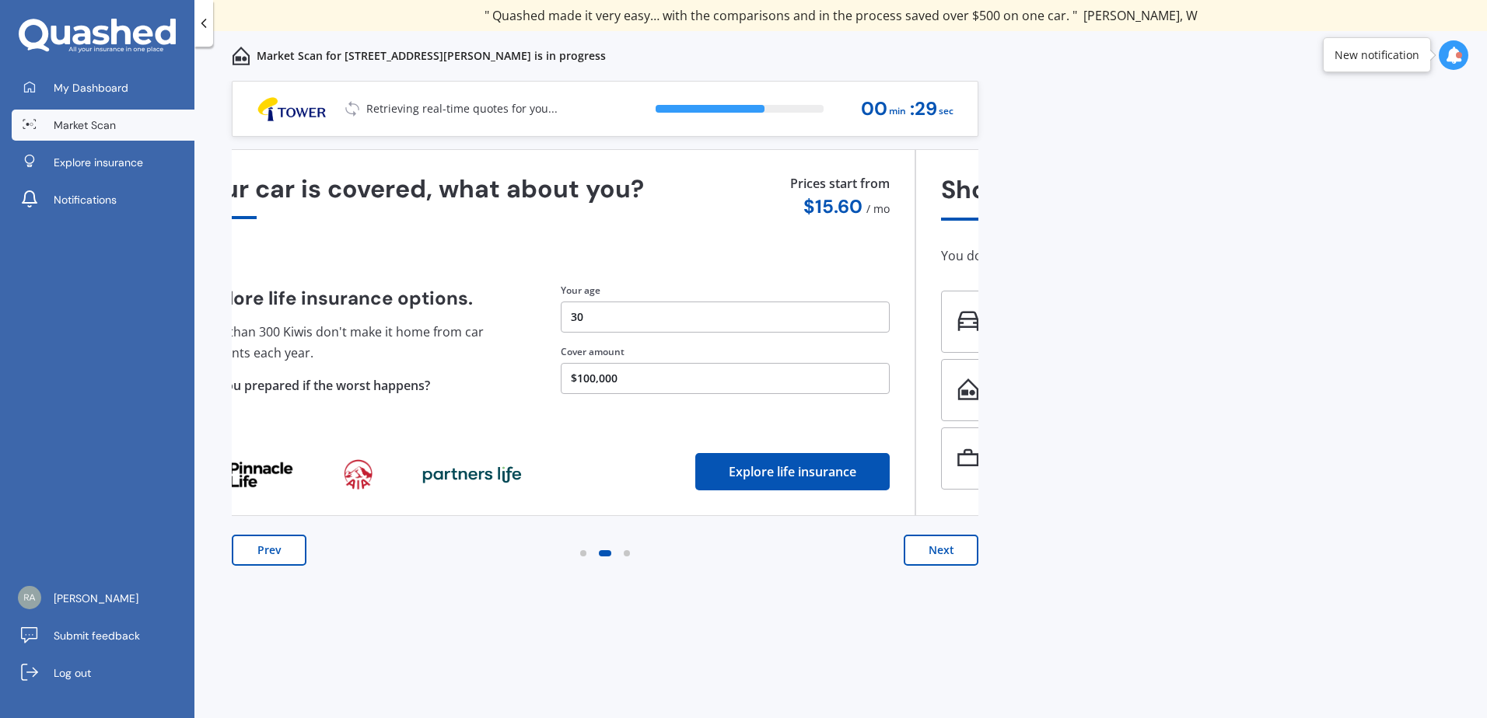
drag, startPoint x: 907, startPoint y: 247, endPoint x: 844, endPoint y: 250, distance: 63.0
click at [844, 250] on div "Your car is covered, what about you? Explore life insurance options. More than …" at bounding box center [541, 333] width 695 height 316
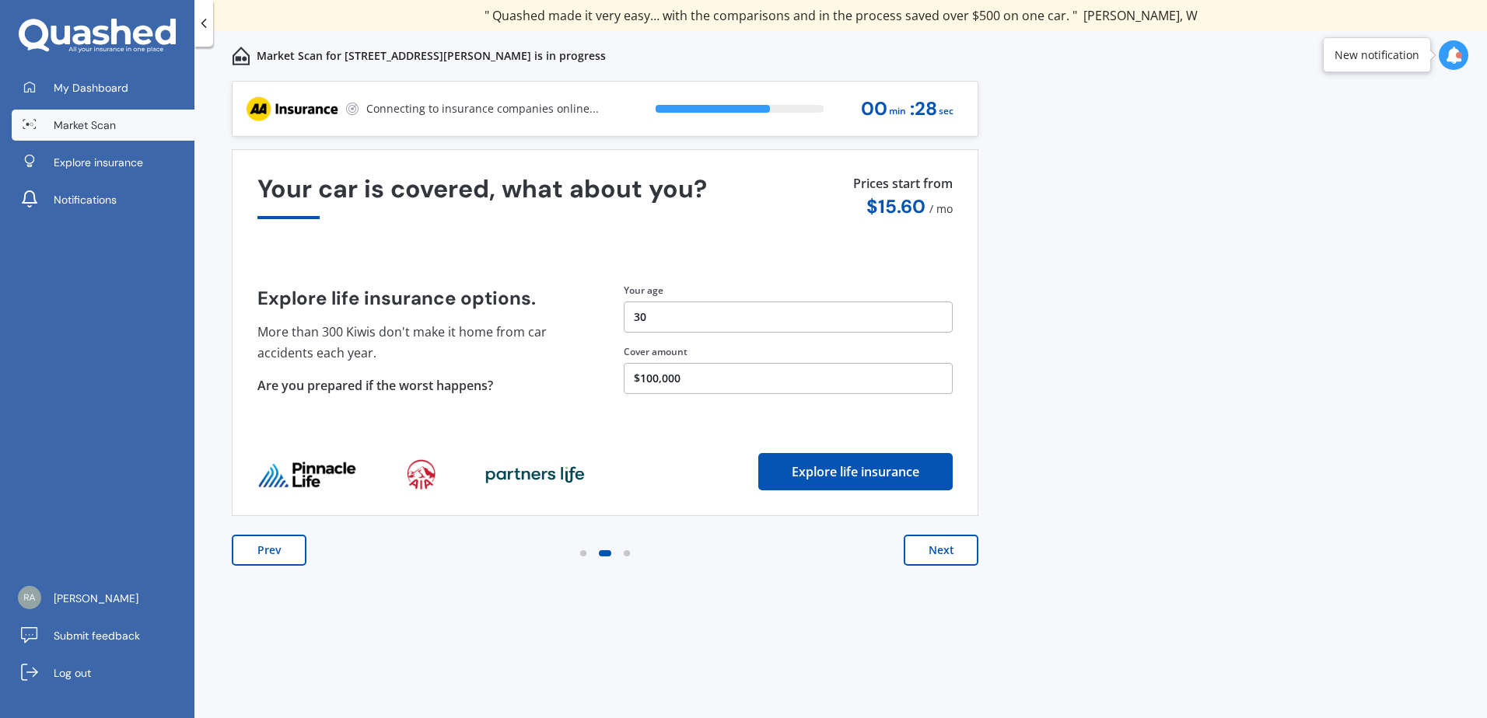
drag, startPoint x: 866, startPoint y: 260, endPoint x: 722, endPoint y: 269, distance: 144.1
click at [740, 268] on div "Your car is covered, what about you? Explore life insurance options. More than …" at bounding box center [604, 333] width 695 height 316
drag, startPoint x: 893, startPoint y: 260, endPoint x: 575, endPoint y: 278, distance: 318.5
click at [588, 278] on div "Your car is covered, what about you? Explore life insurance options. More than …" at bounding box center [604, 333] width 695 height 316
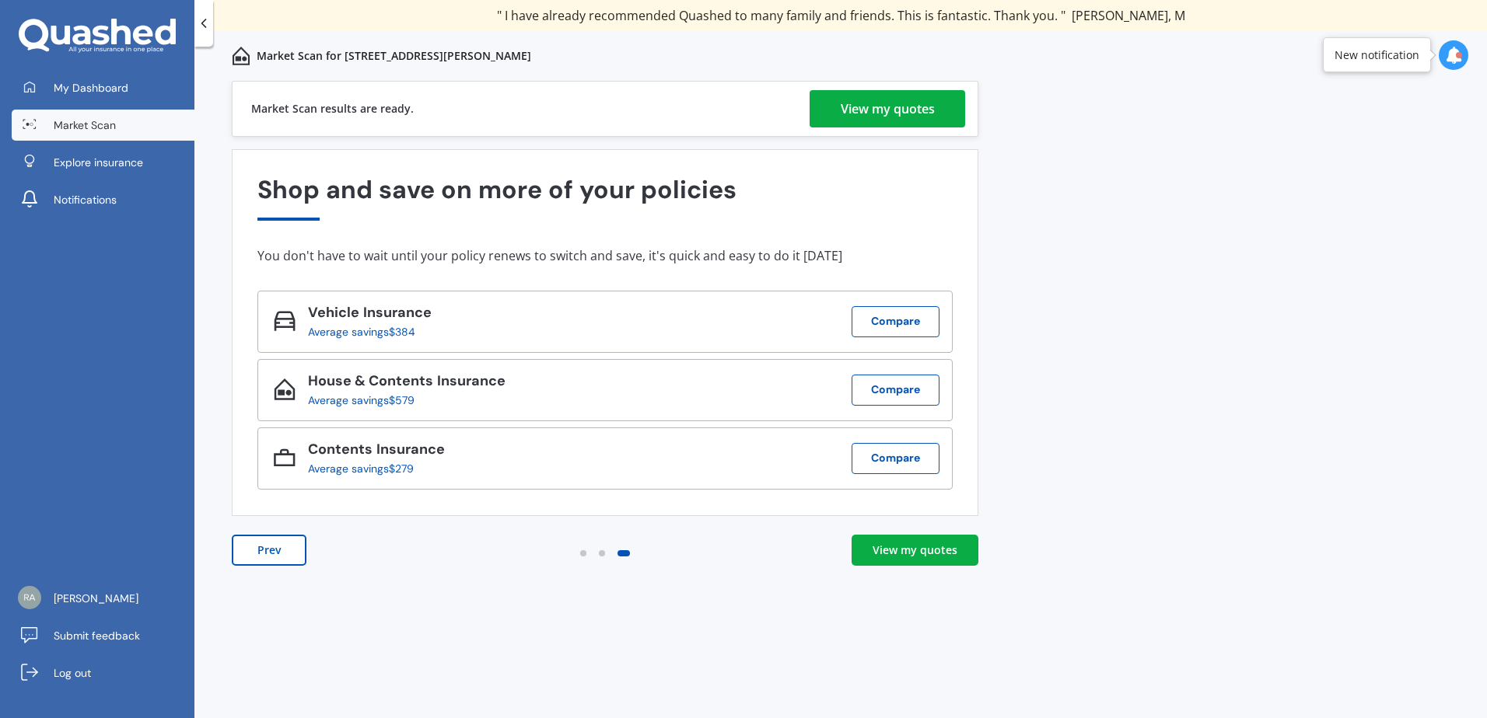
click at [290, 558] on button "Prev" at bounding box center [269, 550] width 75 height 31
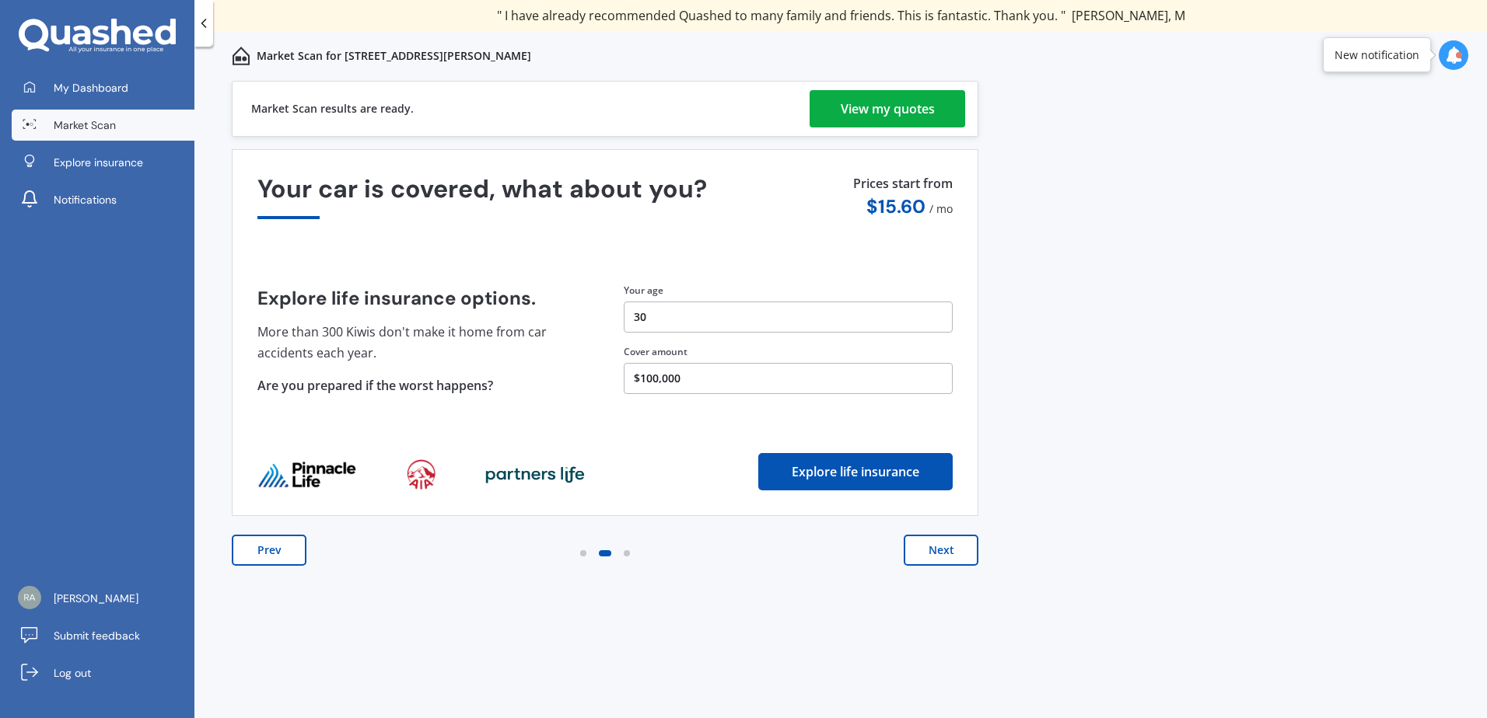
click at [290, 558] on button "Prev" at bounding box center [269, 550] width 75 height 31
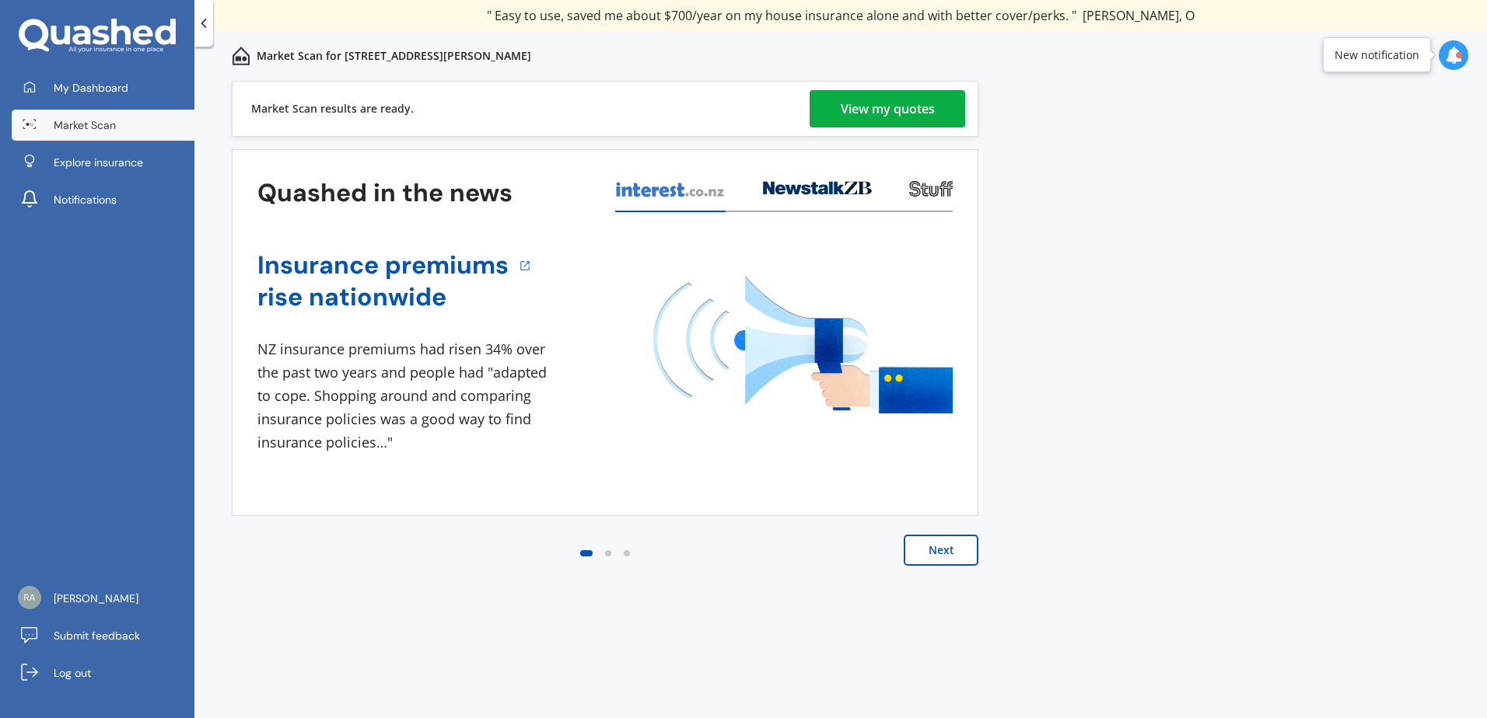
click at [876, 117] on div "View my quotes" at bounding box center [888, 108] width 94 height 37
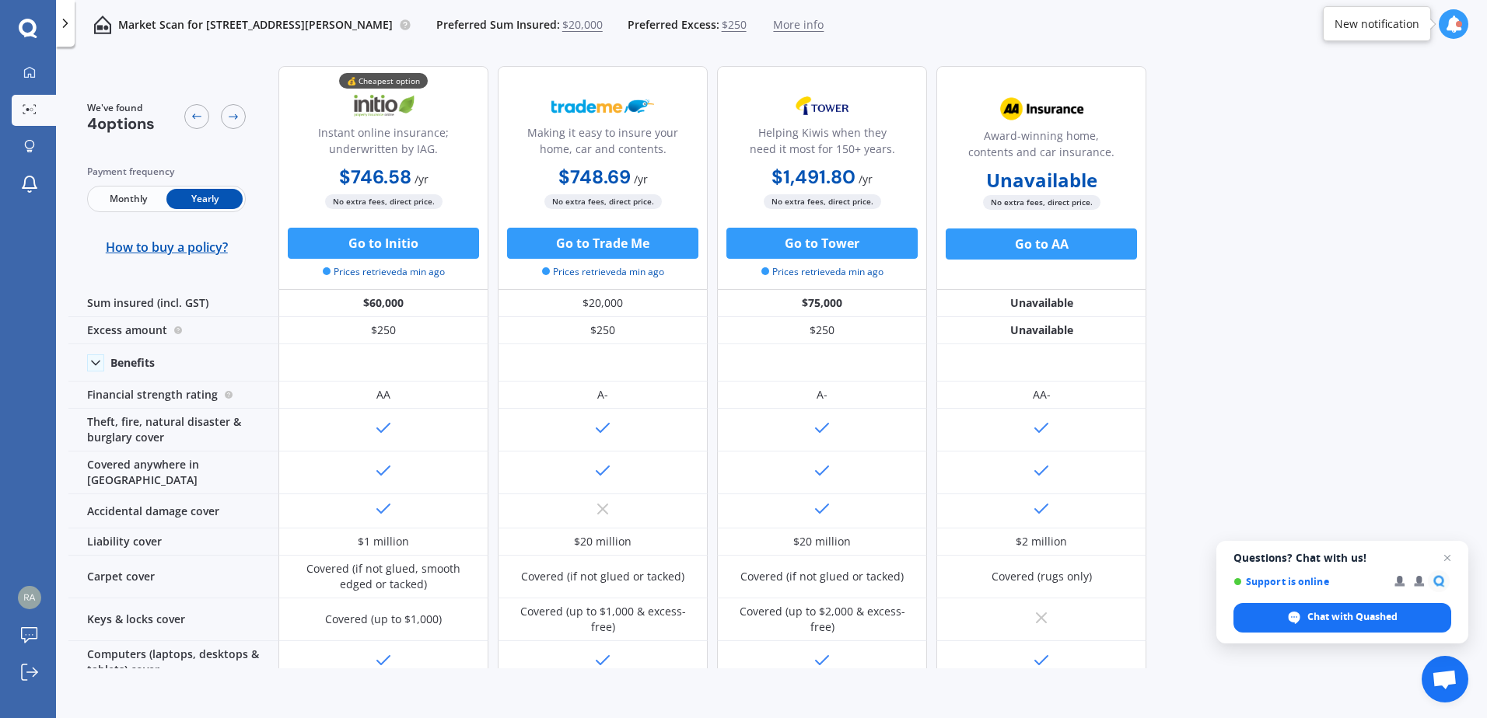
click at [126, 202] on span "Monthly" at bounding box center [128, 199] width 76 height 20
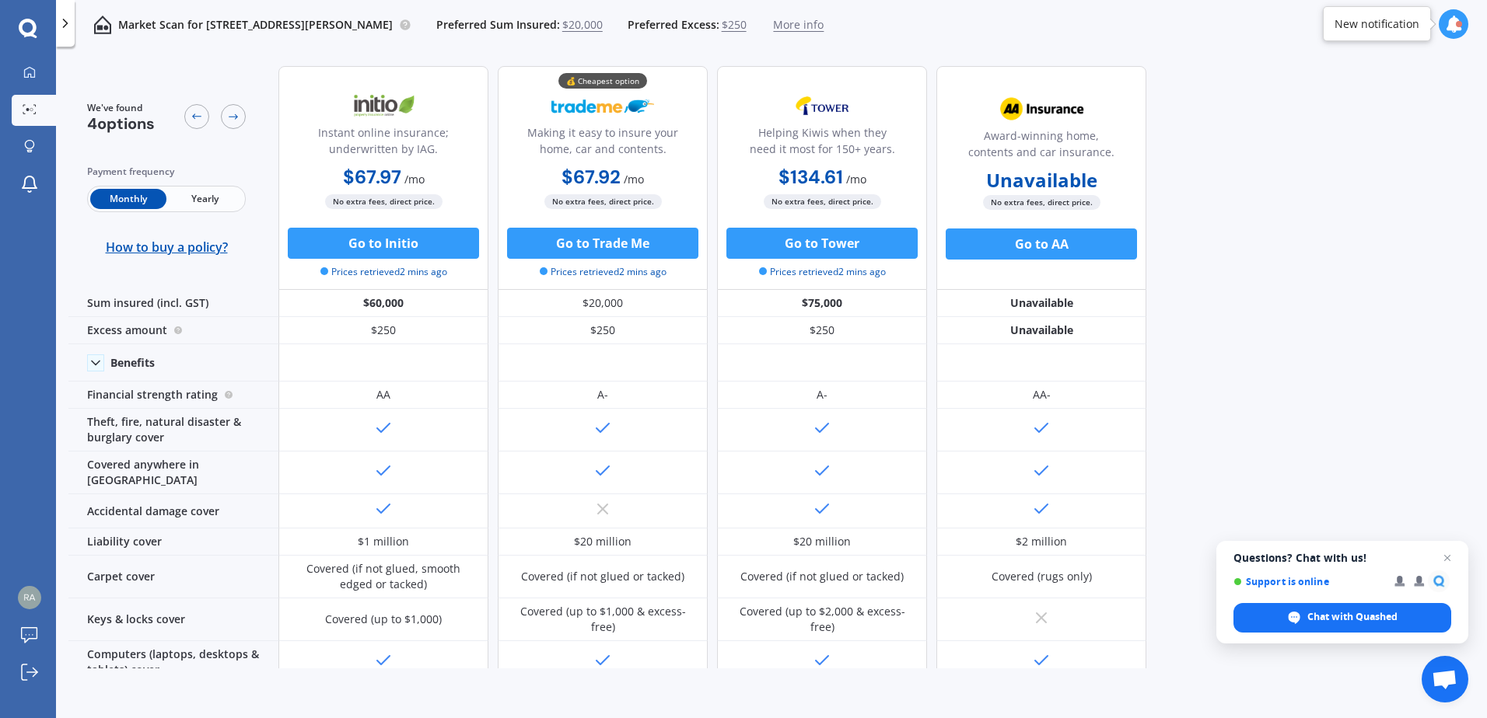
click at [208, 194] on span "Yearly" at bounding box center [204, 199] width 76 height 20
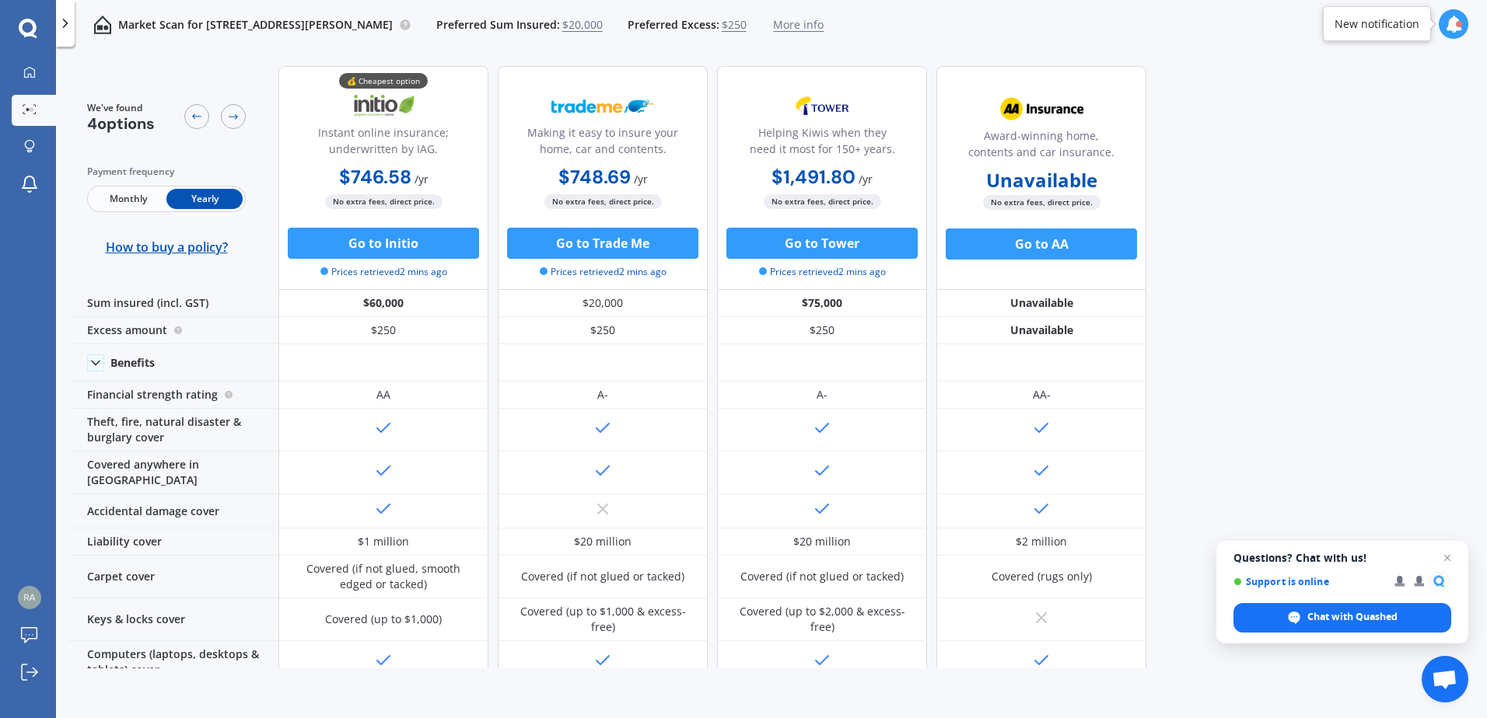
click at [104, 211] on div "Monthly Yearly" at bounding box center [166, 199] width 159 height 26
click at [132, 204] on span "Monthly" at bounding box center [128, 199] width 76 height 20
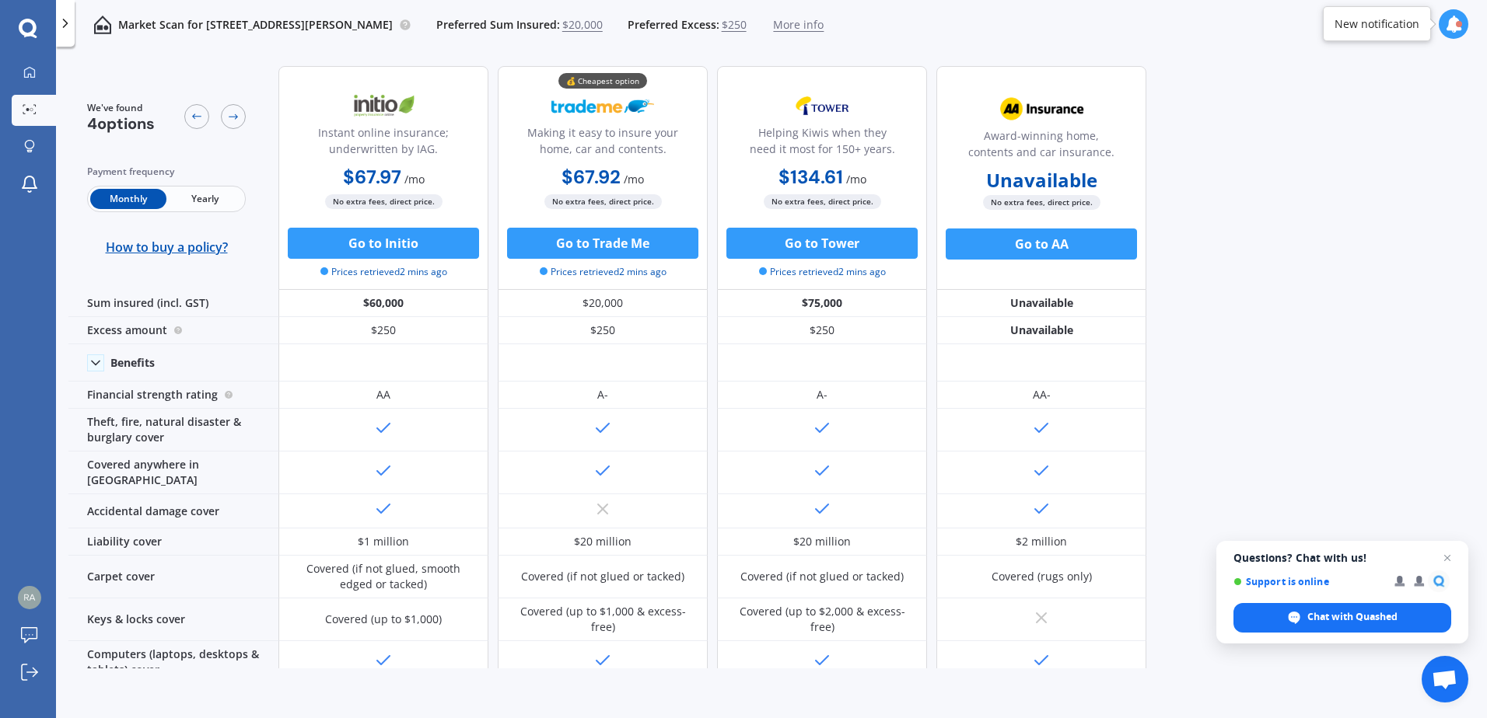
click at [208, 203] on span "Yearly" at bounding box center [204, 199] width 76 height 20
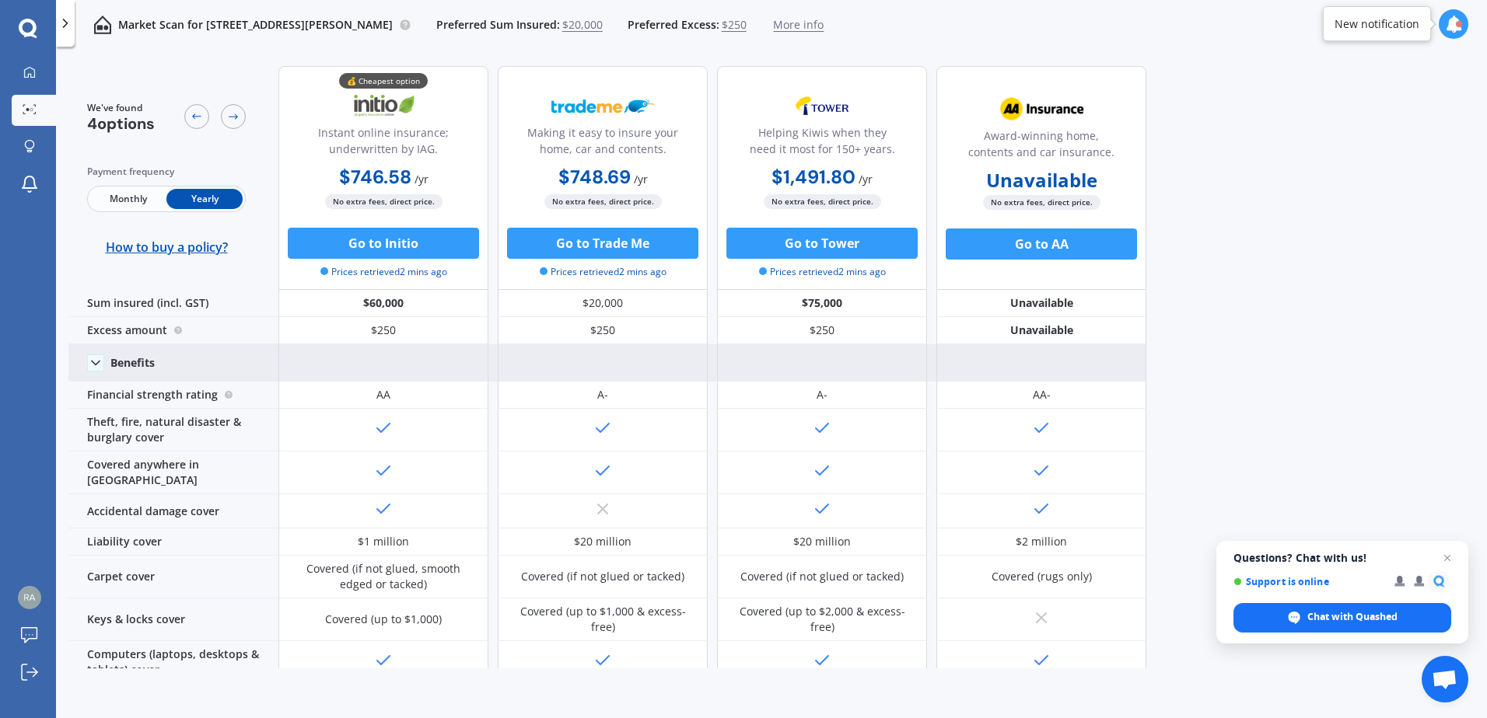
click at [93, 360] on icon at bounding box center [96, 363] width 16 height 16
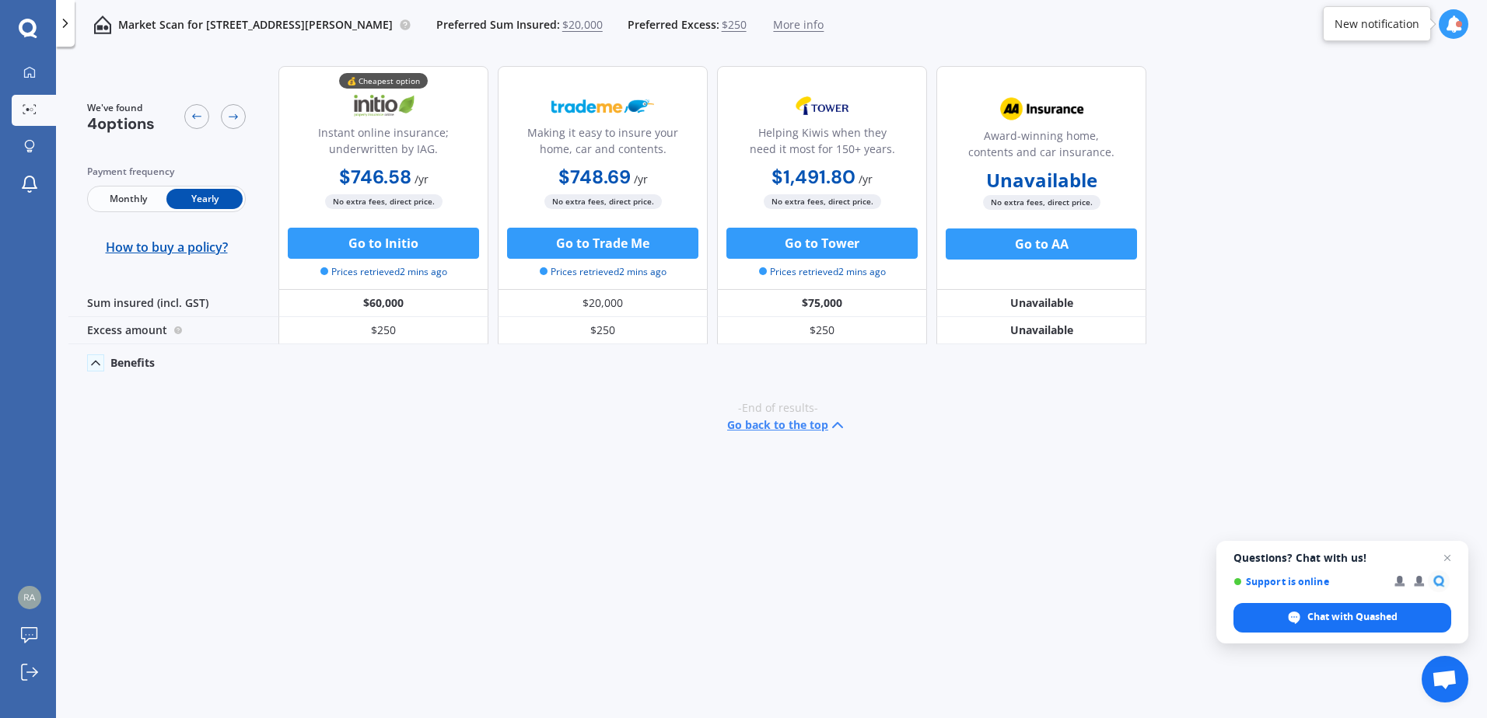
click at [95, 359] on icon at bounding box center [96, 363] width 16 height 16
